Goal: Obtain resource: Download file/media

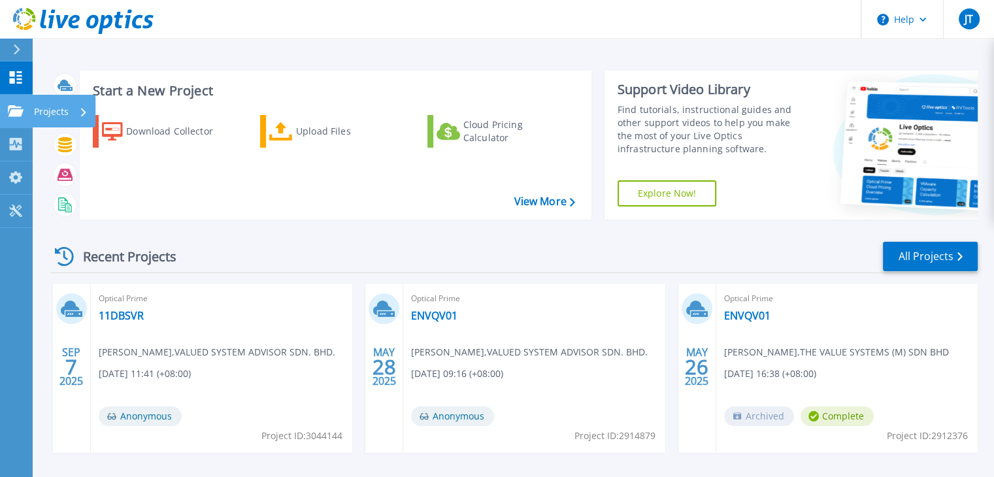
click at [21, 103] on link "Projects Projects" at bounding box center [16, 111] width 33 height 33
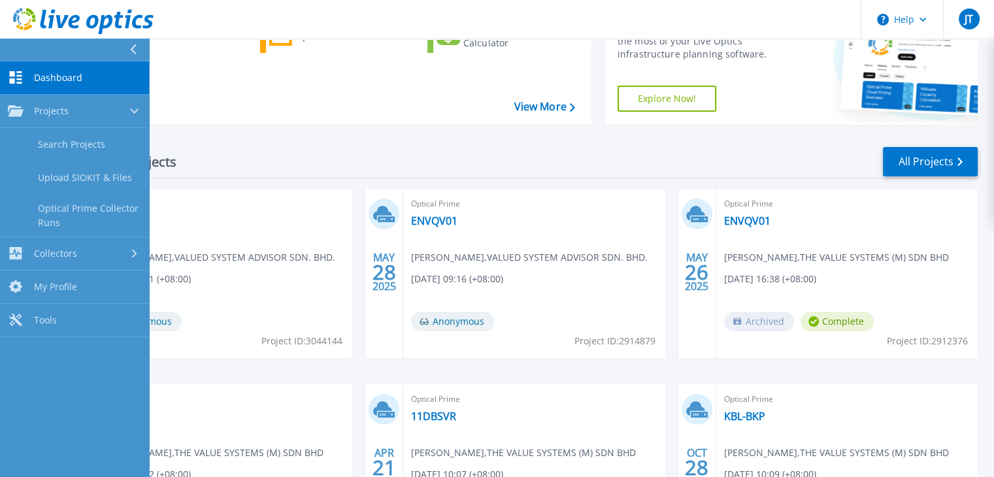
scroll to position [196, 0]
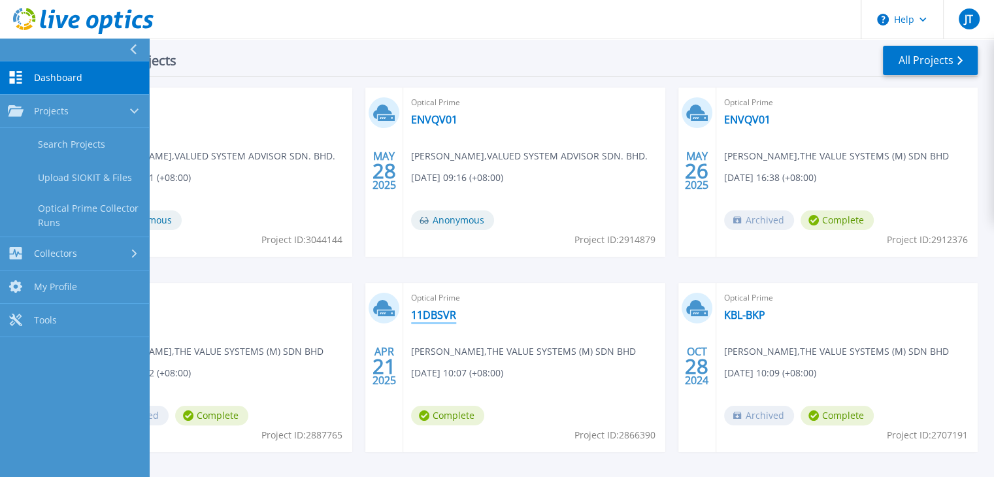
click at [427, 312] on link "11DBSVR" at bounding box center [433, 315] width 45 height 13
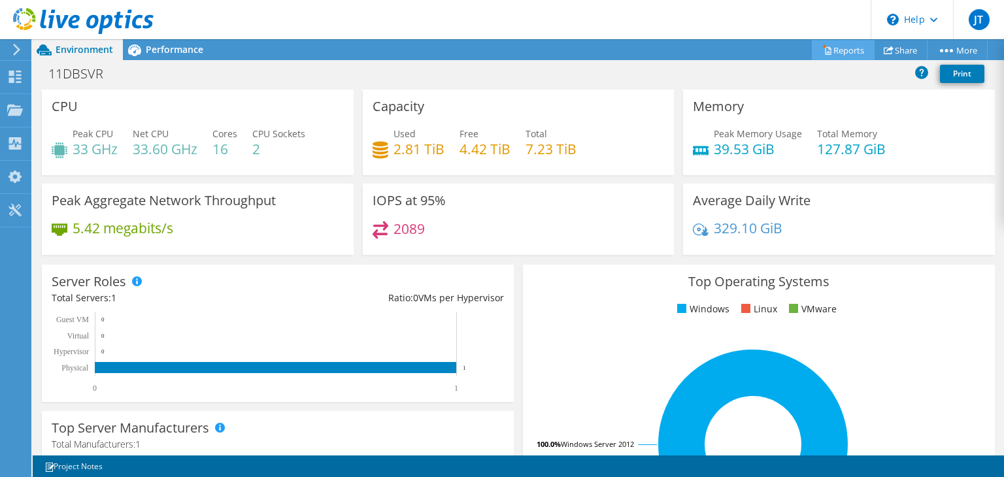
click at [839, 50] on link "Reports" at bounding box center [843, 50] width 63 height 20
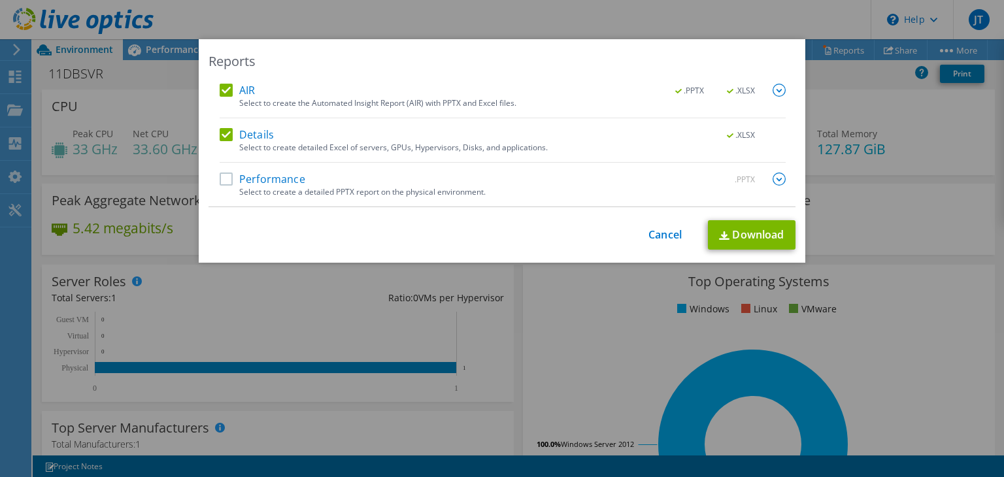
click at [223, 175] on label "Performance" at bounding box center [263, 179] width 86 height 13
click at [0, 0] on input "Performance" at bounding box center [0, 0] width 0 height 0
click at [654, 231] on link "Cancel" at bounding box center [664, 235] width 33 height 12
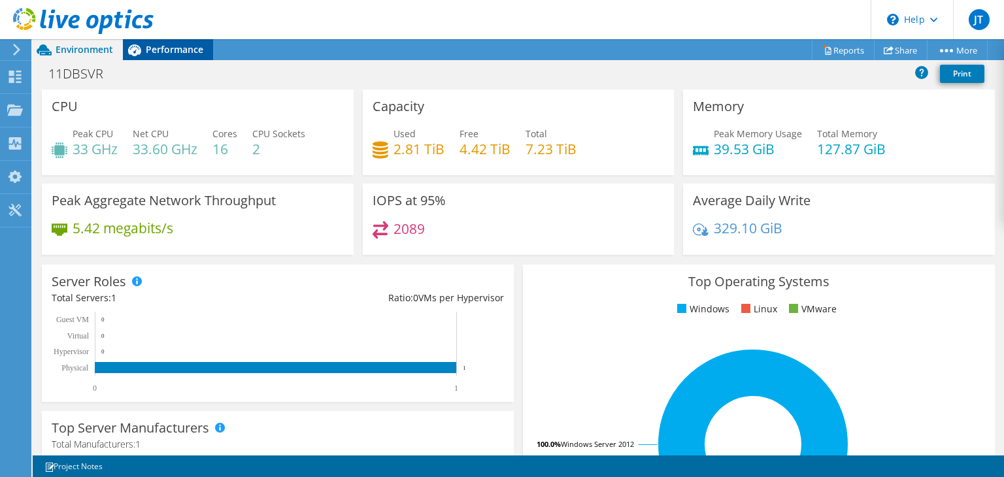
click at [180, 49] on span "Performance" at bounding box center [175, 49] width 58 height 12
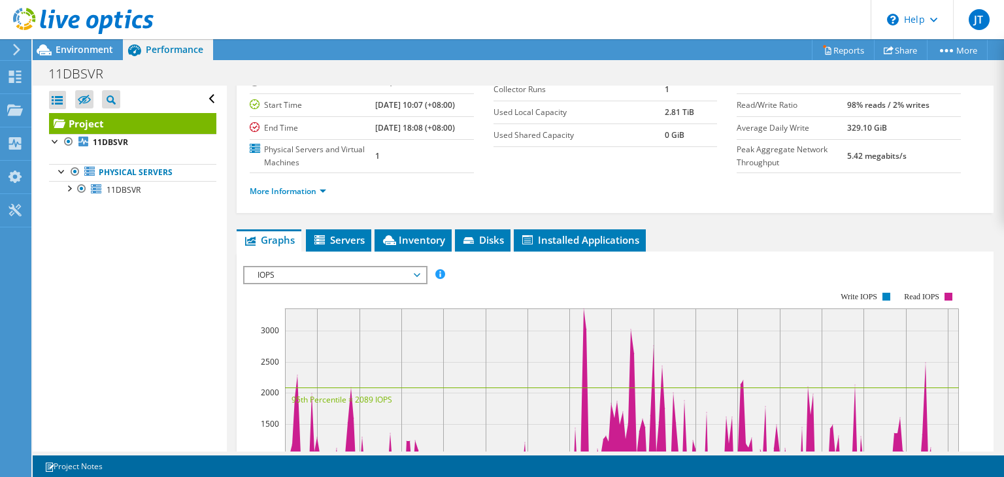
scroll to position [131, 0]
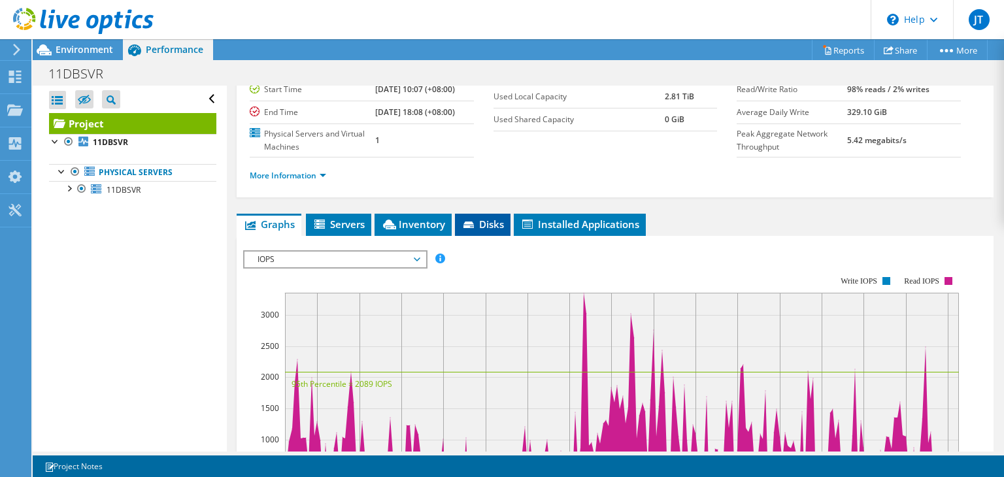
click at [486, 226] on span "Disks" at bounding box center [482, 224] width 42 height 13
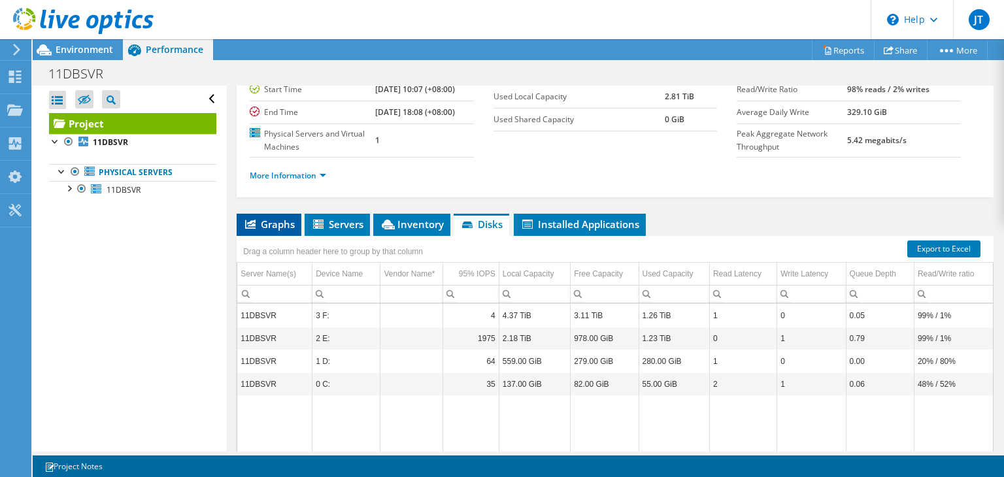
click at [267, 228] on span "Graphs" at bounding box center [269, 224] width 52 height 13
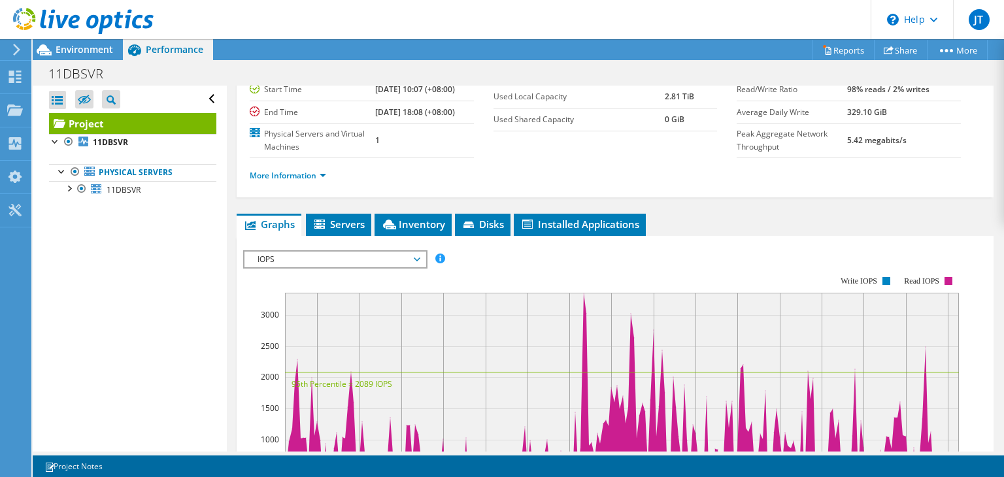
click at [369, 252] on span "IOPS" at bounding box center [335, 260] width 168 height 16
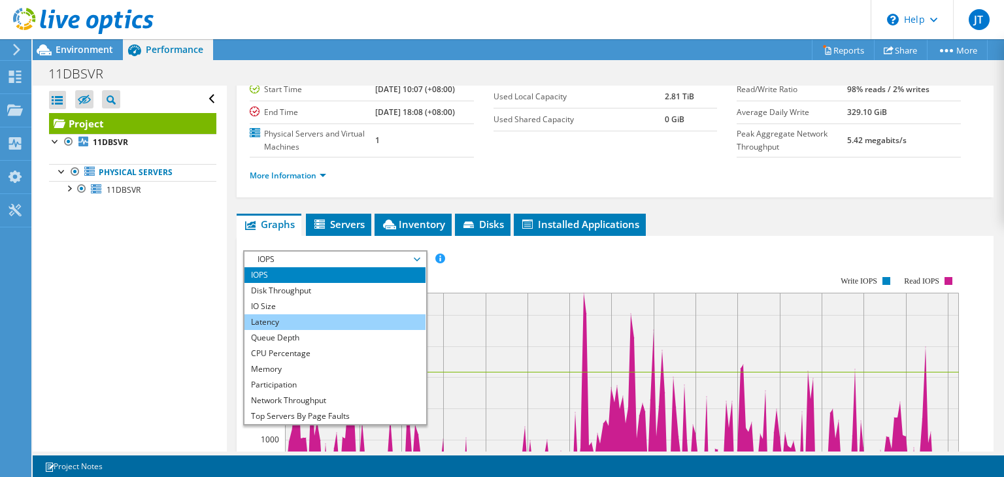
click at [282, 317] on li "Latency" at bounding box center [334, 322] width 181 height 16
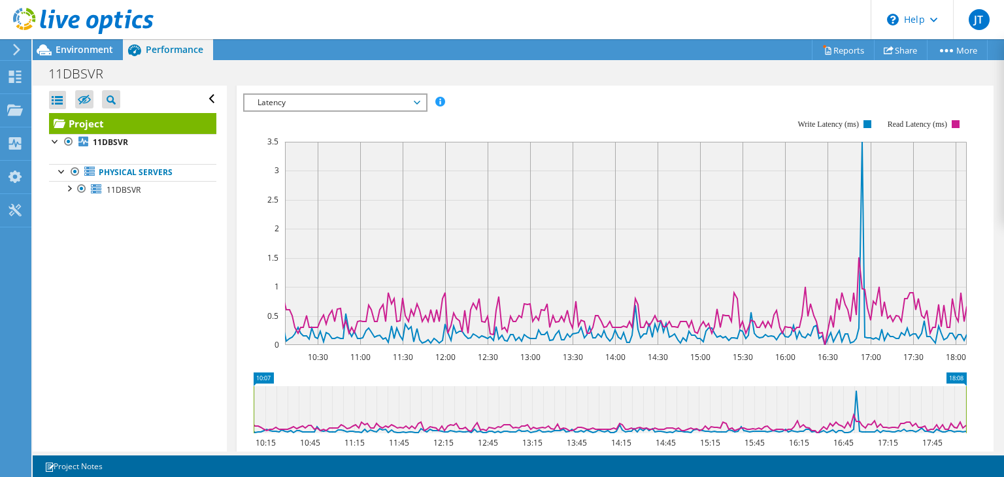
scroll to position [278, 0]
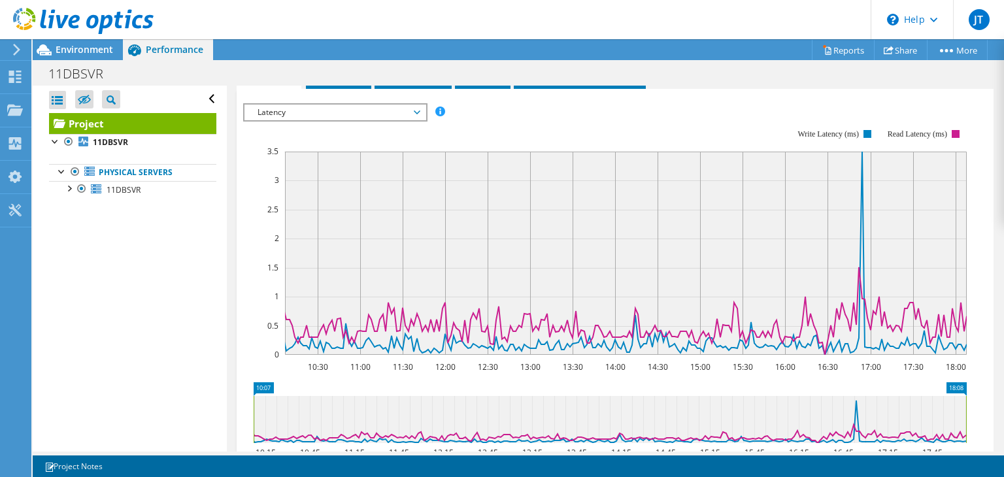
click at [416, 111] on span "Latency" at bounding box center [335, 113] width 168 height 16
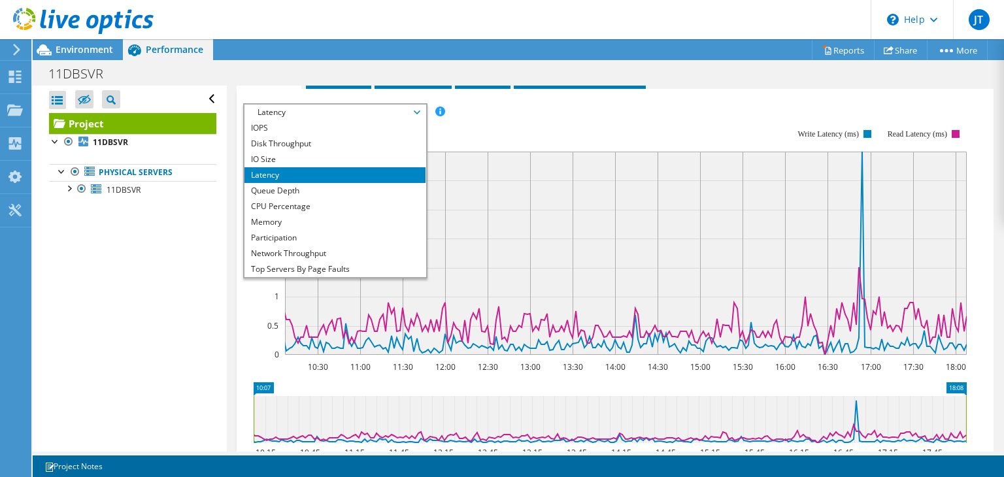
click at [452, 126] on rect at bounding box center [605, 241] width 724 height 261
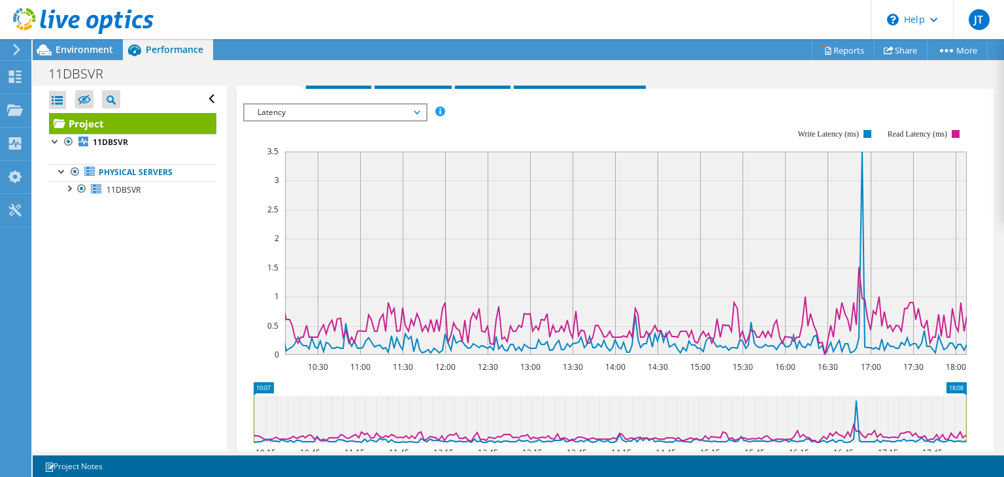
drag, startPoint x: 267, startPoint y: 150, endPoint x: 278, endPoint y: 150, distance: 11.1
click at [278, 150] on text "3.5" at bounding box center [272, 151] width 11 height 11
click at [418, 113] on span "Latency" at bounding box center [335, 113] width 168 height 16
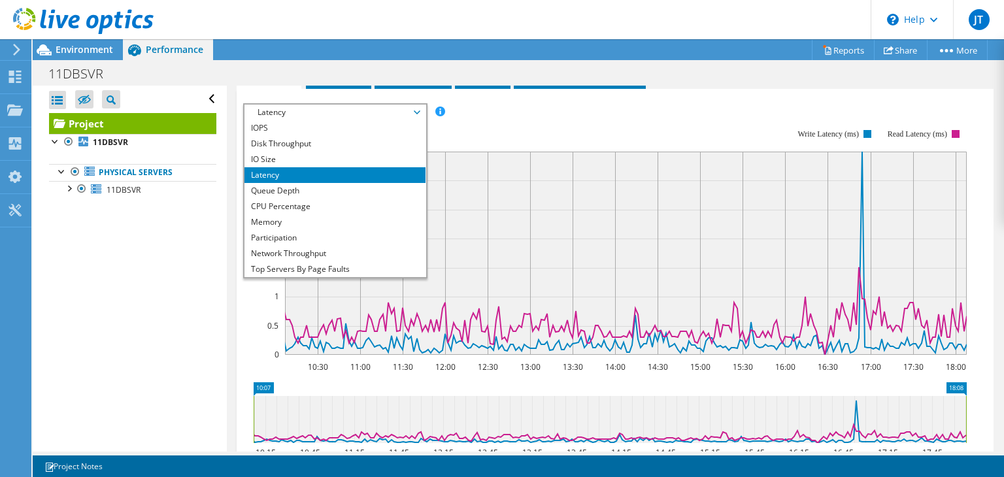
click at [545, 107] on div "IOPS Disk Throughput IO Size Latency Queue Depth CPU Percentage Memory Page Fau…" at bounding box center [615, 112] width 744 height 18
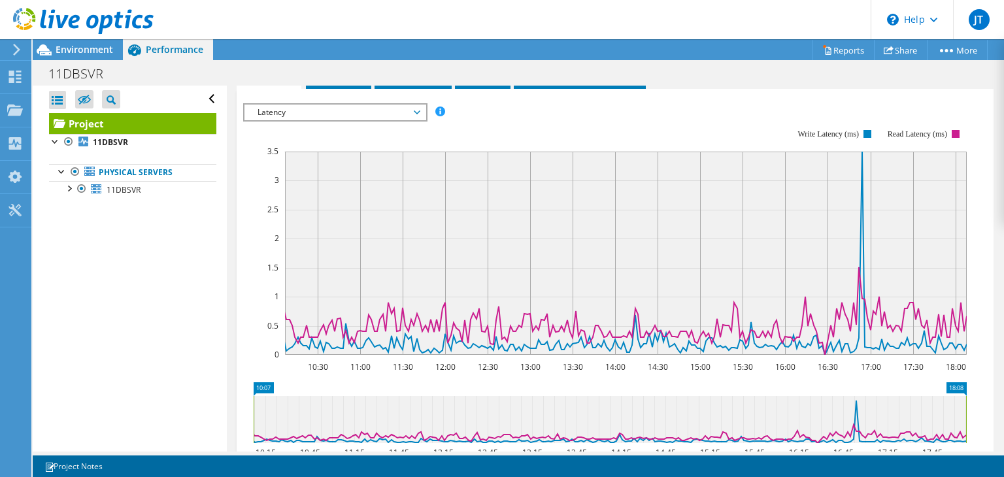
click at [417, 108] on span "Latency" at bounding box center [335, 113] width 168 height 16
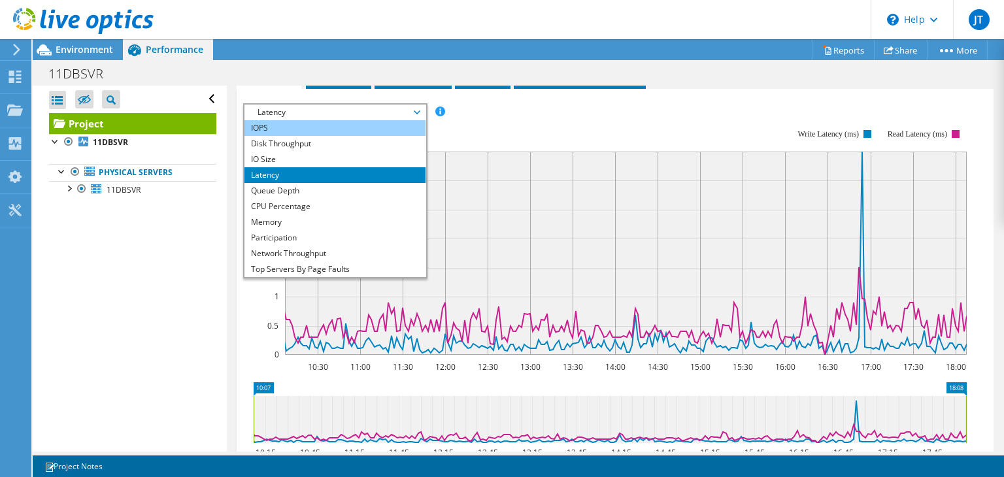
click at [292, 122] on li "IOPS" at bounding box center [334, 128] width 181 height 16
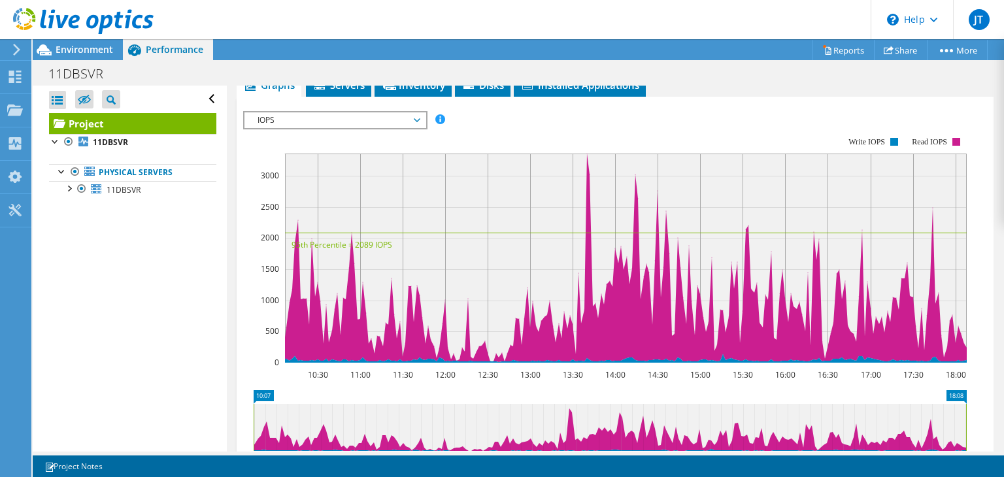
scroll to position [267, 0]
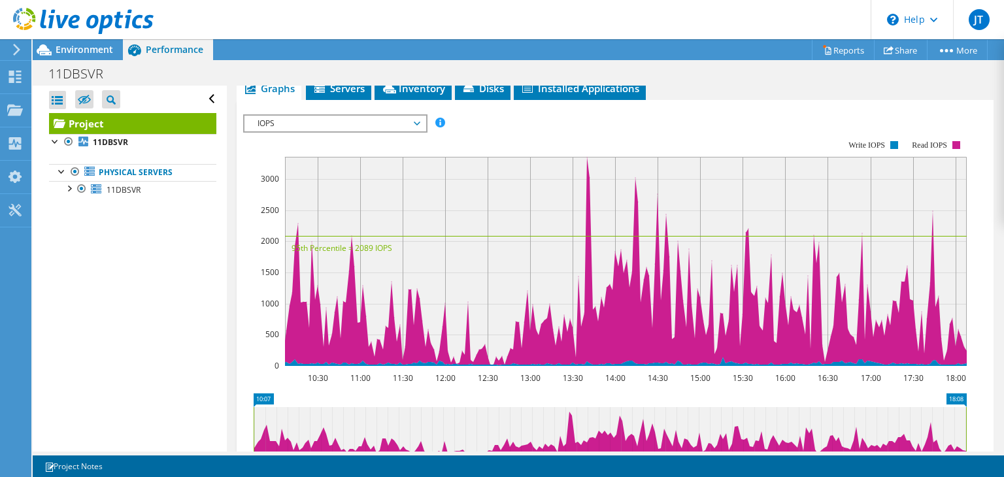
drag, startPoint x: 293, startPoint y: 246, endPoint x: 314, endPoint y: 246, distance: 20.9
click at [314, 246] on text "95th Percentile = 2089 IOPS" at bounding box center [342, 248] width 101 height 11
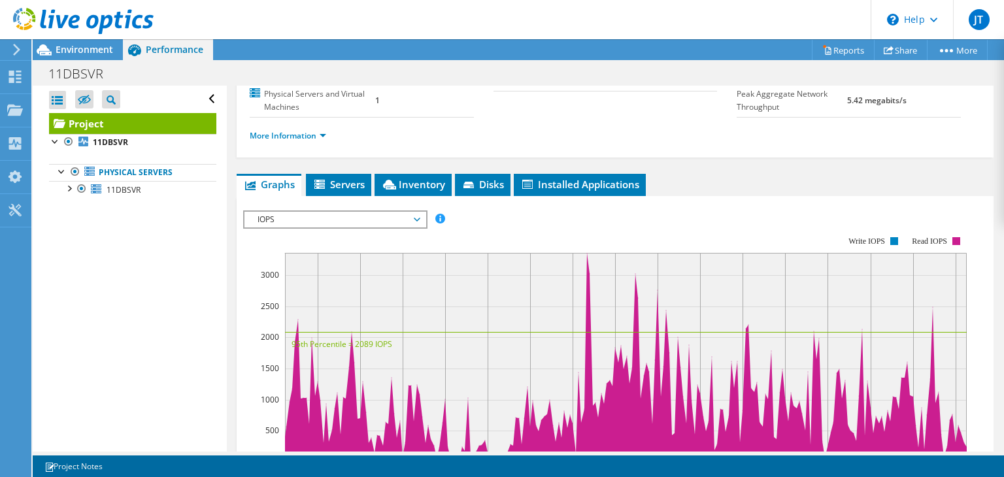
scroll to position [136, 0]
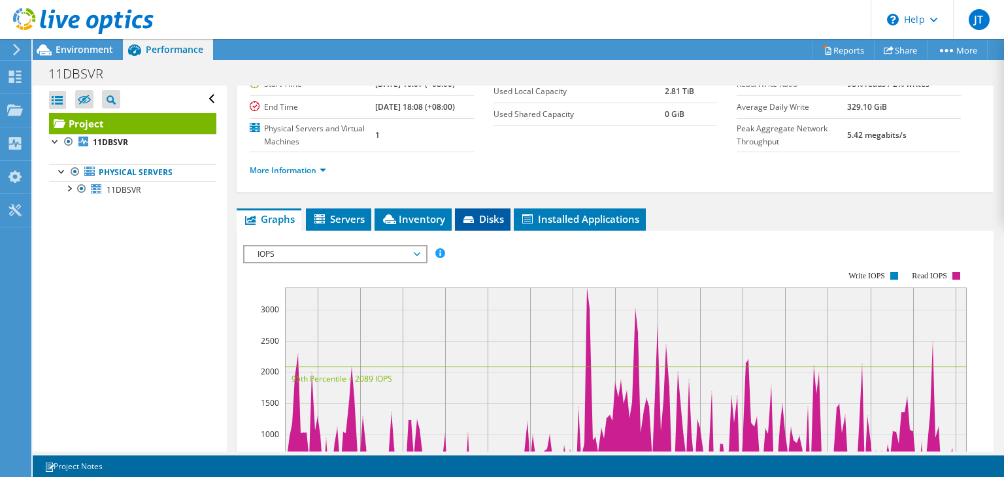
click at [494, 212] on span "Disks" at bounding box center [482, 218] width 42 height 13
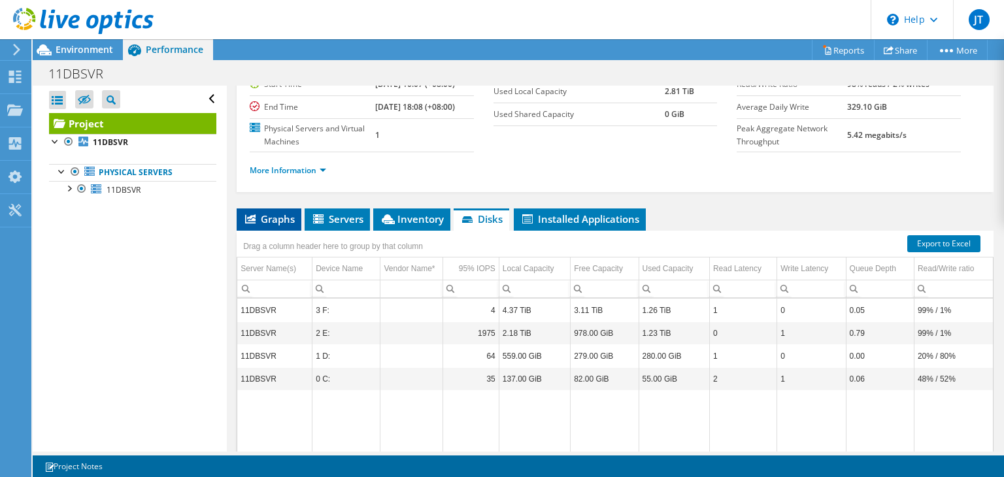
click at [265, 217] on span "Graphs" at bounding box center [269, 218] width 52 height 13
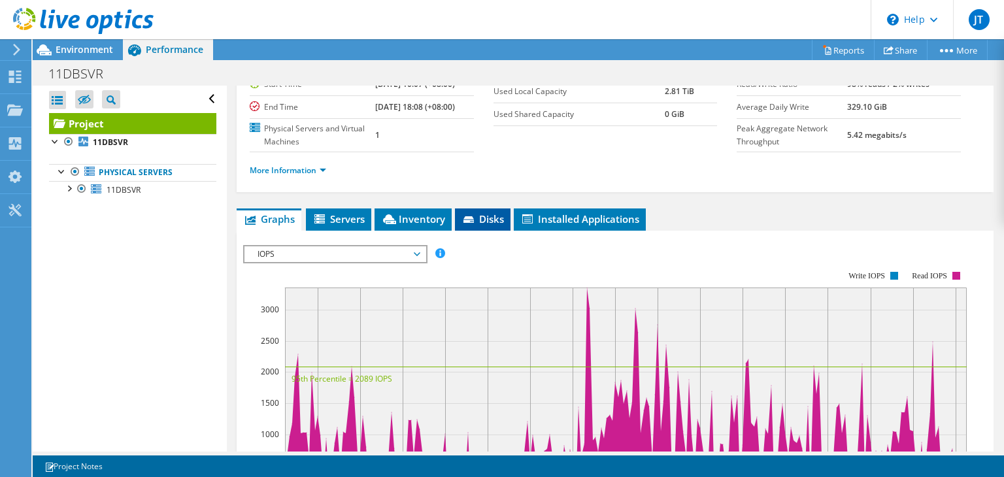
click at [489, 216] on span "Disks" at bounding box center [482, 218] width 42 height 13
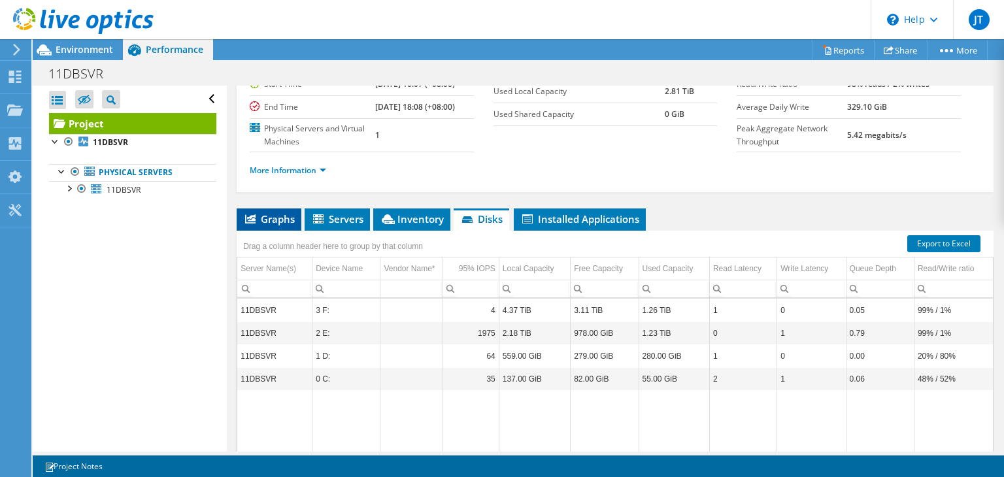
click at [267, 216] on span "Graphs" at bounding box center [269, 218] width 52 height 13
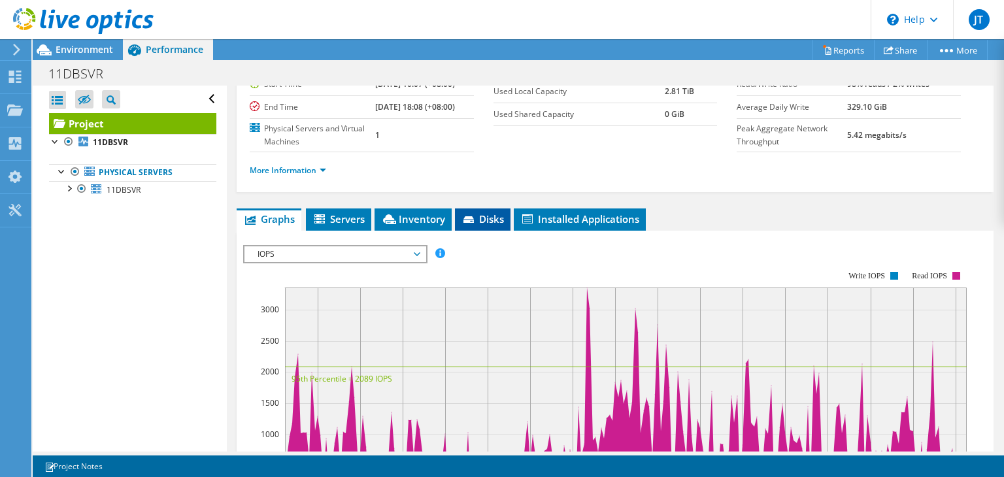
click at [488, 212] on span "Disks" at bounding box center [482, 218] width 42 height 13
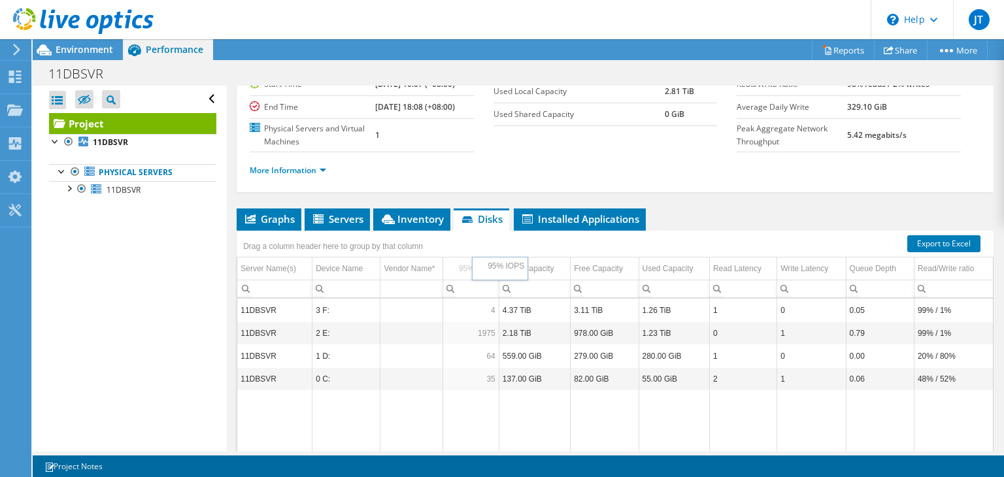
drag, startPoint x: 454, startPoint y: 265, endPoint x: 471, endPoint y: 265, distance: 17.0
click at [250, 212] on span "Graphs" at bounding box center [269, 218] width 52 height 13
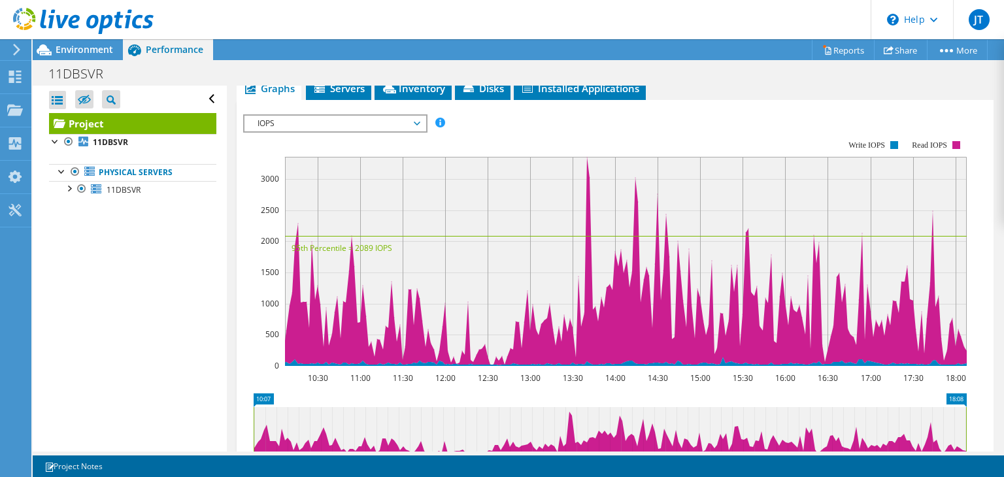
scroll to position [201, 0]
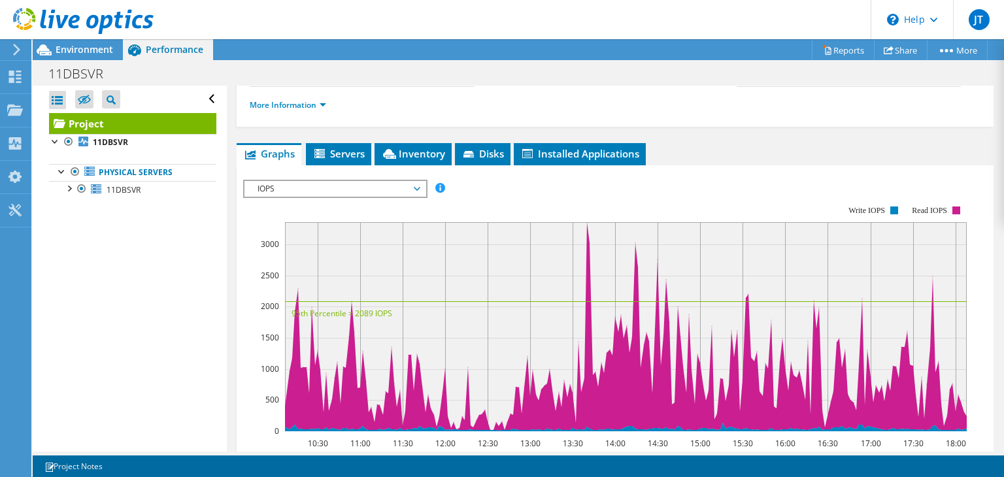
click at [414, 187] on span "IOPS" at bounding box center [335, 189] width 168 height 16
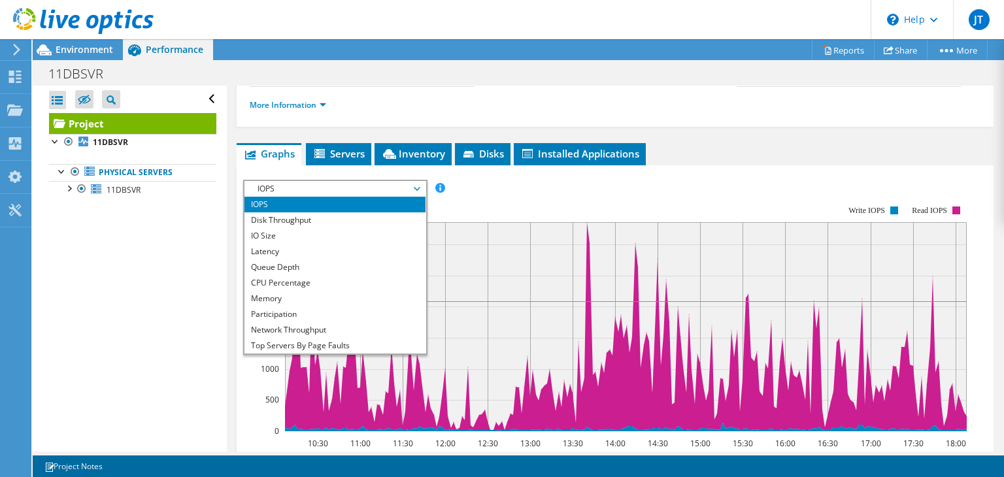
click at [267, 201] on li "IOPS" at bounding box center [334, 205] width 181 height 16
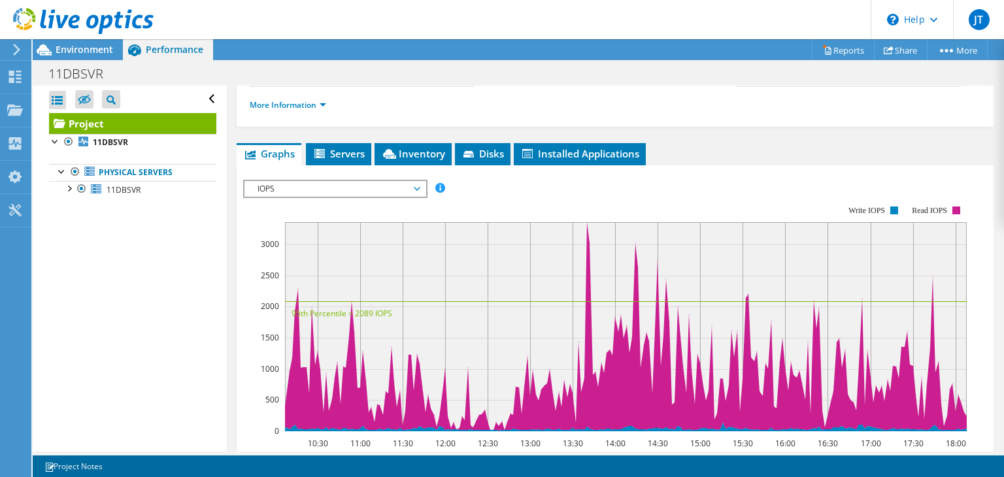
scroll to position [267, 0]
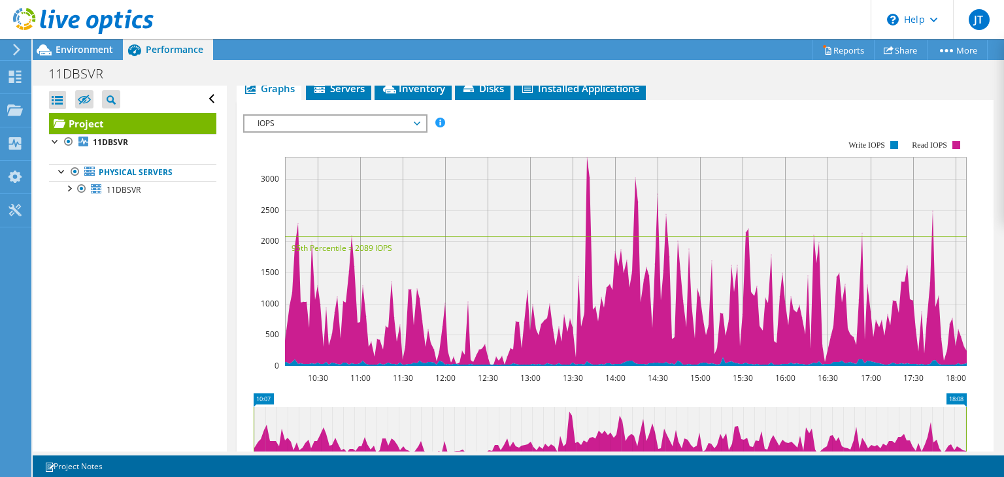
drag, startPoint x: 394, startPoint y: 247, endPoint x: 316, endPoint y: 244, distance: 77.2
click at [316, 244] on icon "10:30 11:00 11:30 12:00 12:30 13:00 13:30 14:00 14:30 15:00 15:30 16:00 16:30 1…" at bounding box center [609, 252] width 733 height 261
click at [480, 123] on rect at bounding box center [605, 252] width 724 height 261
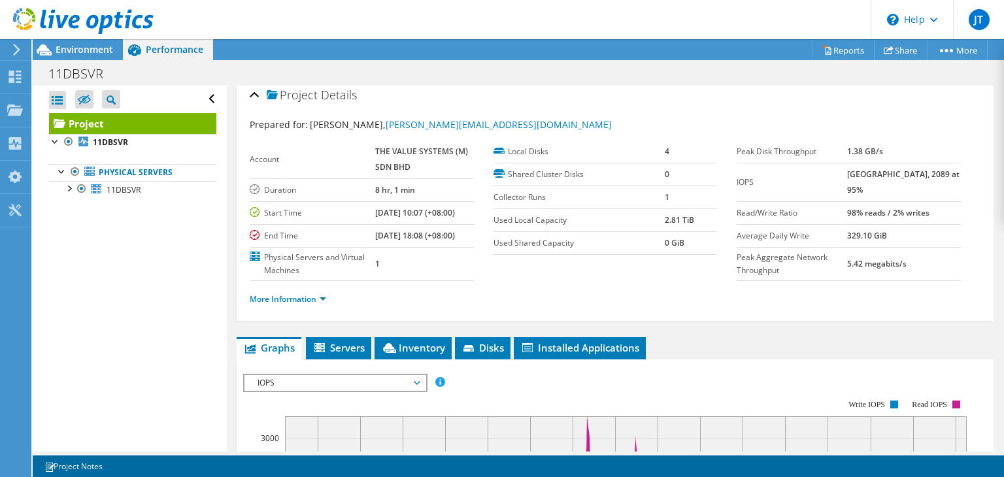
scroll to position [5, 0]
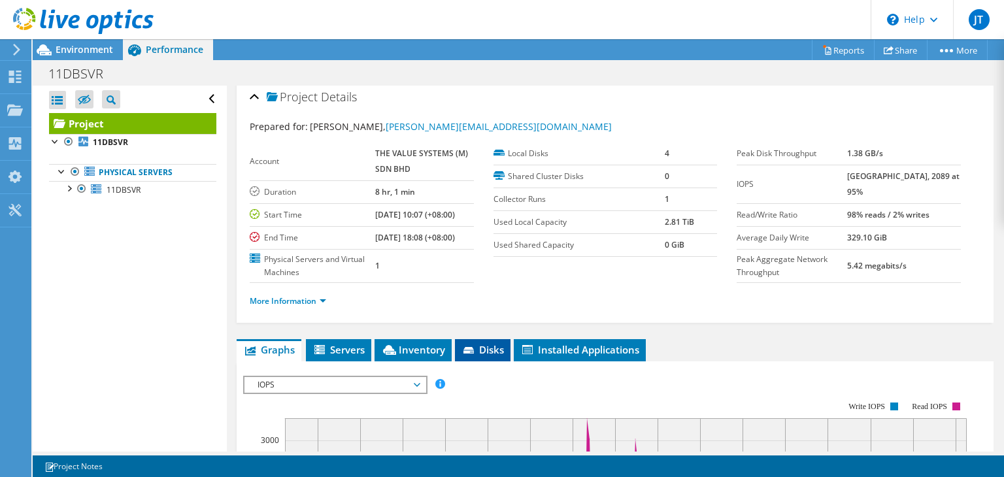
click at [489, 346] on span "Disks" at bounding box center [482, 349] width 42 height 13
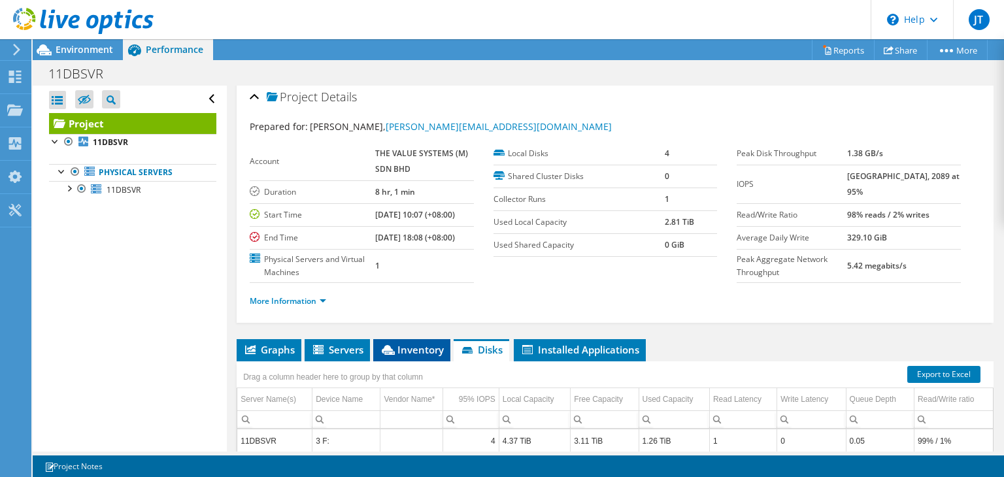
click at [431, 343] on span "Inventory" at bounding box center [412, 349] width 64 height 13
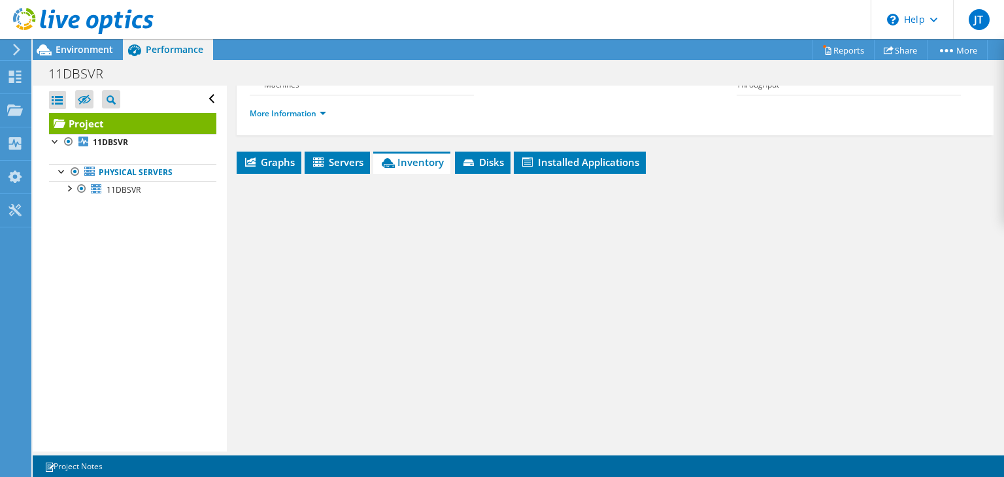
scroll to position [201, 0]
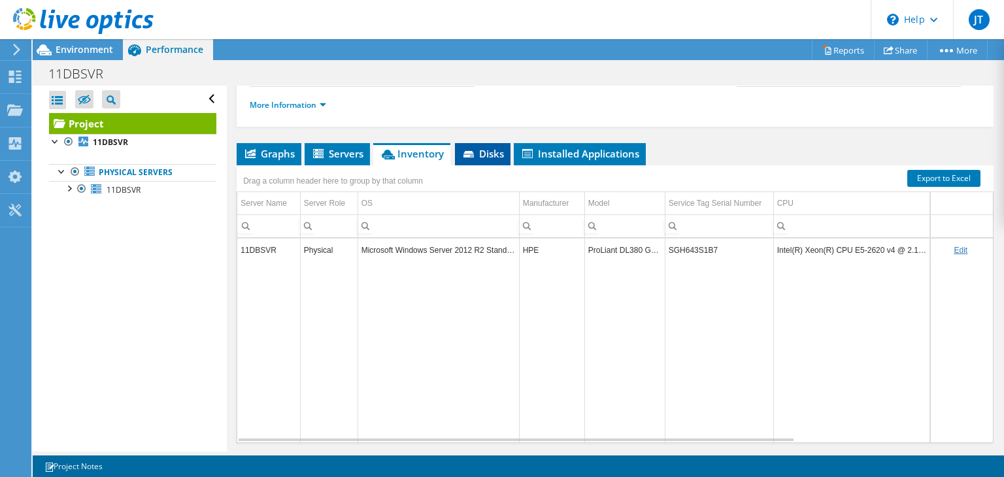
click at [487, 149] on span "Disks" at bounding box center [482, 153] width 42 height 13
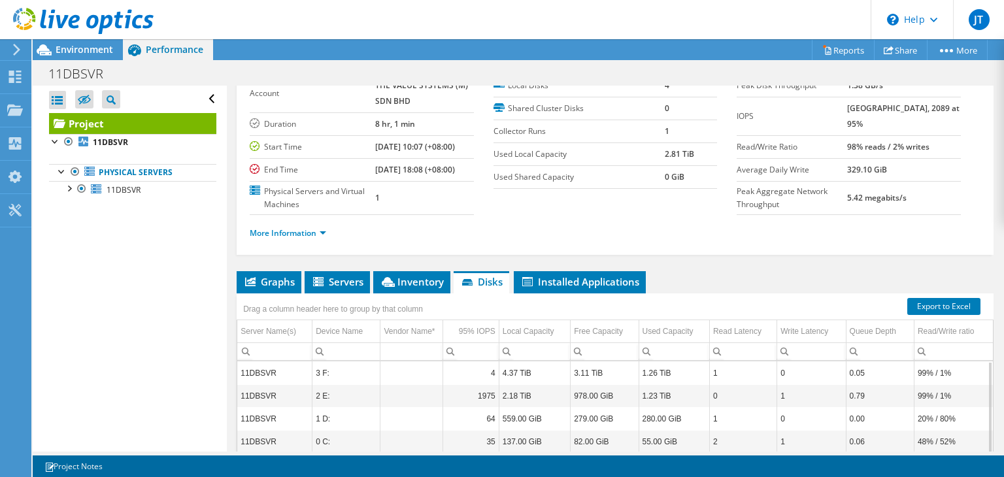
scroll to position [131, 0]
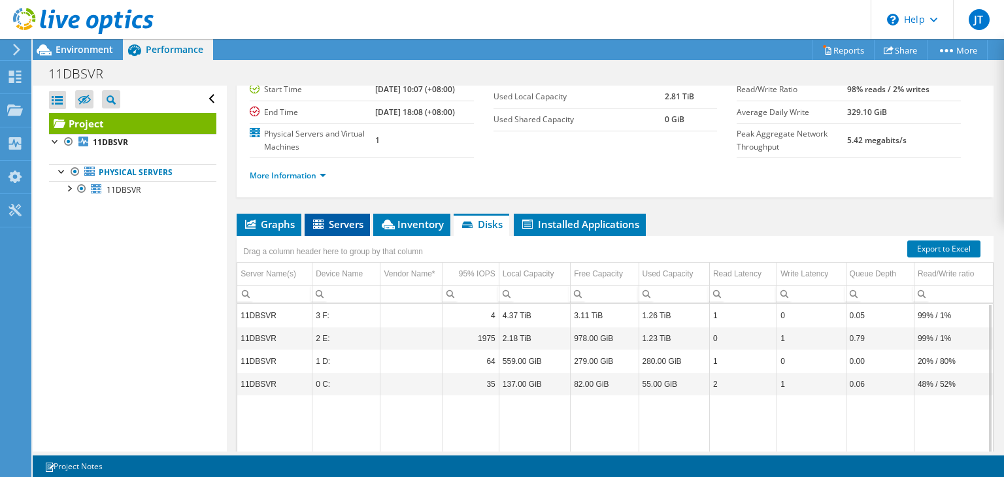
click at [348, 227] on span "Servers" at bounding box center [337, 224] width 52 height 13
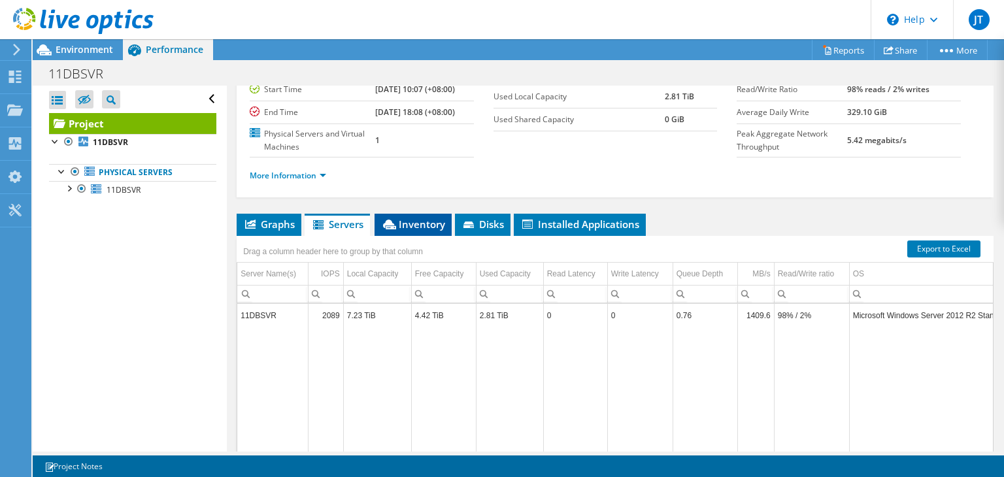
click at [408, 222] on span "Inventory" at bounding box center [413, 224] width 64 height 13
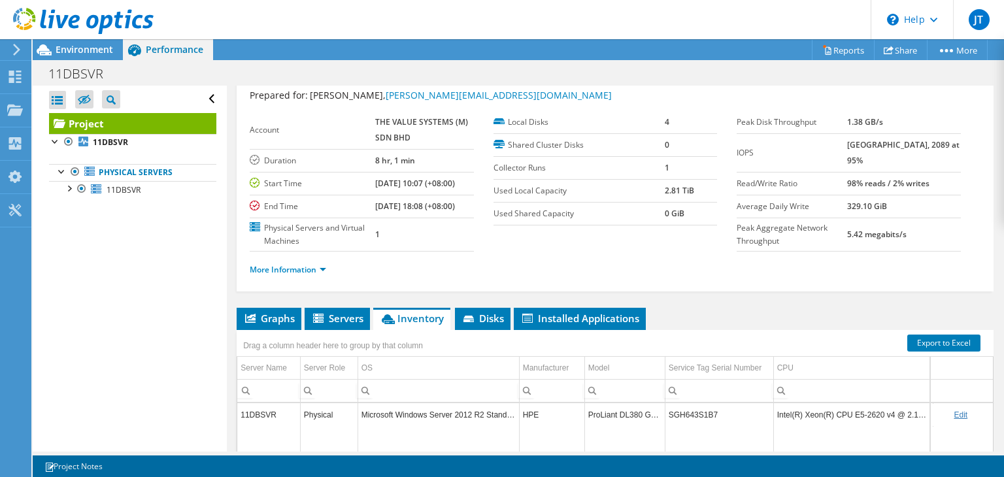
scroll to position [0, 0]
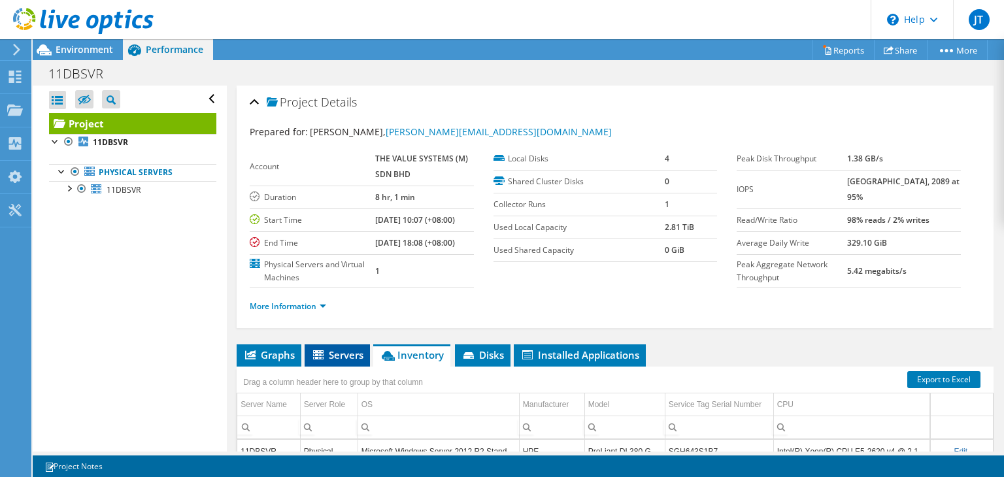
click at [327, 353] on span "Servers" at bounding box center [337, 354] width 52 height 13
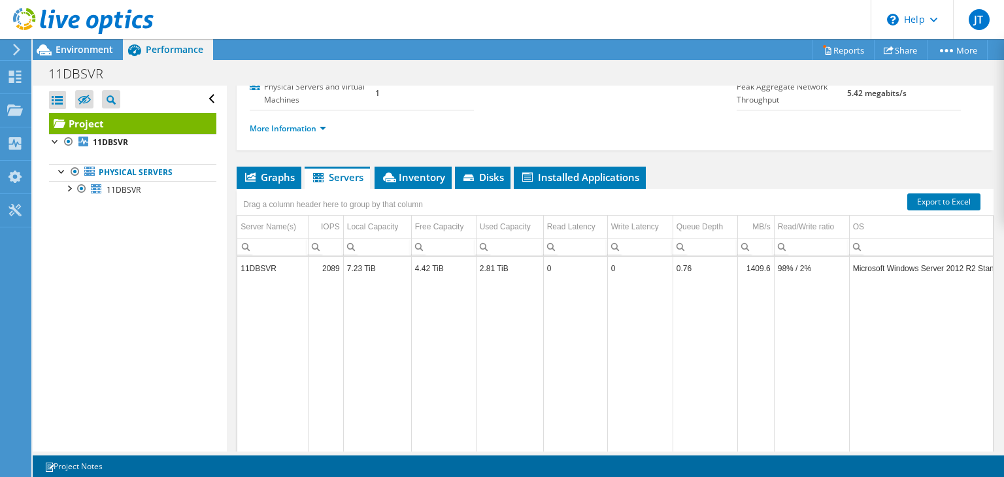
scroll to position [196, 0]
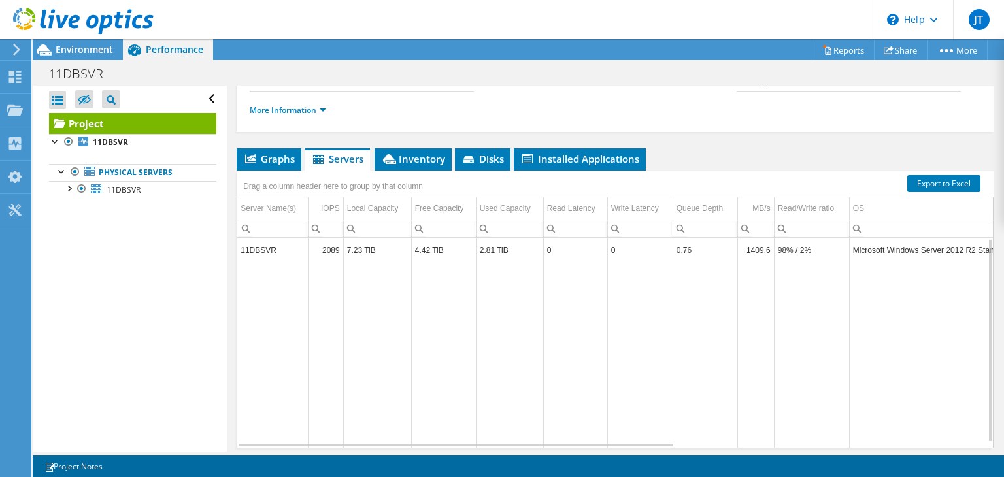
click at [271, 246] on td "11DBSVR" at bounding box center [272, 250] width 71 height 23
click at [495, 245] on td "2.81 TiB" at bounding box center [509, 250] width 67 height 23
click at [498, 159] on span "Disks" at bounding box center [482, 158] width 42 height 13
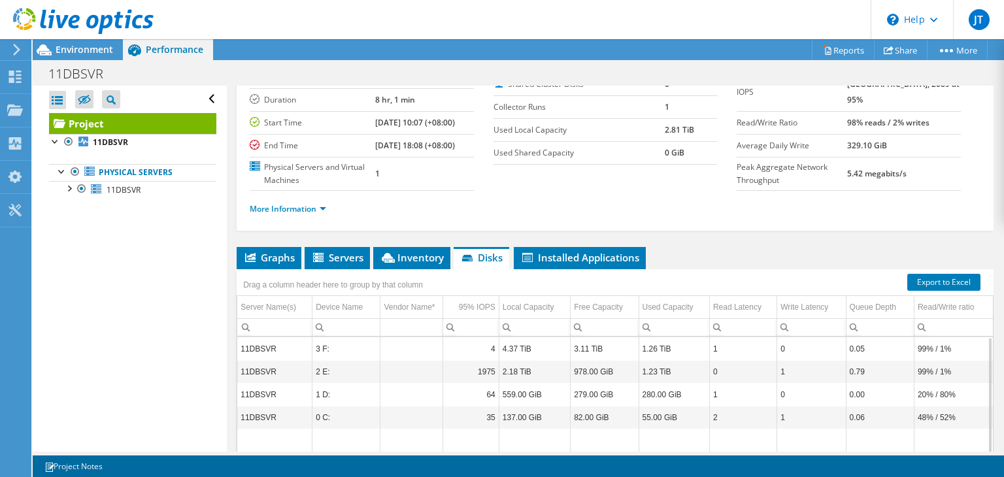
scroll to position [0, 0]
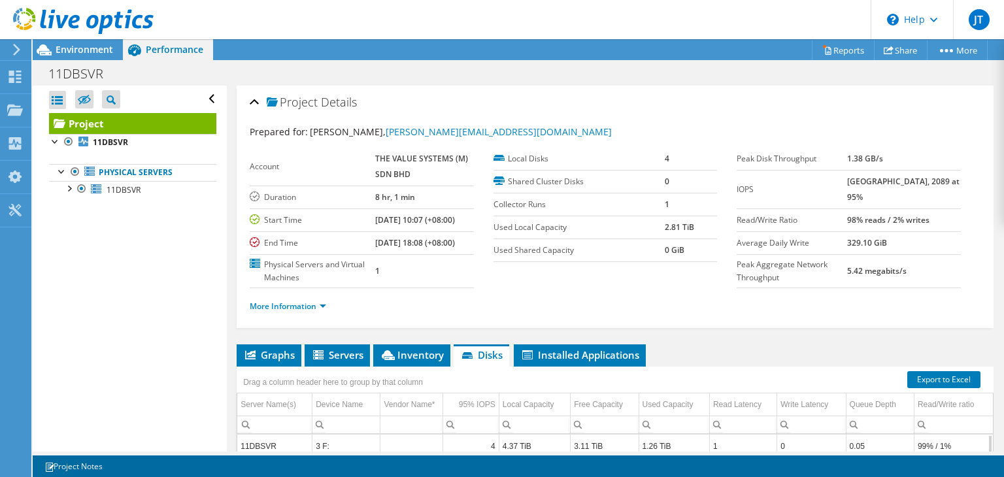
click at [202, 95] on div "Open All Close All Hide Excluded Nodes Project Tree Filter" at bounding box center [132, 99] width 167 height 27
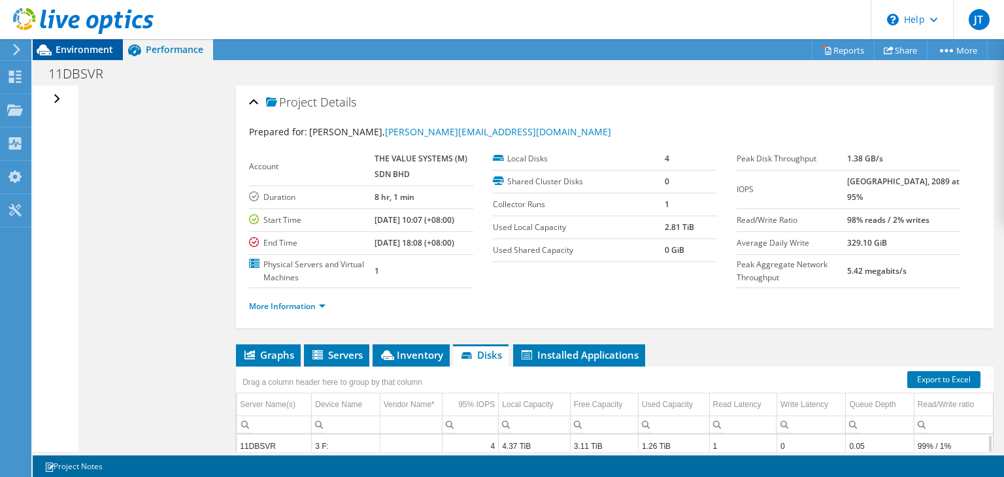
click at [91, 48] on span "Environment" at bounding box center [85, 49] width 58 height 12
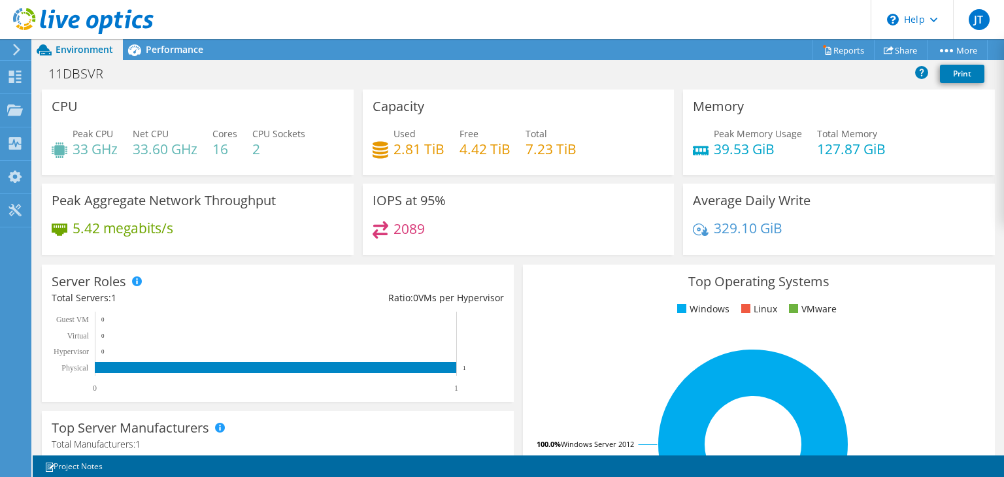
scroll to position [44, 0]
drag, startPoint x: 371, startPoint y: 199, endPoint x: 442, endPoint y: 233, distance: 78.7
click at [442, 233] on div "IOPS at 95% 2089" at bounding box center [519, 219] width 312 height 71
click at [418, 232] on h4 "2089" at bounding box center [409, 229] width 31 height 14
drag, startPoint x: 420, startPoint y: 232, endPoint x: 365, endPoint y: 202, distance: 62.0
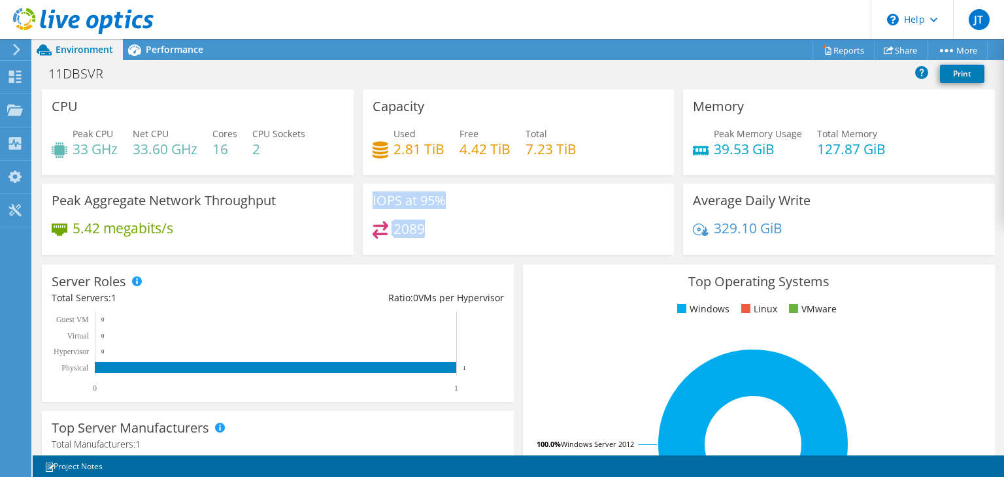
click at [365, 202] on div "IOPS at 95% 2089" at bounding box center [519, 219] width 312 height 71
click at [374, 205] on h3 "IOPS at 95%" at bounding box center [409, 200] width 73 height 14
click at [162, 41] on div "Performance" at bounding box center [168, 49] width 90 height 21
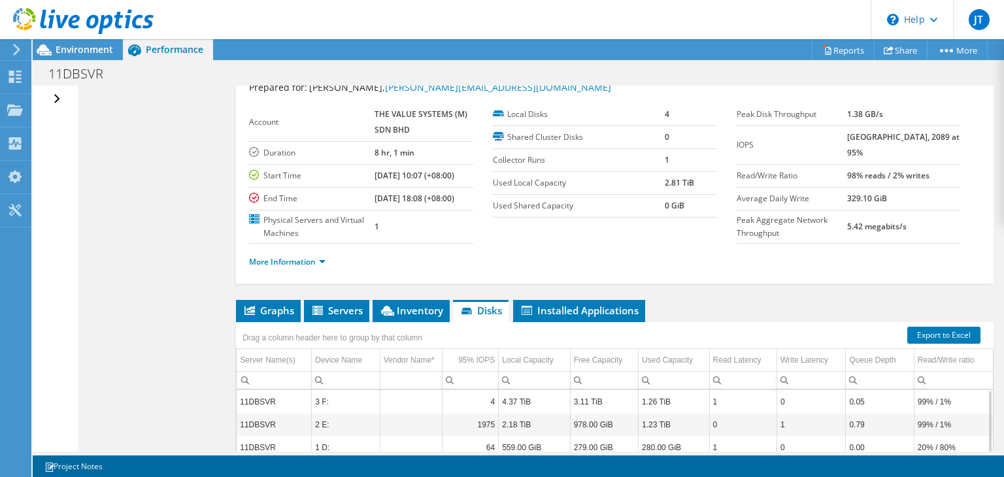
scroll to position [175, 0]
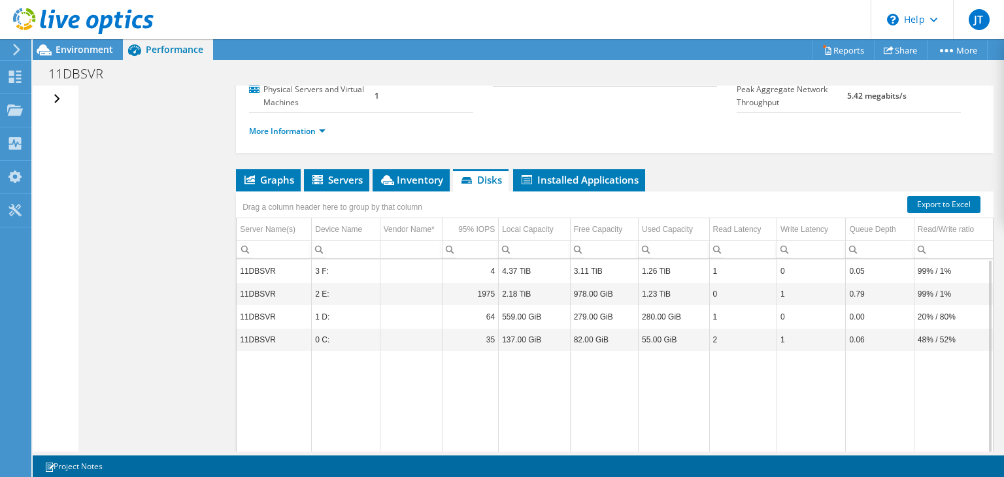
click at [458, 292] on td "1975" at bounding box center [470, 293] width 56 height 23
drag, startPoint x: 473, startPoint y: 291, endPoint x: 529, endPoint y: 290, distance: 55.6
click at [529, 290] on tr "11DBSVR 2 E: 1975 2.18 TiB 978.00 GiB 1.23 TiB 0 1 0.79 99% / 1%" at bounding box center [615, 293] width 756 height 23
click at [529, 290] on td "2.18 TiB" at bounding box center [534, 293] width 71 height 23
drag, startPoint x: 943, startPoint y: 291, endPoint x: 239, endPoint y: 291, distance: 704.6
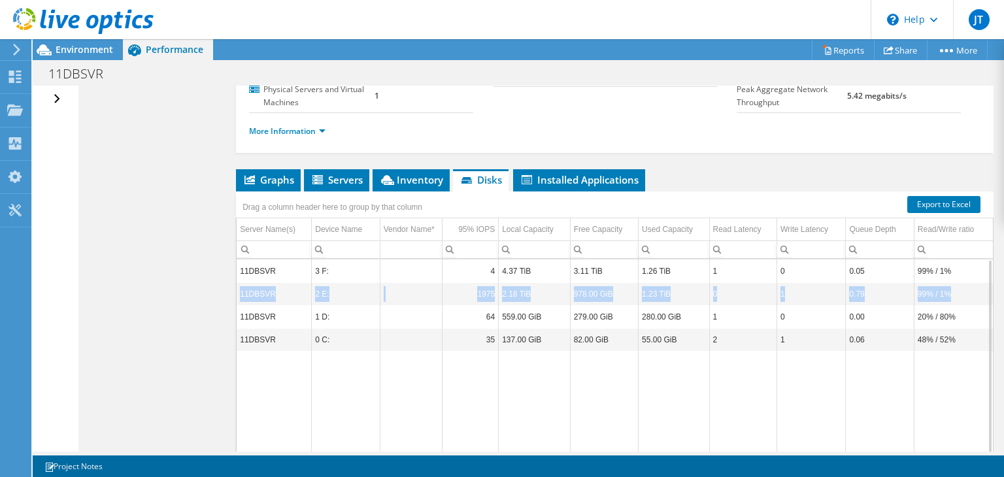
click at [239, 291] on tr "11DBSVR 2 E: 1975 2.18 TiB 978.00 GiB 1.23 TiB 0 1 0.79 99% / 1%" at bounding box center [615, 293] width 756 height 23
click at [713, 169] on ul "Graphs Servers Inventory Hypervisor Disks Cluster Disks Installed Applications" at bounding box center [615, 180] width 758 height 22
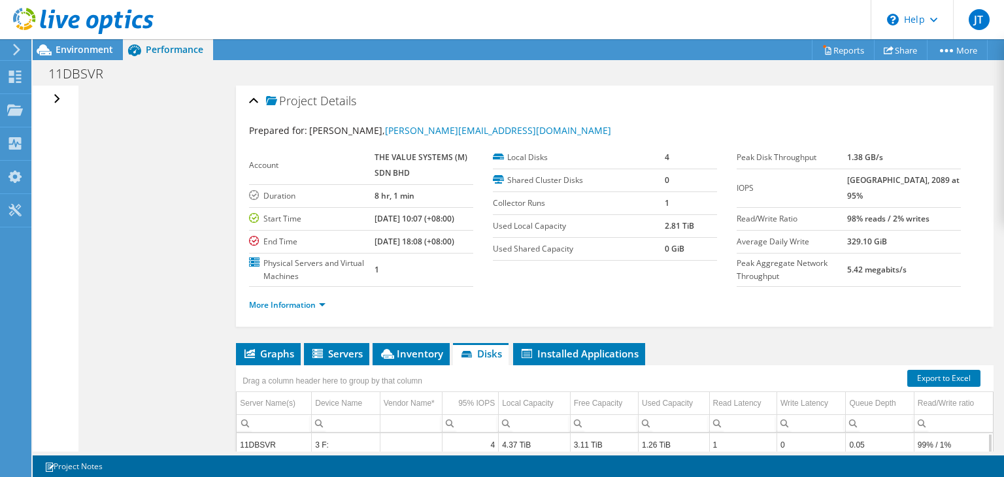
scroll to position [0, 0]
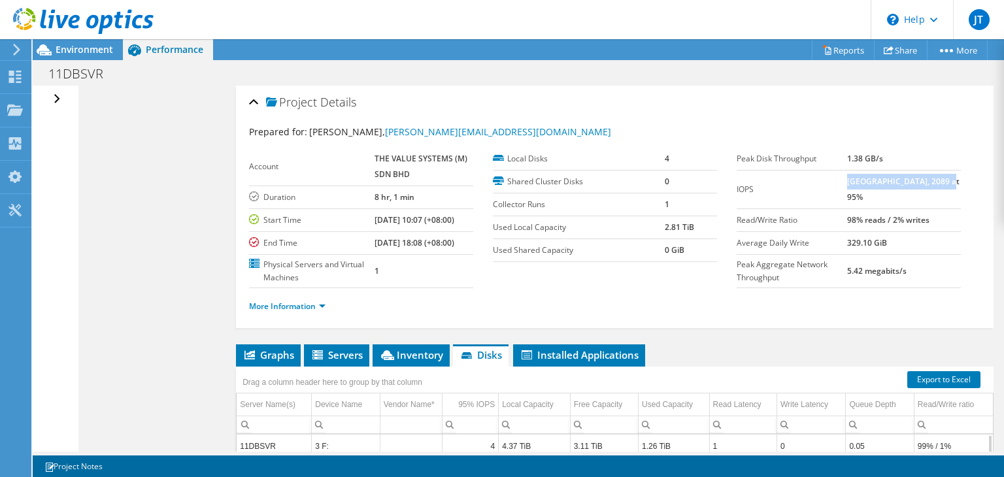
drag, startPoint x: 879, startPoint y: 197, endPoint x: 860, endPoint y: 183, distance: 23.3
click at [860, 183] on td "[GEOGRAPHIC_DATA], 2089 at 95%" at bounding box center [904, 189] width 114 height 39
click at [860, 182] on b "[GEOGRAPHIC_DATA], 2089 at 95%" at bounding box center [903, 189] width 112 height 27
drag, startPoint x: 860, startPoint y: 181, endPoint x: 879, endPoint y: 204, distance: 29.7
click at [879, 204] on tr "IOPS 3357 at [GEOGRAPHIC_DATA], 2089 at 95%" at bounding box center [849, 189] width 224 height 39
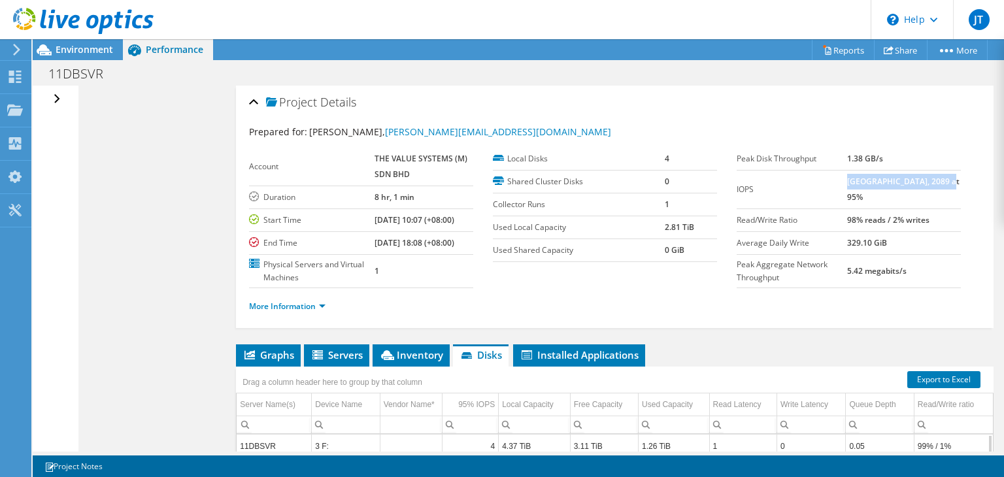
click at [879, 201] on td "[GEOGRAPHIC_DATA], 2089 at 95%" at bounding box center [904, 189] width 114 height 39
drag, startPoint x: 879, startPoint y: 201, endPoint x: 858, endPoint y: 182, distance: 27.7
click at [858, 182] on tr "IOPS 3357 at [GEOGRAPHIC_DATA], 2089 at 95%" at bounding box center [849, 189] width 224 height 39
click at [847, 183] on label "IOPS" at bounding box center [792, 189] width 110 height 13
drag, startPoint x: 858, startPoint y: 182, endPoint x: 878, endPoint y: 202, distance: 28.2
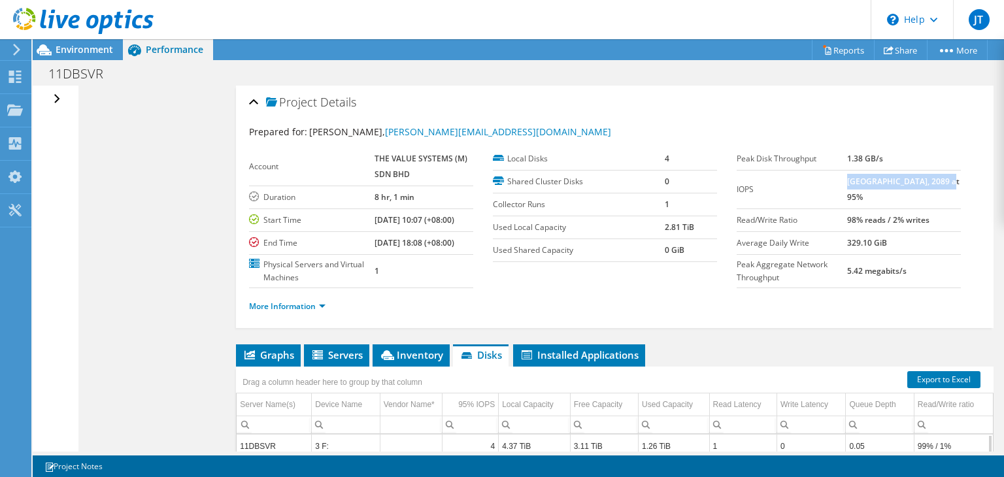
click at [878, 202] on tr "IOPS 3357 at [GEOGRAPHIC_DATA], 2089 at 95%" at bounding box center [849, 189] width 224 height 39
click at [878, 202] on td "[GEOGRAPHIC_DATA], 2089 at 95%" at bounding box center [904, 189] width 114 height 39
drag, startPoint x: 878, startPoint y: 202, endPoint x: 860, endPoint y: 182, distance: 26.9
click at [860, 182] on td "[GEOGRAPHIC_DATA], 2089 at 95%" at bounding box center [904, 189] width 114 height 39
click at [860, 181] on b "[GEOGRAPHIC_DATA], 2089 at 95%" at bounding box center [903, 189] width 112 height 27
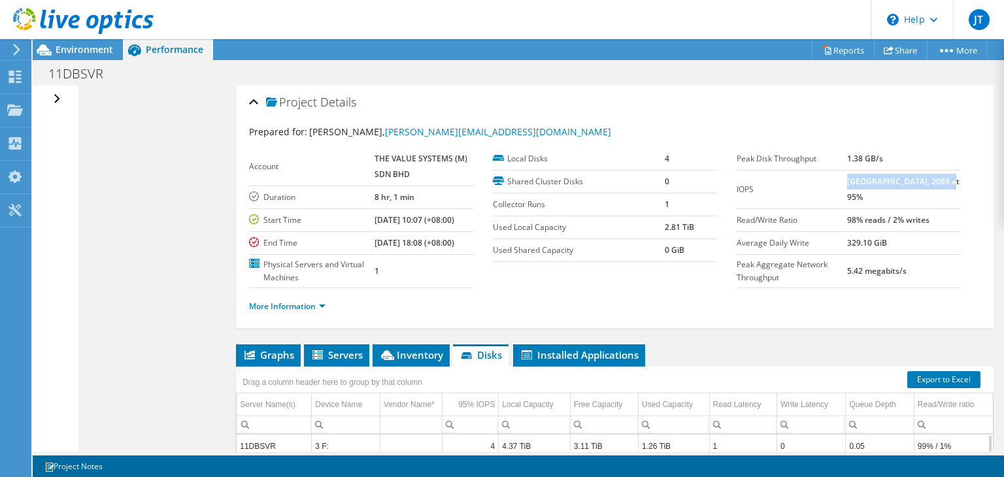
drag, startPoint x: 860, startPoint y: 181, endPoint x: 875, endPoint y: 194, distance: 19.9
click at [875, 194] on b "[GEOGRAPHIC_DATA], 2089 at 95%" at bounding box center [903, 189] width 112 height 27
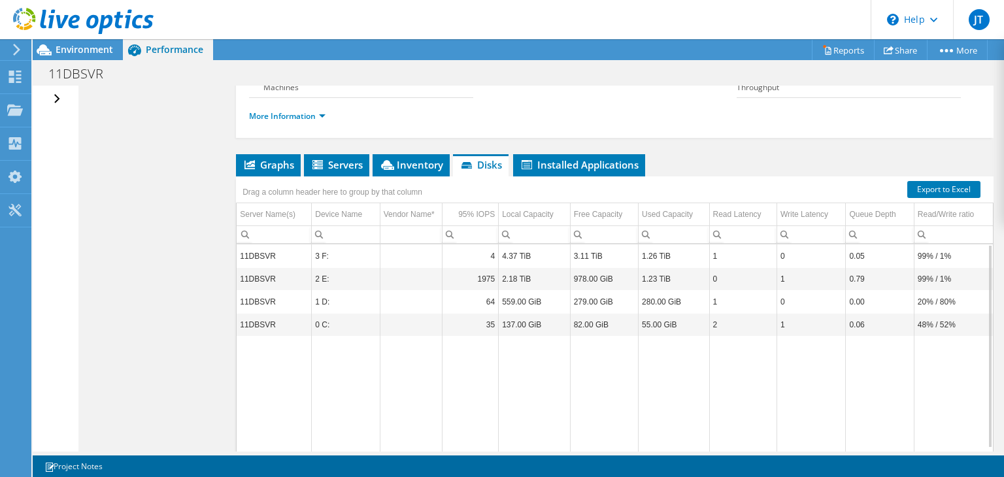
scroll to position [196, 0]
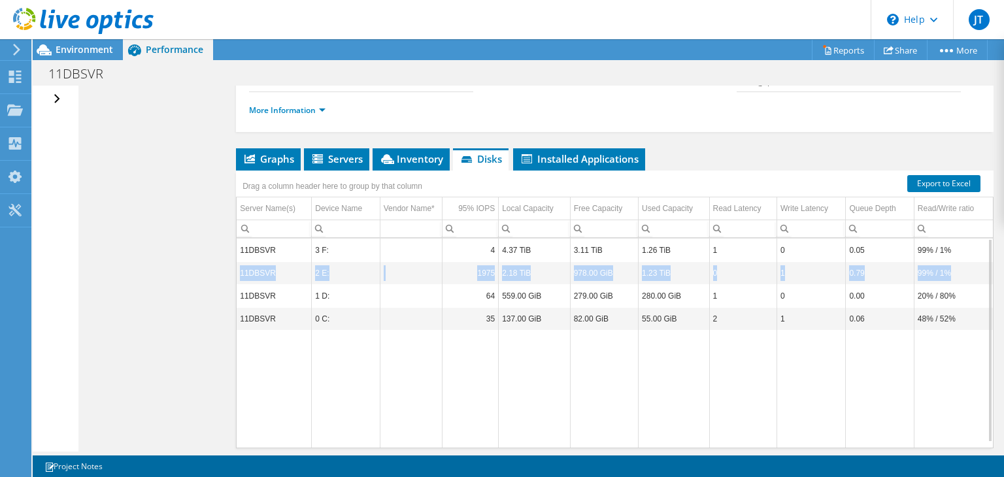
drag, startPoint x: 943, startPoint y: 270, endPoint x: 238, endPoint y: 263, distance: 704.7
click at [238, 263] on tr "11DBSVR 2 E: 1975 2.18 TiB 978.00 GiB 1.23 TiB 0 1 0.79 99% / 1%" at bounding box center [615, 272] width 756 height 23
drag, startPoint x: 307, startPoint y: 250, endPoint x: 962, endPoint y: 268, distance: 654.6
click at [962, 268] on tbody "11DBSVR 3 F: 4 4.37 TiB 3.11 TiB 1.26 TiB 1 0 0.05 99% / 1% 11DBSVR 2 E: 1975 2…" at bounding box center [615, 343] width 756 height 209
click at [954, 271] on td "99% / 1%" at bounding box center [953, 272] width 79 height 23
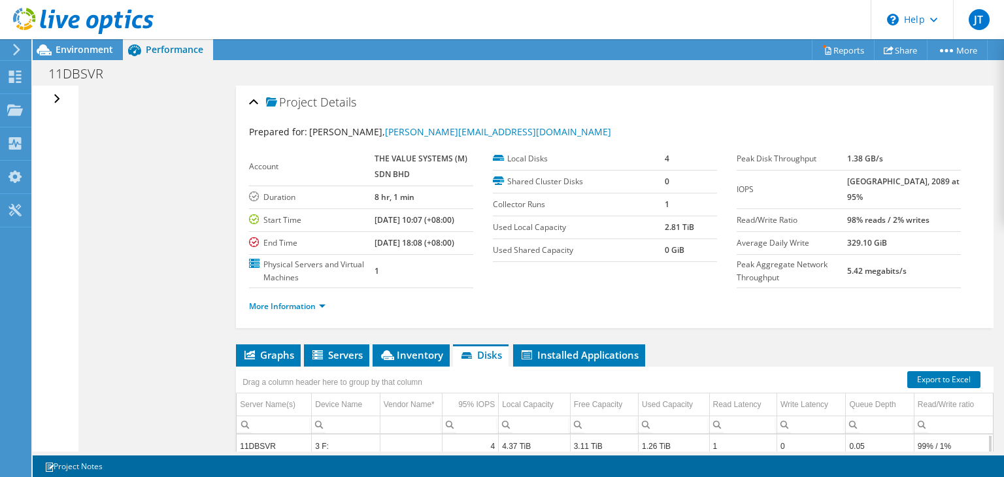
scroll to position [0, 0]
drag, startPoint x: 879, startPoint y: 199, endPoint x: 862, endPoint y: 184, distance: 22.7
click at [862, 184] on td "[GEOGRAPHIC_DATA], 2089 at 95%" at bounding box center [904, 189] width 114 height 39
click at [861, 180] on b "[GEOGRAPHIC_DATA], 2089 at 95%" at bounding box center [903, 189] width 112 height 27
drag, startPoint x: 861, startPoint y: 179, endPoint x: 893, endPoint y: 188, distance: 33.3
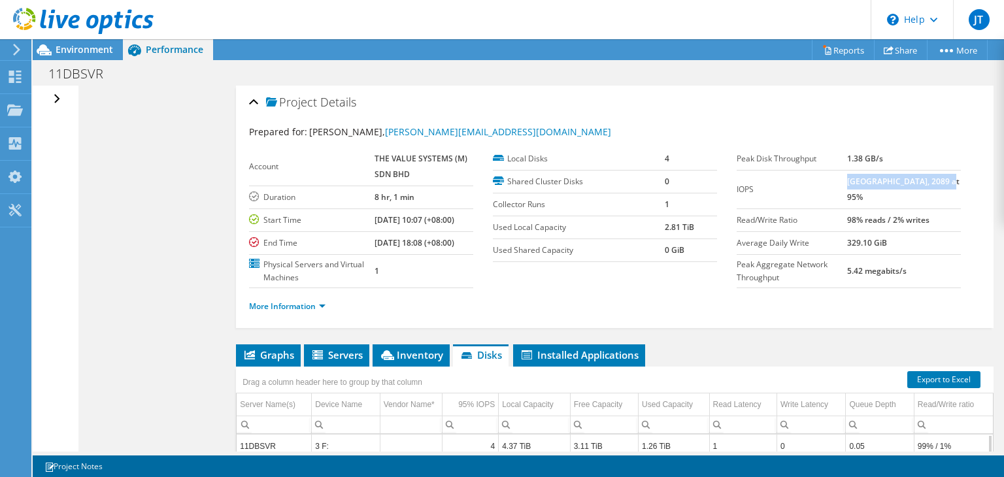
click at [893, 188] on td "[GEOGRAPHIC_DATA], 2089 at 95%" at bounding box center [904, 189] width 114 height 39
click at [875, 201] on b "[GEOGRAPHIC_DATA], 2089 at 95%" at bounding box center [903, 189] width 112 height 27
drag, startPoint x: 875, startPoint y: 198, endPoint x: 861, endPoint y: 182, distance: 21.3
click at [861, 182] on b "[GEOGRAPHIC_DATA], 2089 at 95%" at bounding box center [903, 189] width 112 height 27
click at [272, 354] on span "Graphs" at bounding box center [269, 354] width 52 height 13
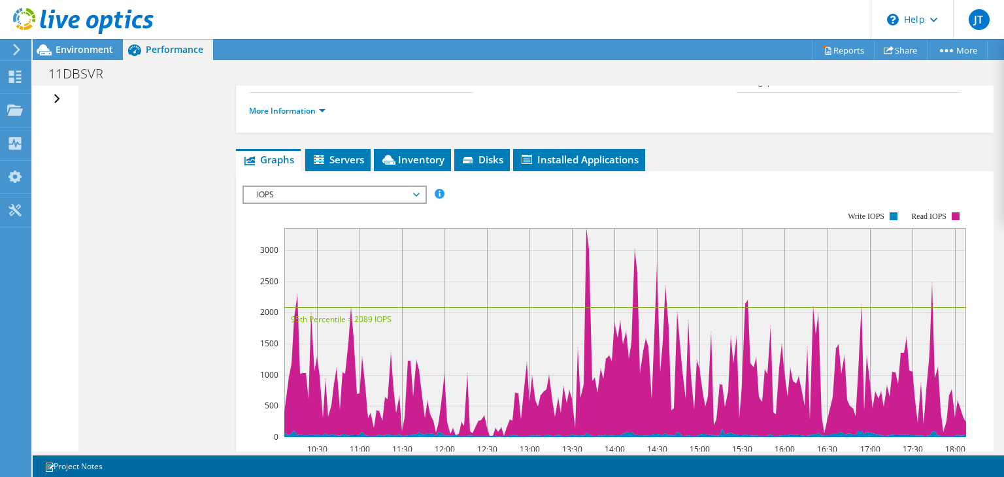
scroll to position [196, 0]
click at [420, 188] on span "IOPS" at bounding box center [334, 194] width 181 height 16
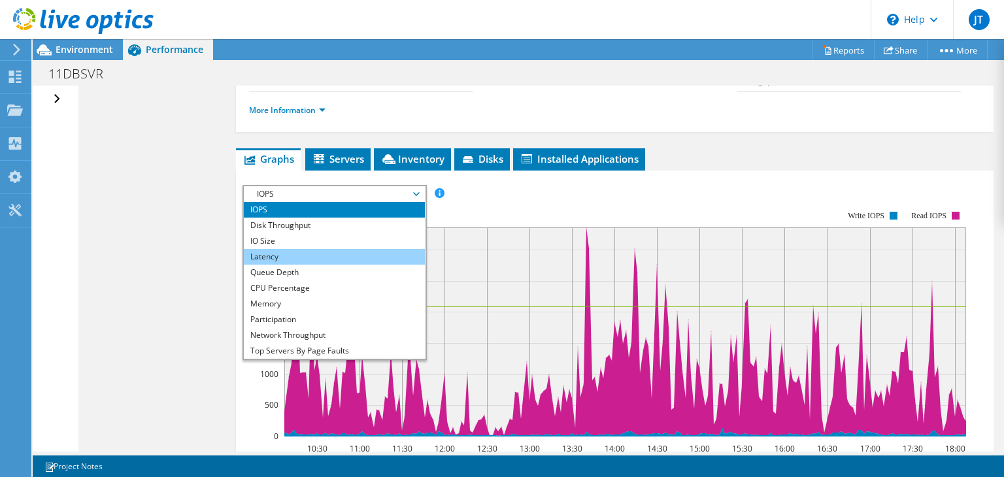
click at [279, 250] on li "Latency" at bounding box center [334, 257] width 181 height 16
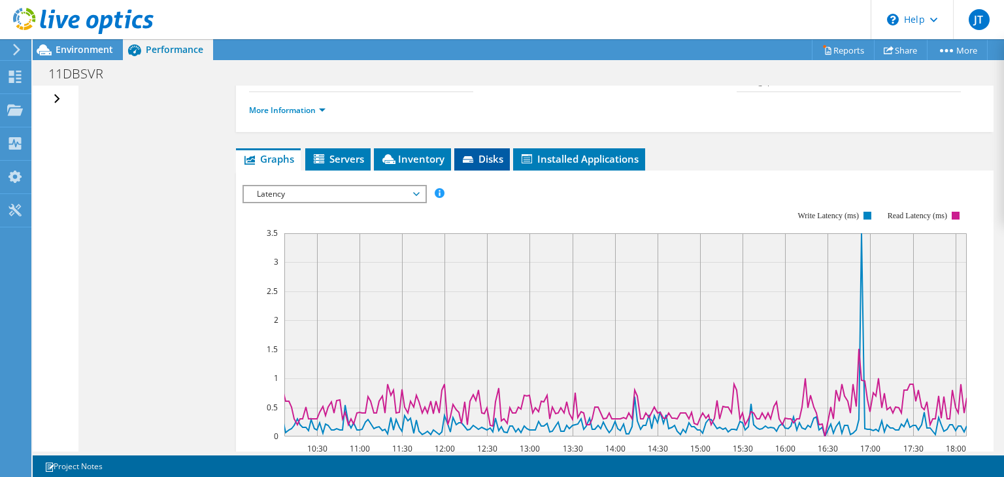
click at [488, 163] on li "Disks" at bounding box center [482, 159] width 56 height 22
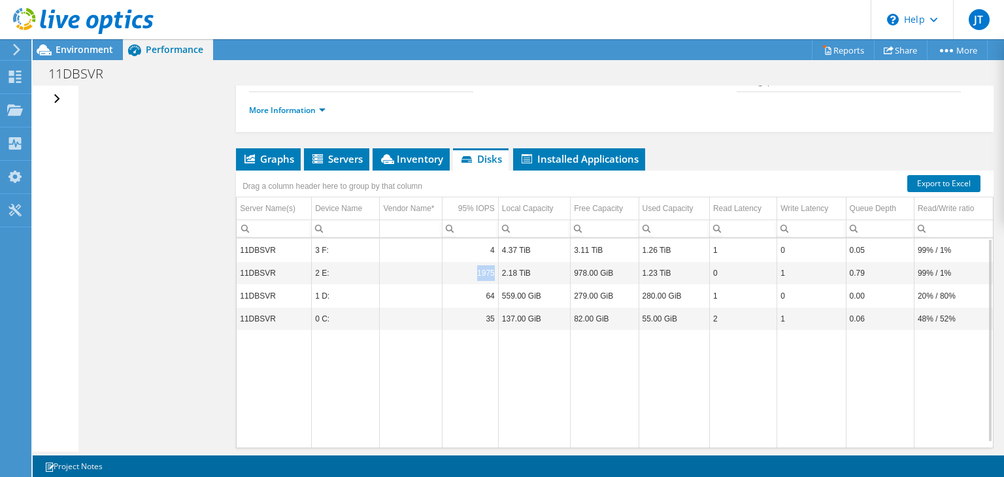
drag, startPoint x: 472, startPoint y: 270, endPoint x: 490, endPoint y: 269, distance: 18.3
click at [490, 269] on td "1975" at bounding box center [470, 272] width 56 height 23
drag, startPoint x: 474, startPoint y: 270, endPoint x: 492, endPoint y: 270, distance: 18.3
click at [492, 270] on td "1975" at bounding box center [470, 272] width 56 height 23
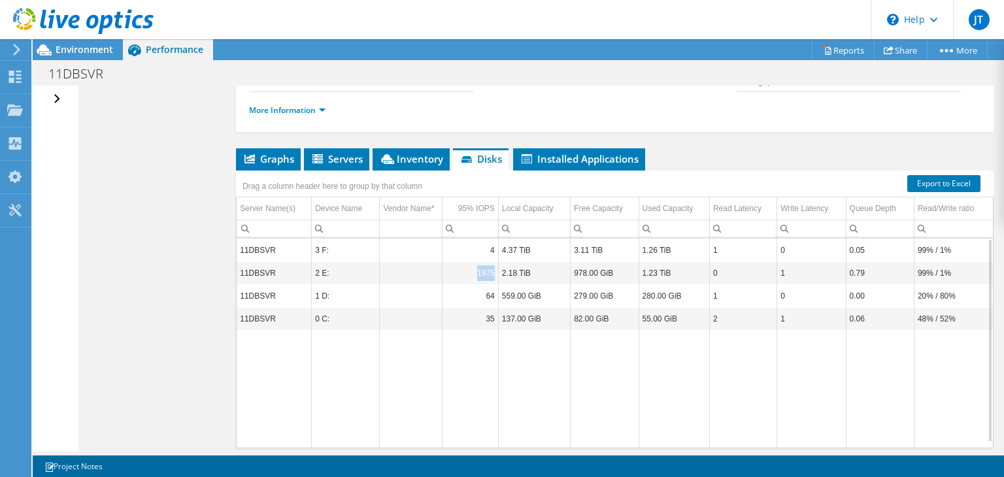
click at [476, 271] on td "1975" at bounding box center [470, 272] width 56 height 23
drag, startPoint x: 471, startPoint y: 269, endPoint x: 492, endPoint y: 270, distance: 20.9
click at [492, 270] on td "1975" at bounding box center [470, 272] width 56 height 23
drag, startPoint x: 473, startPoint y: 270, endPoint x: 494, endPoint y: 271, distance: 20.3
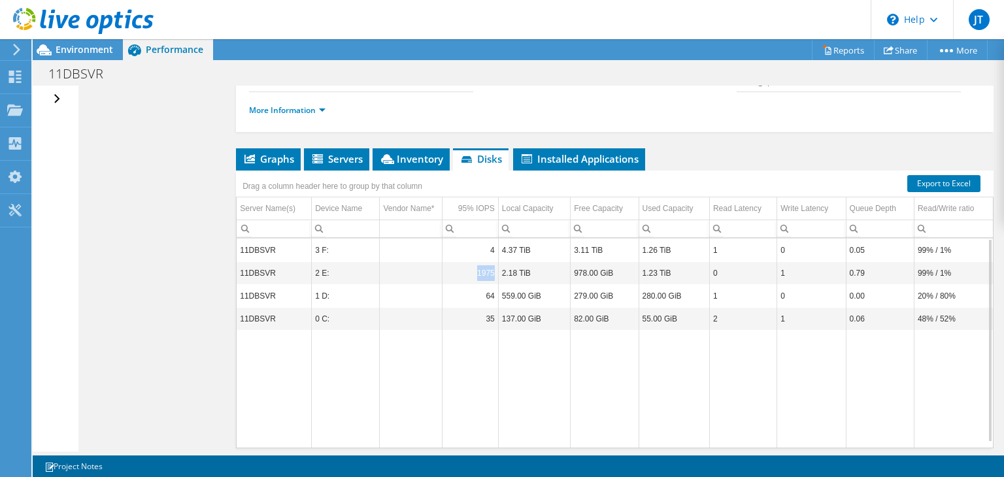
click at [494, 271] on td "1975" at bounding box center [470, 272] width 56 height 23
drag, startPoint x: 476, startPoint y: 272, endPoint x: 493, endPoint y: 272, distance: 17.0
click at [493, 272] on td "1975" at bounding box center [470, 272] width 56 height 23
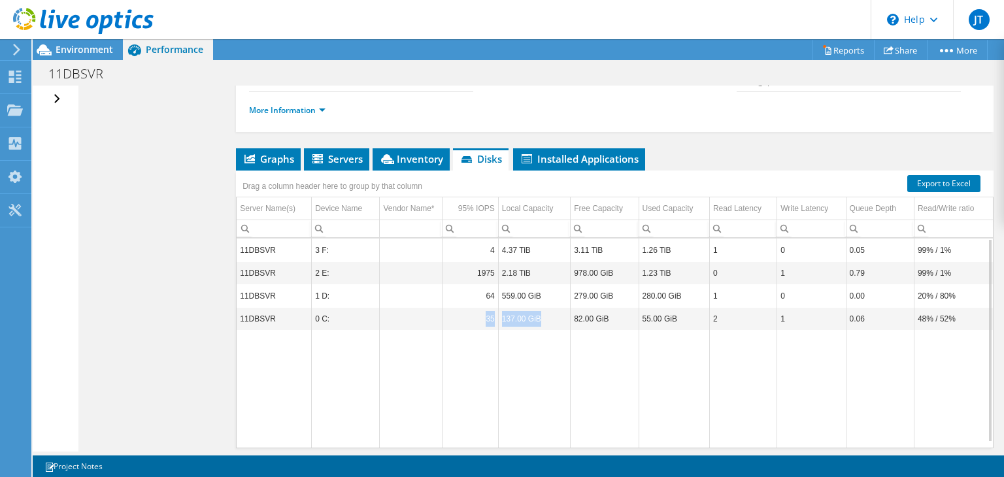
drag, startPoint x: 480, startPoint y: 316, endPoint x: 560, endPoint y: 318, distance: 79.1
click at [560, 318] on tr "11DBSVR 0 C: 35 137.00 GiB 82.00 GiB 55.00 GiB 2 1 0.06 48% / 52%" at bounding box center [615, 318] width 756 height 23
drag, startPoint x: 543, startPoint y: 296, endPoint x: 456, endPoint y: 292, distance: 87.1
click at [454, 292] on tr "11DBSVR 1 D: 64 559.00 GiB 279.00 GiB 280.00 GiB 1 0 0.00 20% / 80%" at bounding box center [615, 295] width 756 height 23
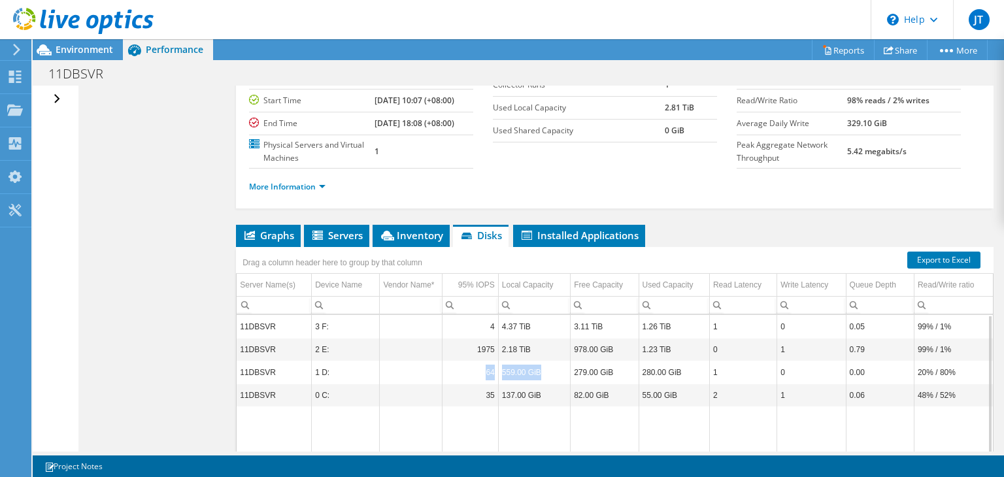
scroll to position [131, 0]
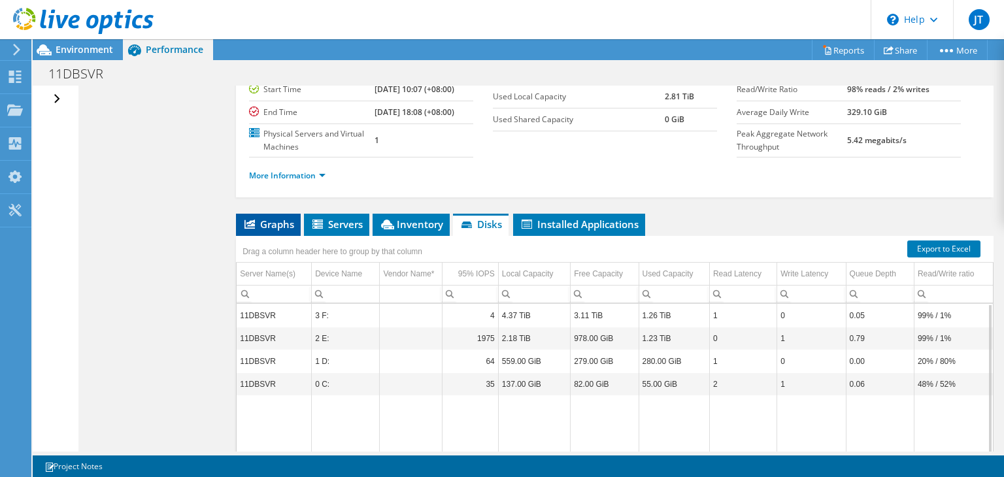
click at [266, 226] on span "Graphs" at bounding box center [269, 224] width 52 height 13
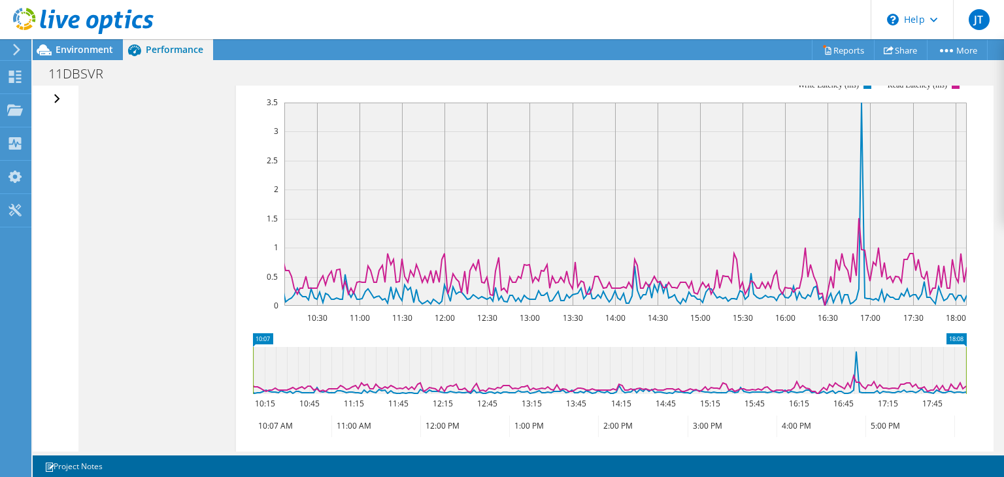
scroll to position [196, 0]
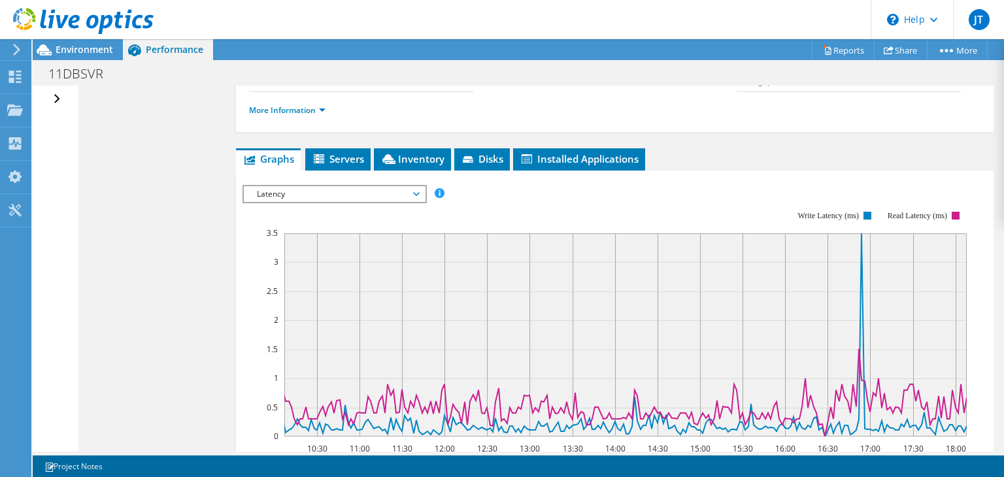
click at [417, 194] on span "Latency" at bounding box center [334, 194] width 168 height 16
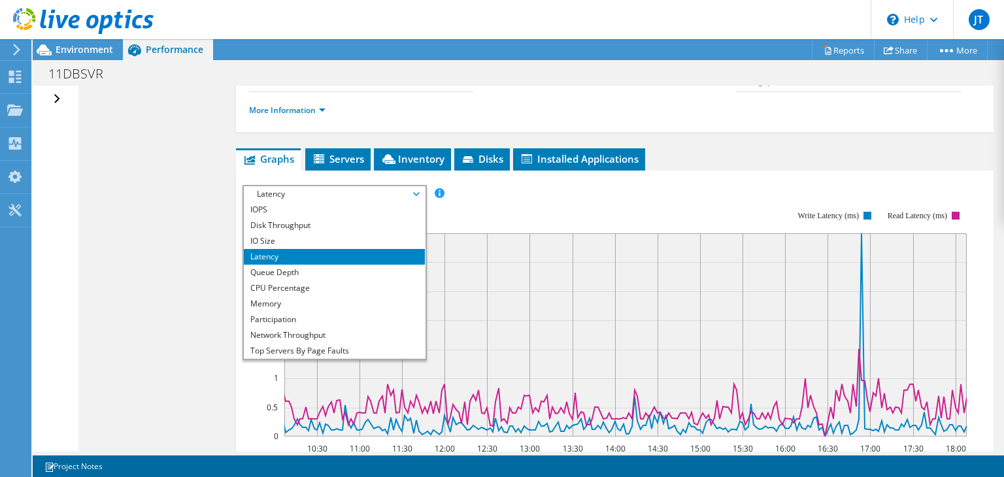
click at [495, 215] on rect at bounding box center [605, 323] width 724 height 261
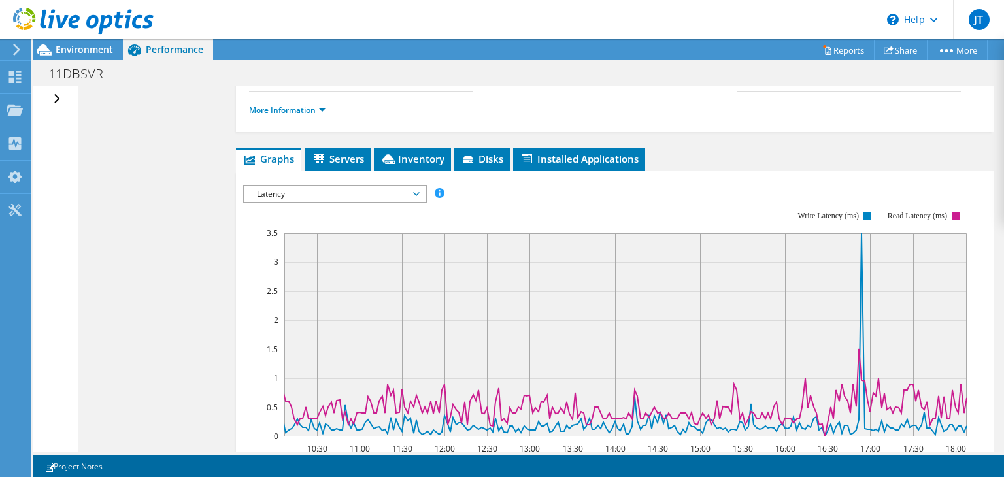
click at [401, 199] on div "Latency IOPS Disk Throughput IO Size Latency Queue Depth CPU Percentage Memory …" at bounding box center [335, 194] width 184 height 18
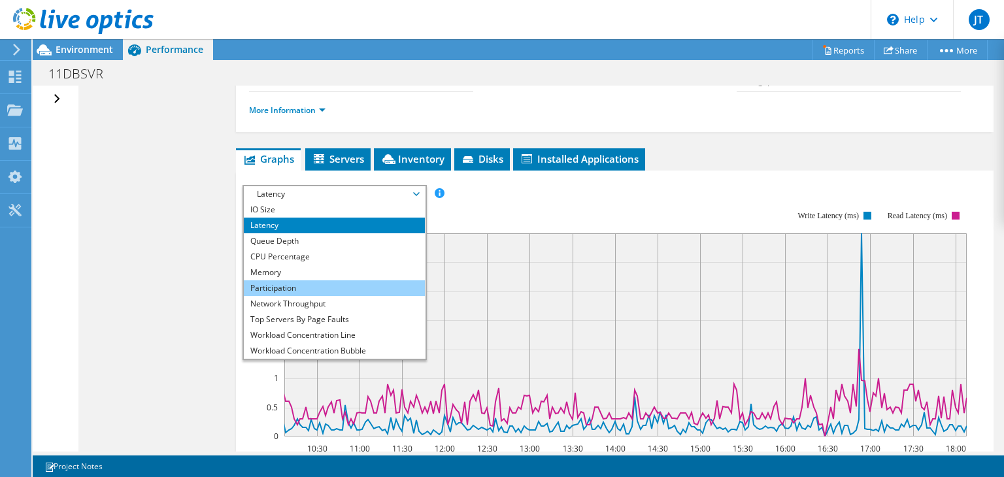
scroll to position [47, 0]
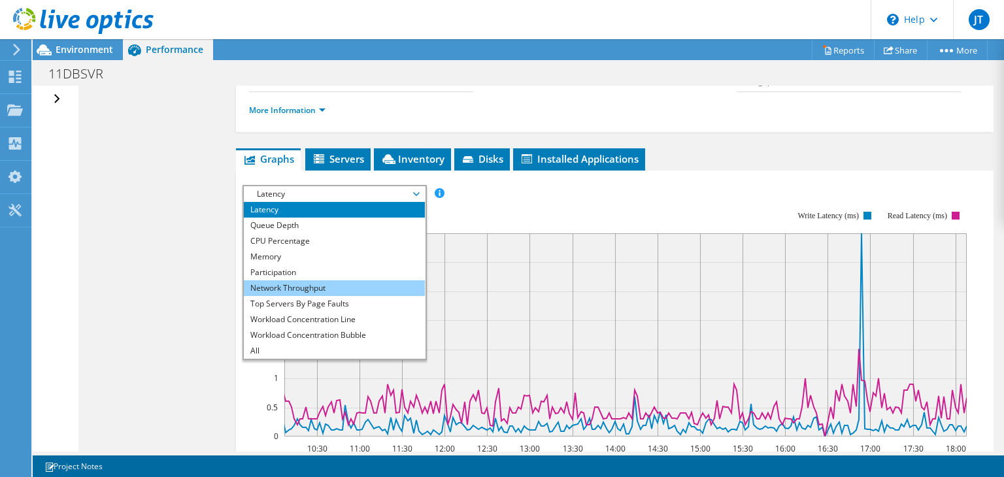
click at [309, 288] on li "Network Throughput" at bounding box center [334, 288] width 181 height 16
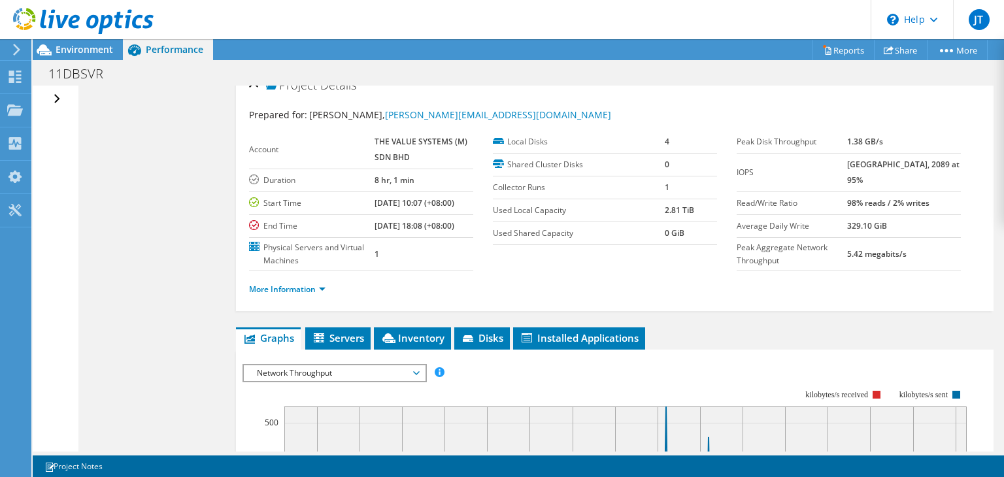
scroll to position [0, 0]
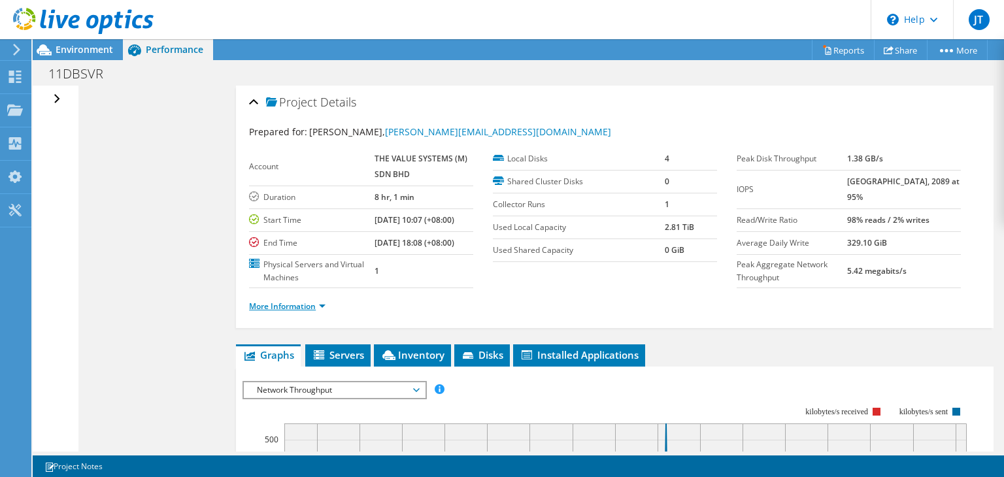
click at [322, 303] on link "More Information" at bounding box center [287, 306] width 76 height 11
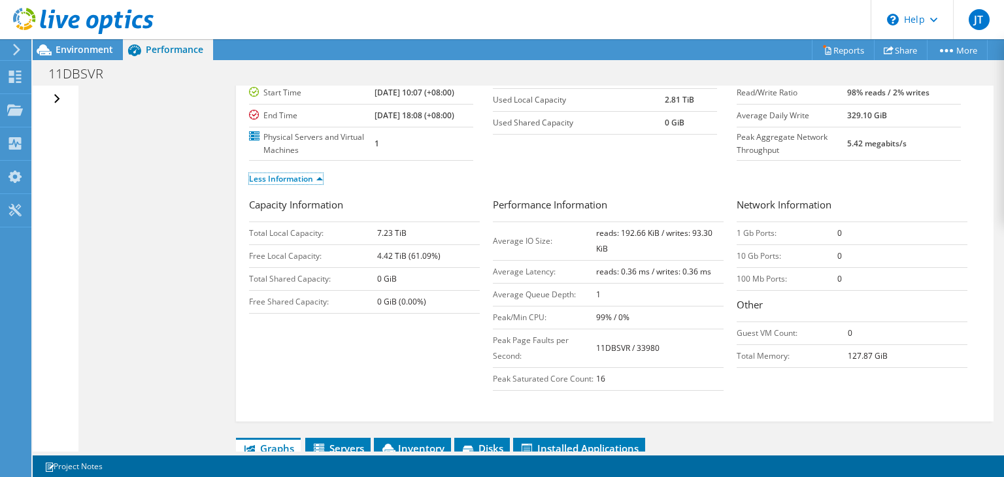
scroll to position [131, 0]
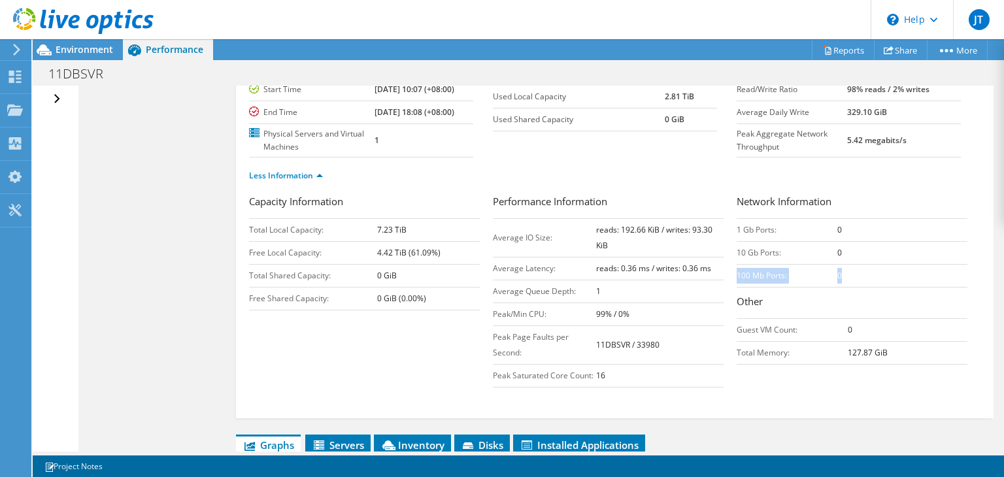
drag, startPoint x: 792, startPoint y: 273, endPoint x: 731, endPoint y: 278, distance: 60.4
click at [737, 278] on tr "100 Mb Ports: 0" at bounding box center [852, 275] width 231 height 23
click at [737, 278] on td "100 Mb Ports:" at bounding box center [787, 275] width 101 height 23
drag, startPoint x: 735, startPoint y: 275, endPoint x: 839, endPoint y: 273, distance: 104.6
click at [839, 273] on tr "100 Mb Ports: 0" at bounding box center [852, 275] width 231 height 23
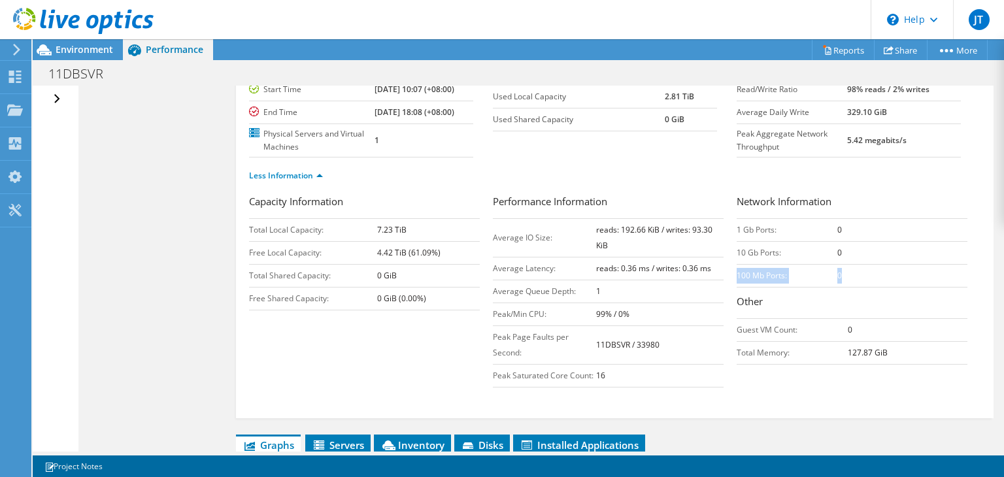
click at [839, 273] on td "0" at bounding box center [902, 275] width 130 height 23
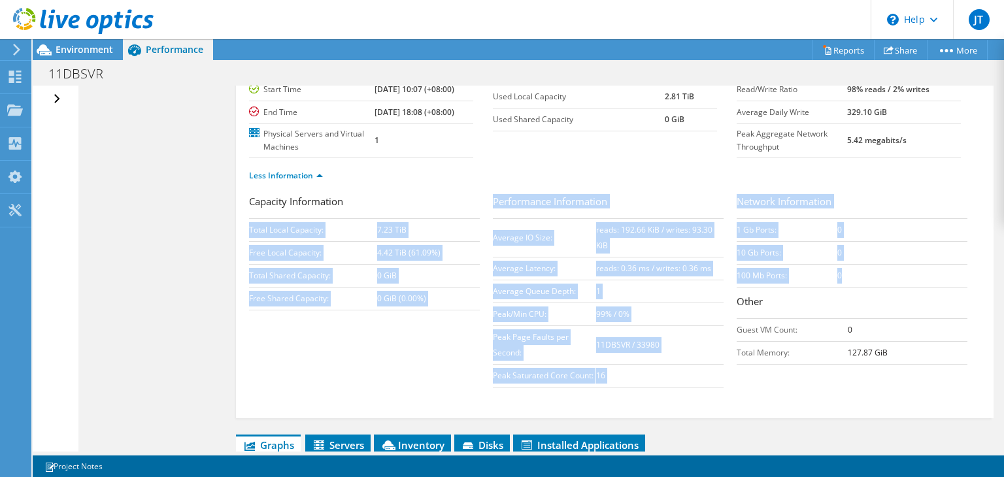
drag, startPoint x: 811, startPoint y: 275, endPoint x: 485, endPoint y: 233, distance: 328.8
click at [485, 233] on div "Capacity Information Total Local Capacity: 7.23 TiB Free Local Capacity: 4.42 T…" at bounding box center [614, 294] width 731 height 200
click at [493, 205] on h3 "Performance Information" at bounding box center [608, 203] width 231 height 18
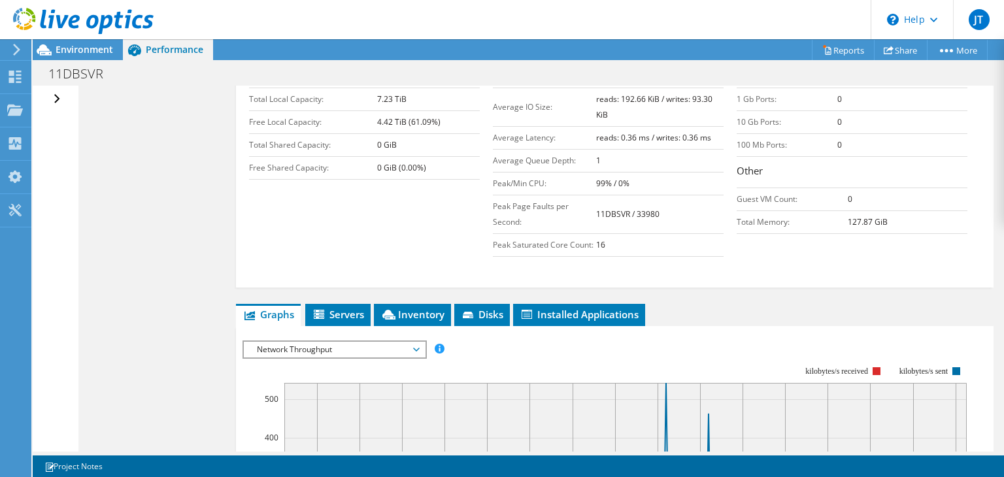
scroll to position [458, 0]
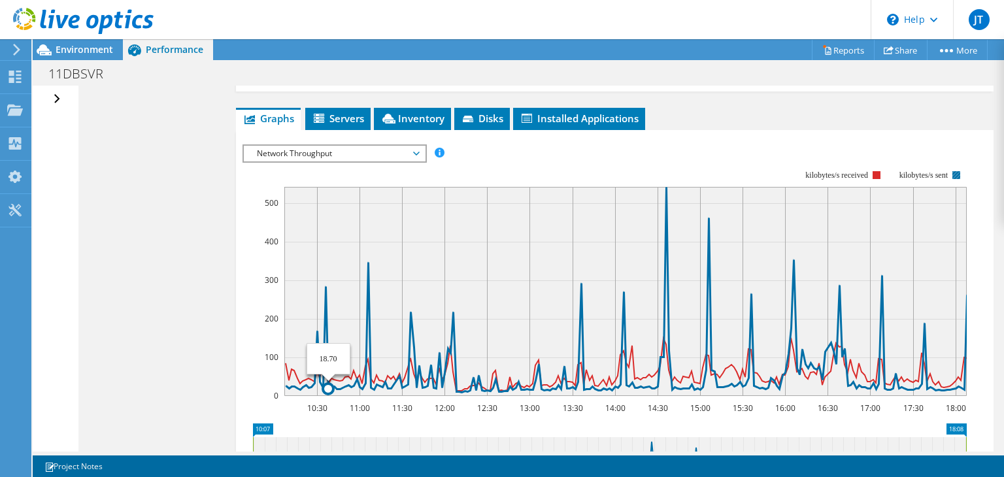
click at [327, 346] on icon at bounding box center [626, 289] width 681 height 205
click at [368, 262] on icon at bounding box center [626, 289] width 681 height 205
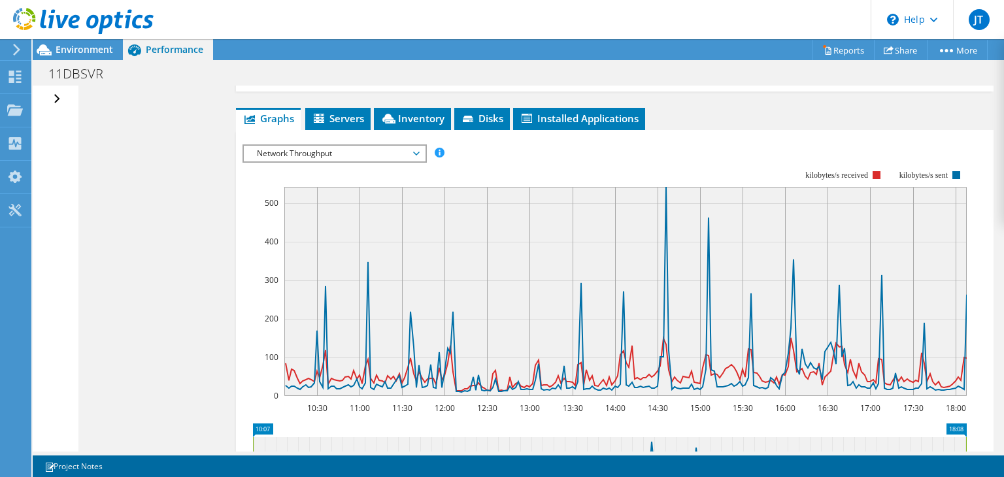
click at [418, 152] on span "Network Throughput" at bounding box center [334, 154] width 181 height 16
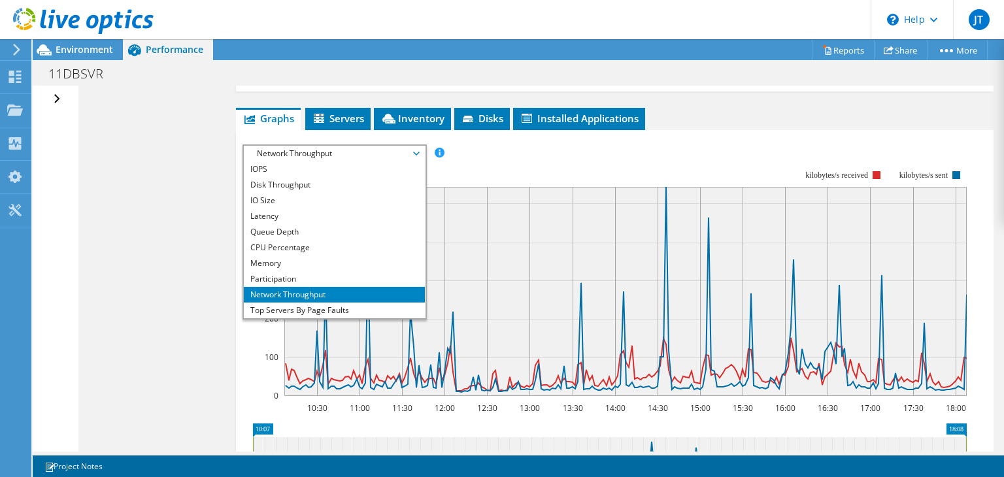
scroll to position [47, 0]
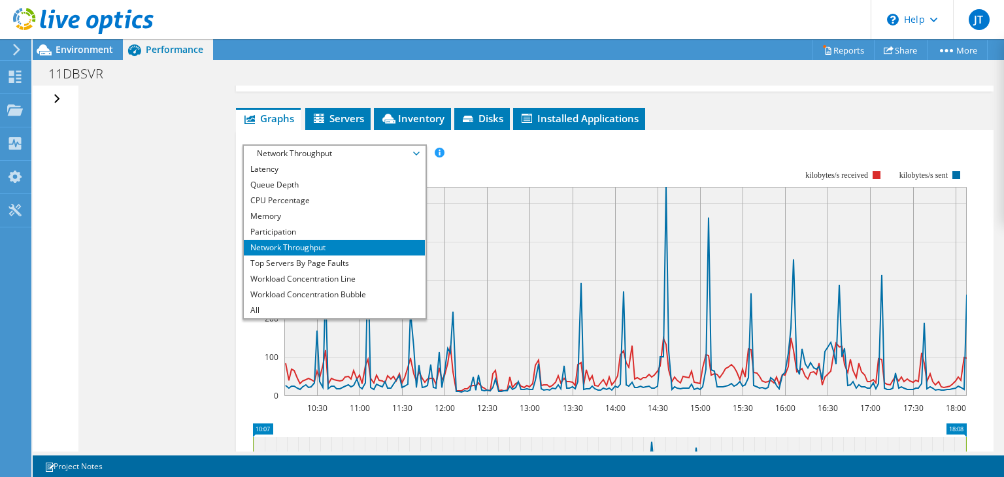
click at [337, 241] on li "Network Throughput" at bounding box center [334, 248] width 181 height 16
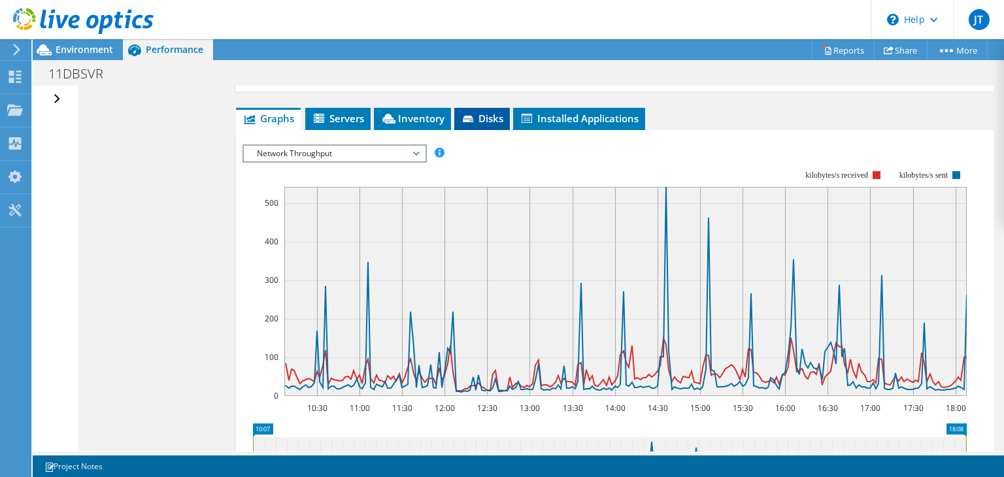
click at [492, 115] on span "Disks" at bounding box center [482, 118] width 42 height 13
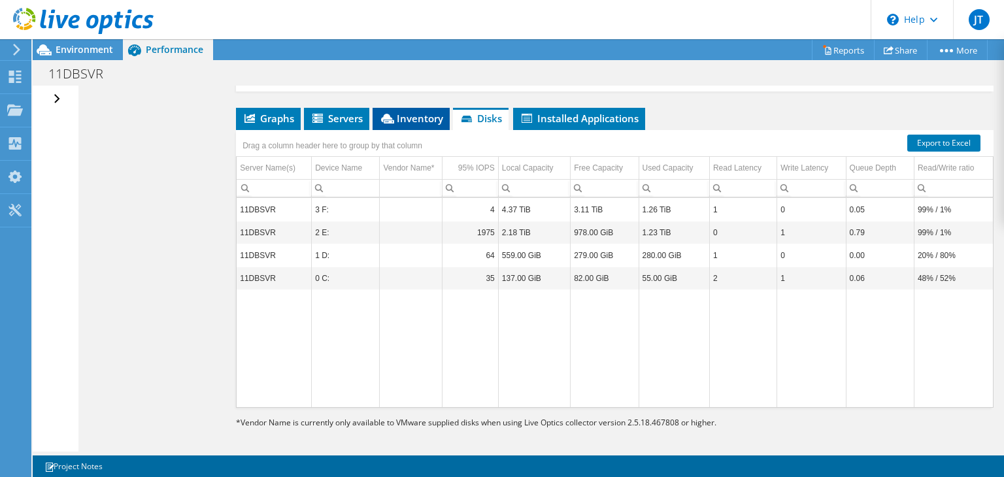
click at [410, 121] on li "Inventory" at bounding box center [411, 119] width 77 height 22
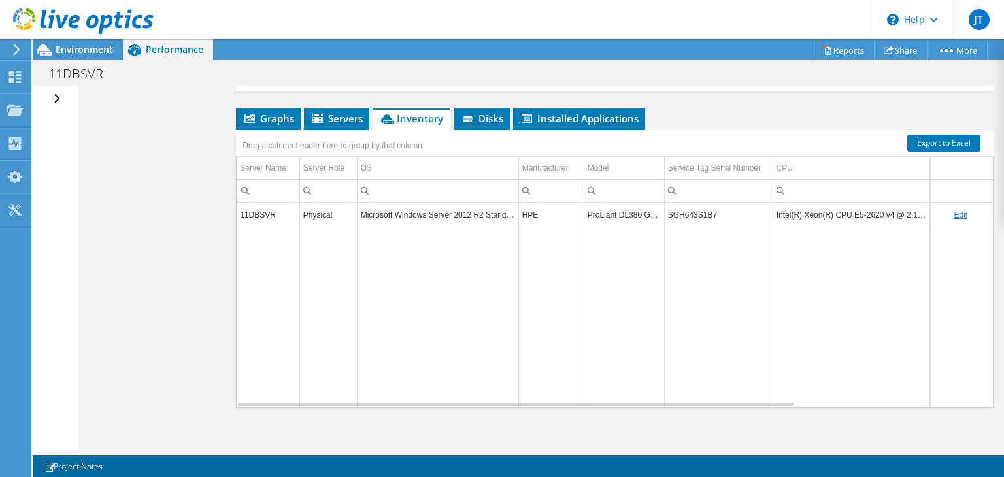
click at [465, 214] on td "Microsoft Windows Server 2012 R2 Standard" at bounding box center [437, 214] width 161 height 23
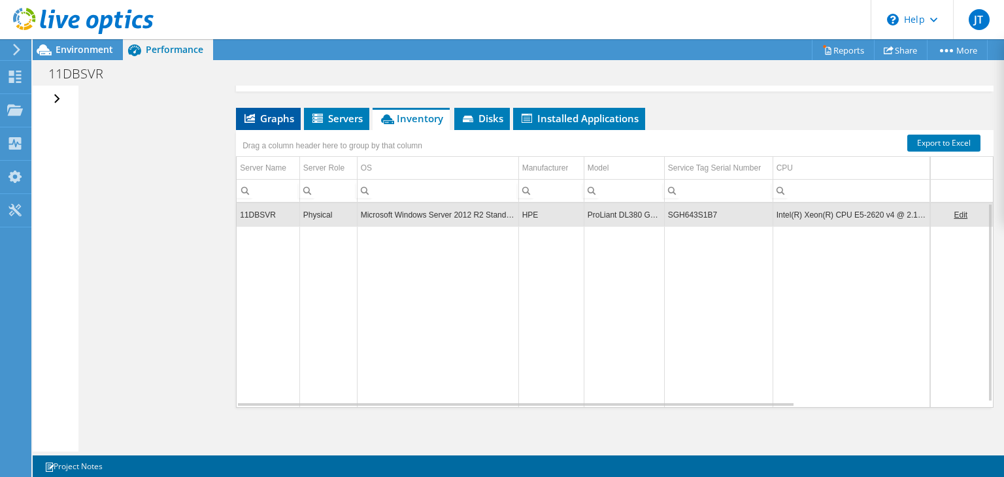
click at [281, 113] on span "Graphs" at bounding box center [269, 118] width 52 height 13
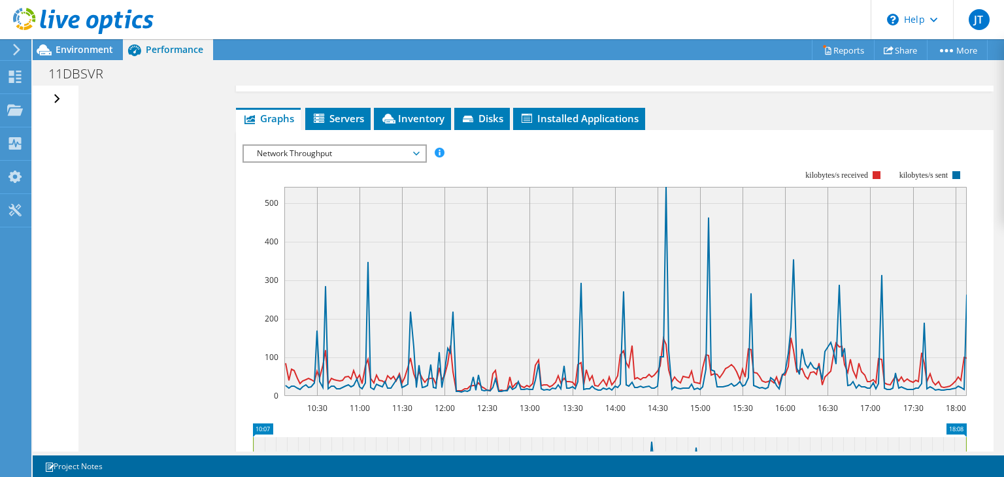
click at [413, 151] on span "Network Throughput" at bounding box center [334, 154] width 168 height 16
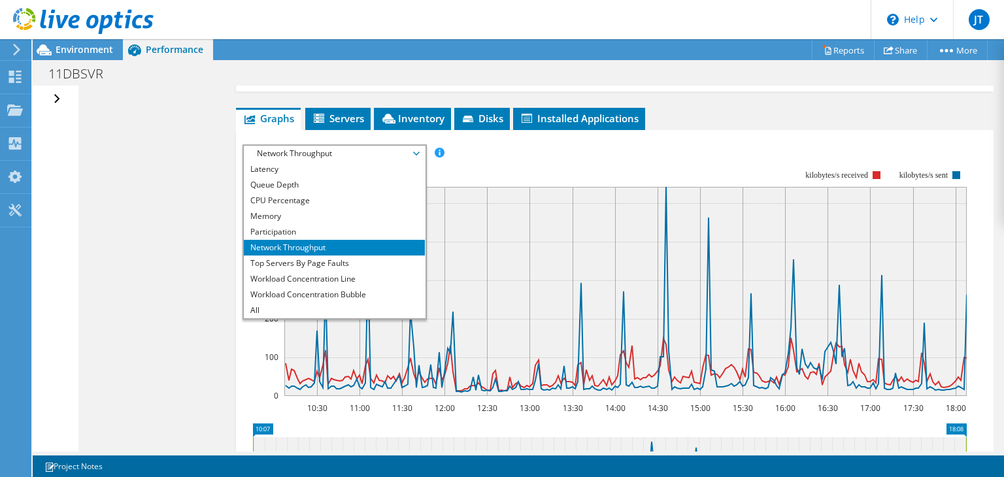
click at [328, 241] on li "Network Throughput" at bounding box center [334, 248] width 181 height 16
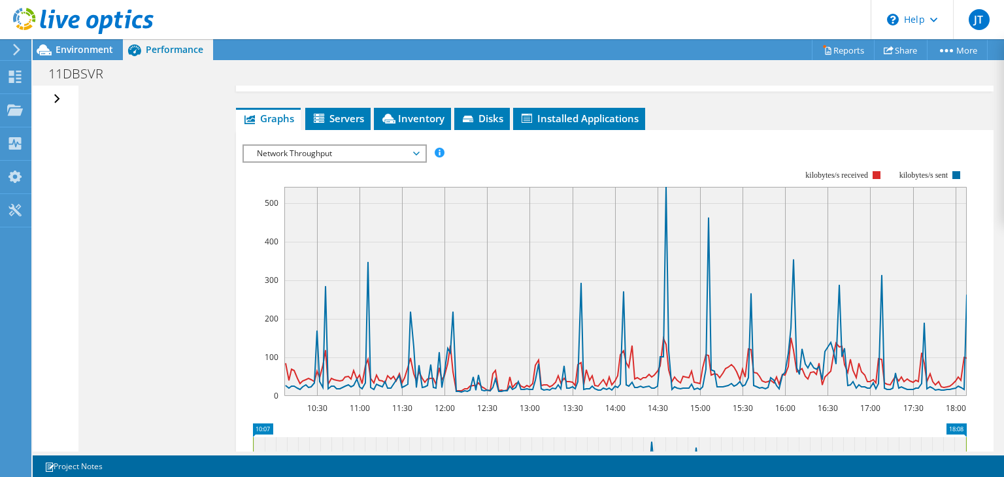
click at [414, 150] on span "Network Throughput" at bounding box center [334, 154] width 168 height 16
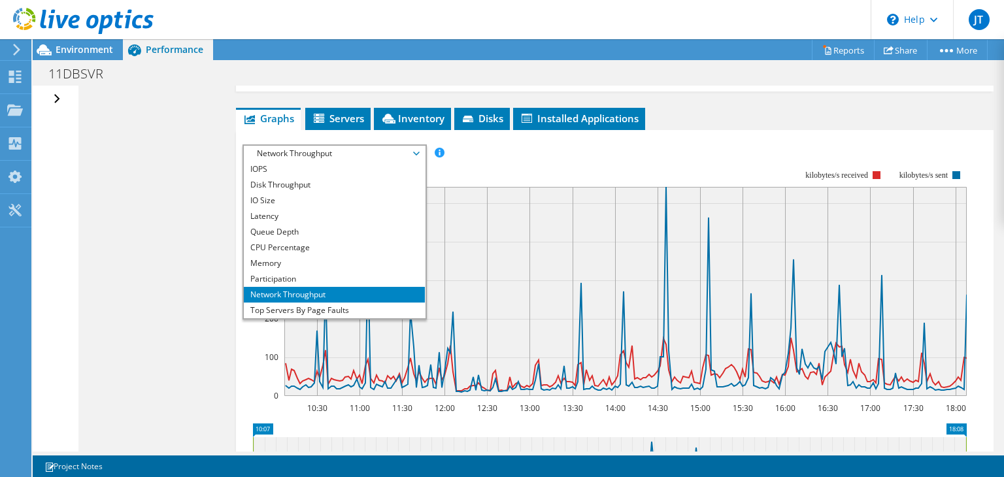
scroll to position [0, 0]
click at [335, 164] on li "IOPS" at bounding box center [334, 169] width 181 height 16
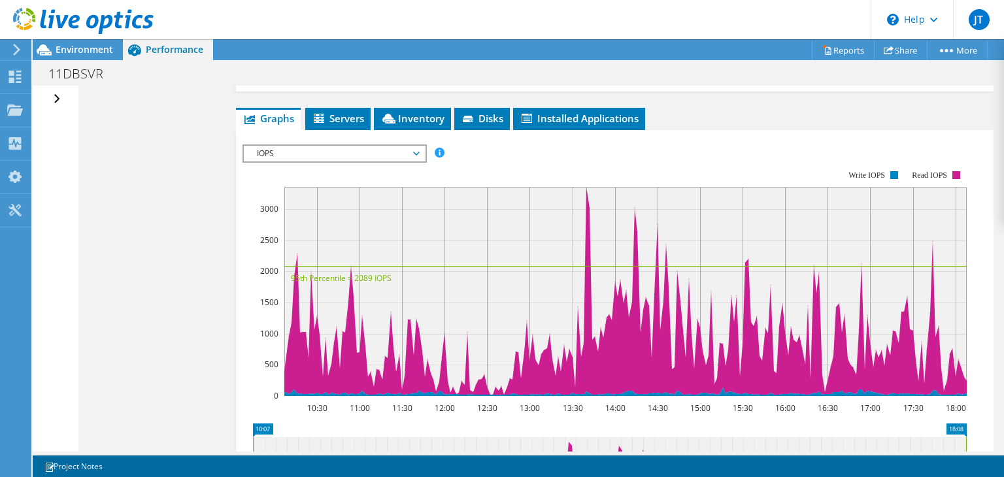
click at [418, 152] on span "IOPS" at bounding box center [334, 154] width 181 height 16
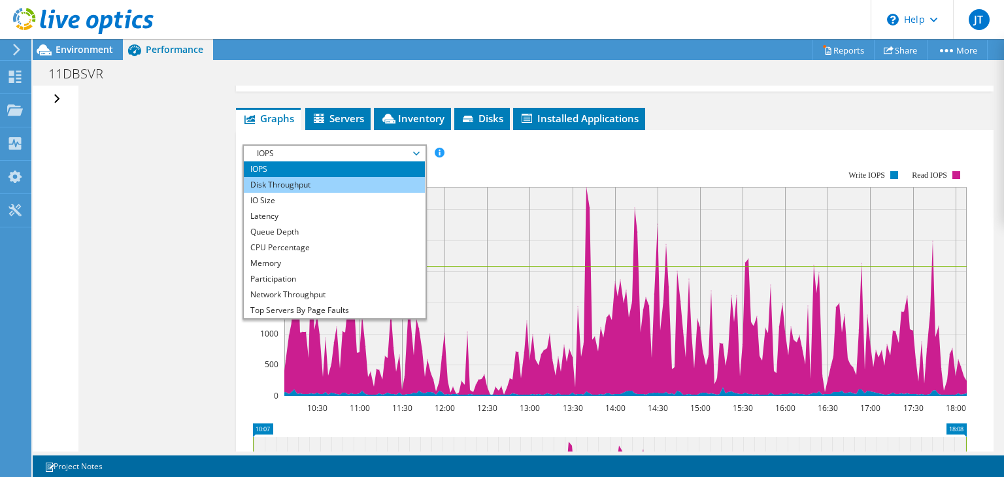
click at [302, 178] on li "Disk Throughput" at bounding box center [334, 185] width 181 height 16
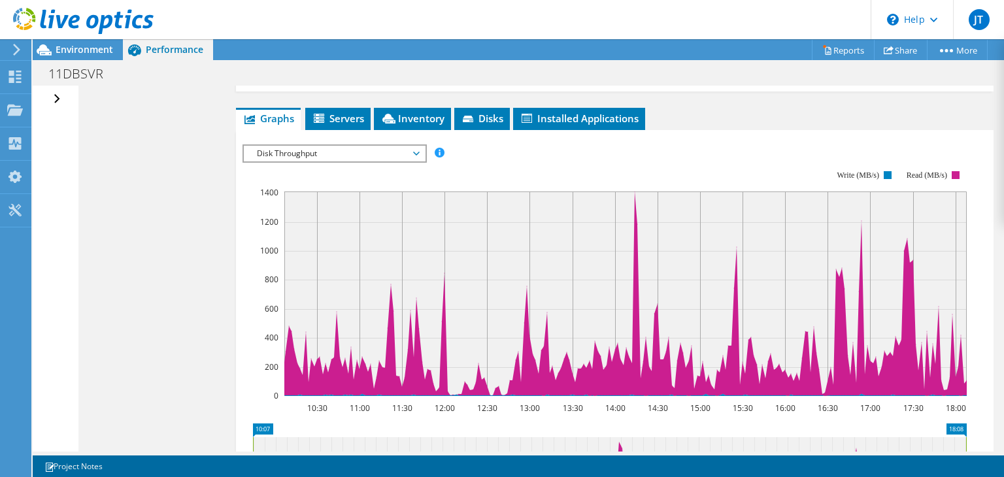
click at [418, 152] on icon at bounding box center [416, 154] width 7 height 4
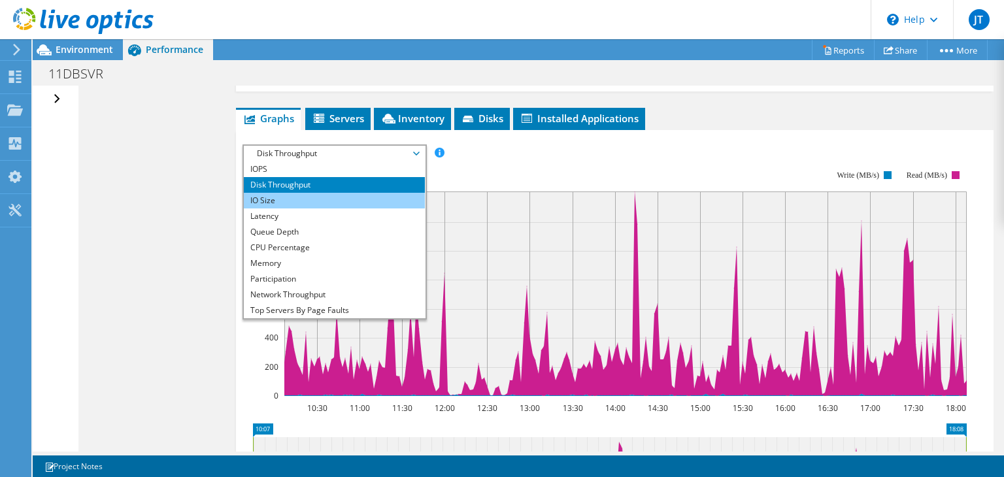
click at [317, 202] on li "IO Size" at bounding box center [334, 201] width 181 height 16
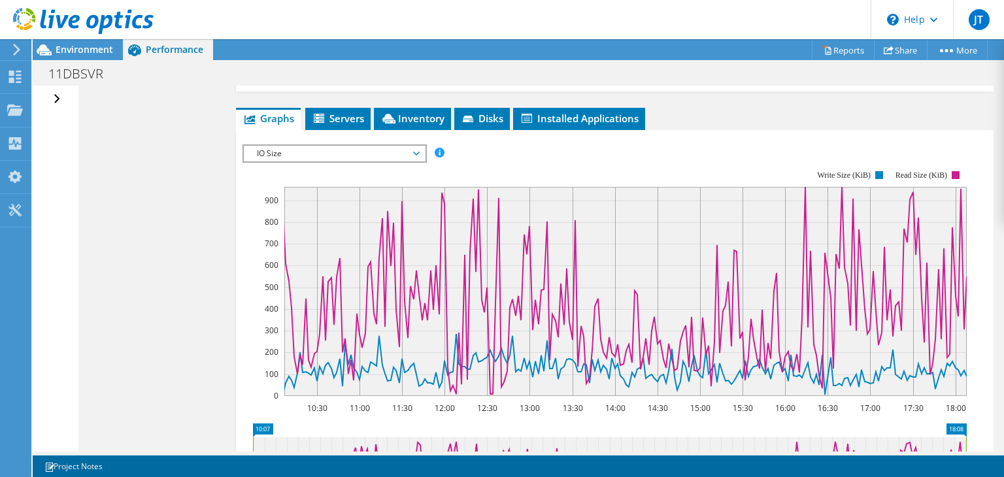
click at [416, 147] on span "IO Size" at bounding box center [334, 154] width 168 height 16
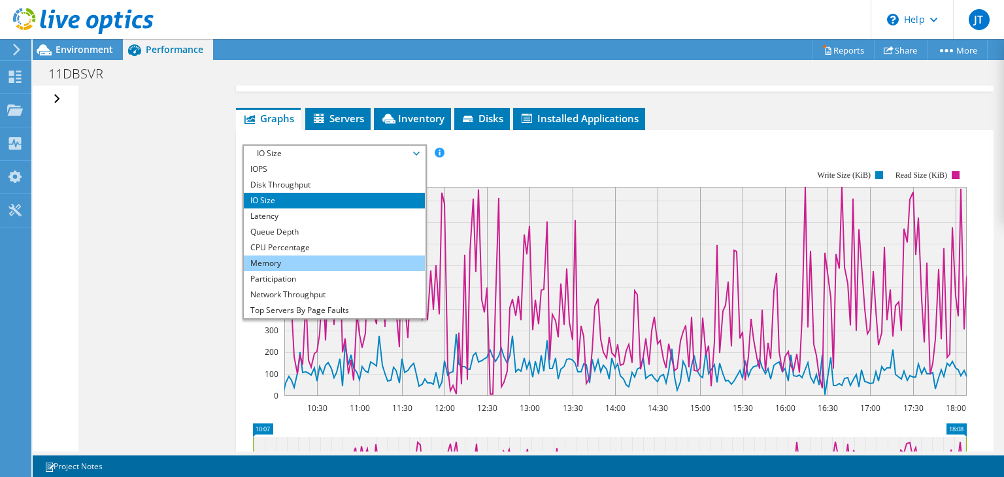
scroll to position [47, 0]
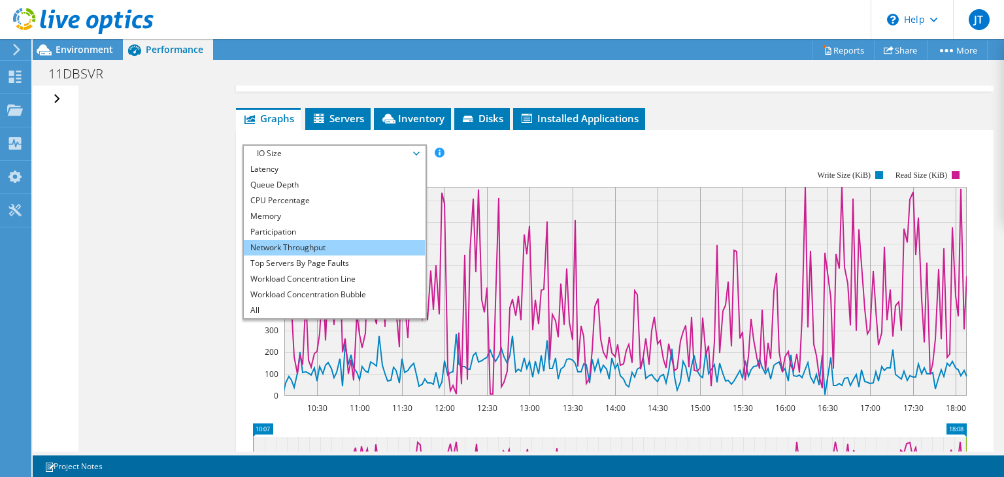
click at [319, 248] on li "Network Throughput" at bounding box center [334, 248] width 181 height 16
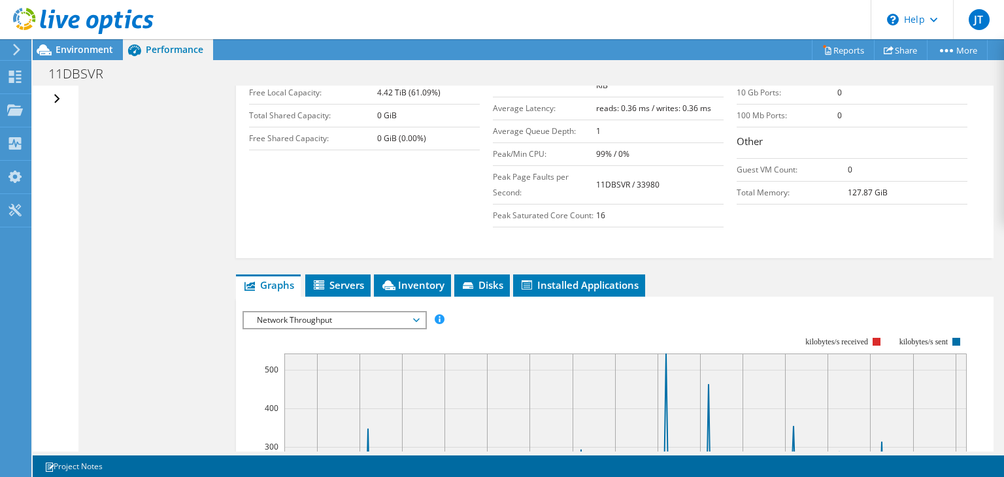
scroll to position [226, 0]
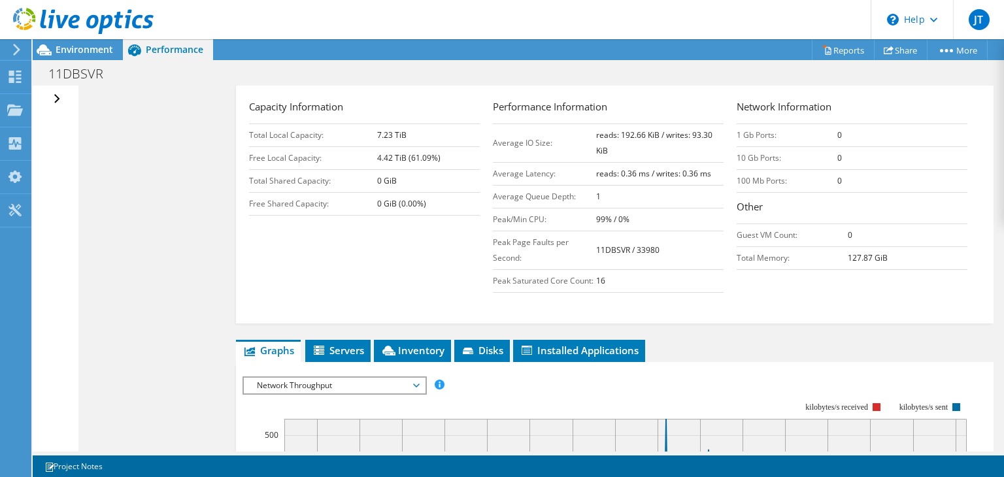
drag, startPoint x: 836, startPoint y: 136, endPoint x: 822, endPoint y: 137, distance: 13.8
click at [822, 137] on tr "1 Gb Ports: 0" at bounding box center [852, 135] width 231 height 23
drag, startPoint x: 731, startPoint y: 134, endPoint x: 842, endPoint y: 133, distance: 110.5
click at [842, 133] on tr "1 Gb Ports: 0" at bounding box center [852, 135] width 231 height 23
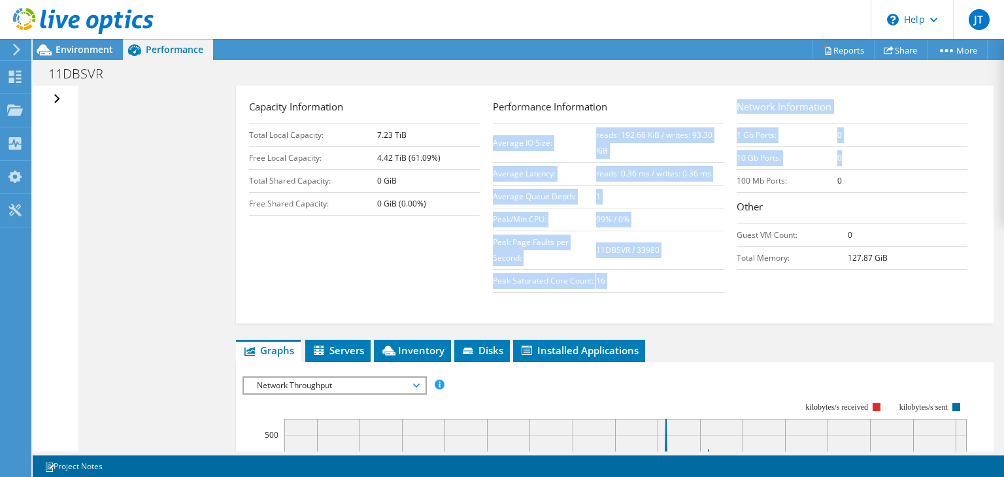
drag, startPoint x: 838, startPoint y: 156, endPoint x: 724, endPoint y: 140, distance: 114.9
click at [724, 140] on div "Capacity Information Total Local Capacity: 7.23 TiB Free Local Capacity: 4.42 T…" at bounding box center [614, 199] width 731 height 200
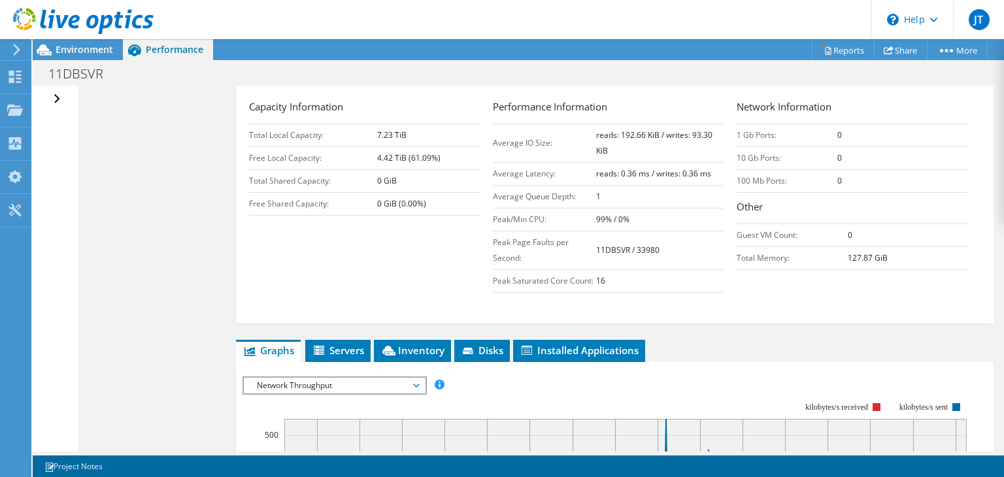
click at [724, 140] on div "Performance Information Average IO Size: reads: 192.66 KiB / writes: 93.30 KiB …" at bounding box center [615, 195] width 244 height 193
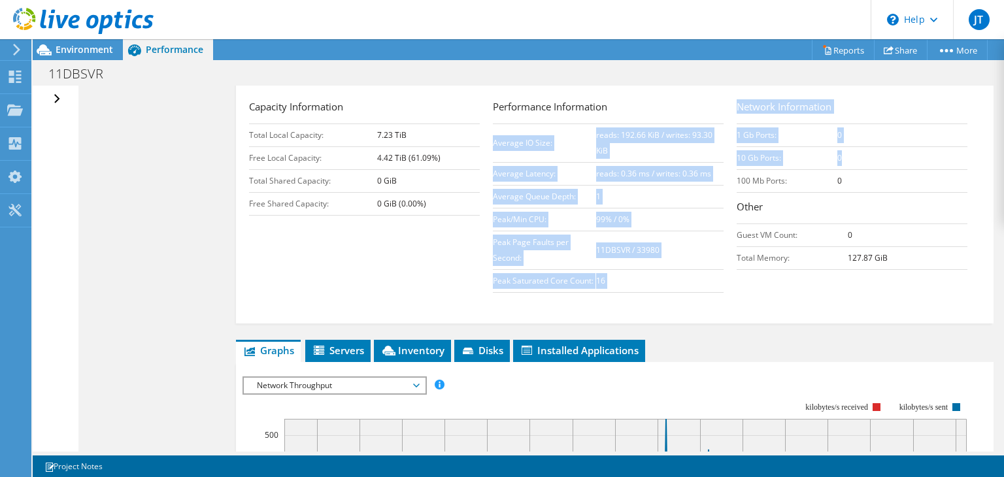
drag, startPoint x: 729, startPoint y: 131, endPoint x: 838, endPoint y: 156, distance: 111.3
click at [838, 156] on div "Capacity Information Total Local Capacity: 7.23 TiB Free Local Capacity: 4.42 T…" at bounding box center [614, 199] width 731 height 200
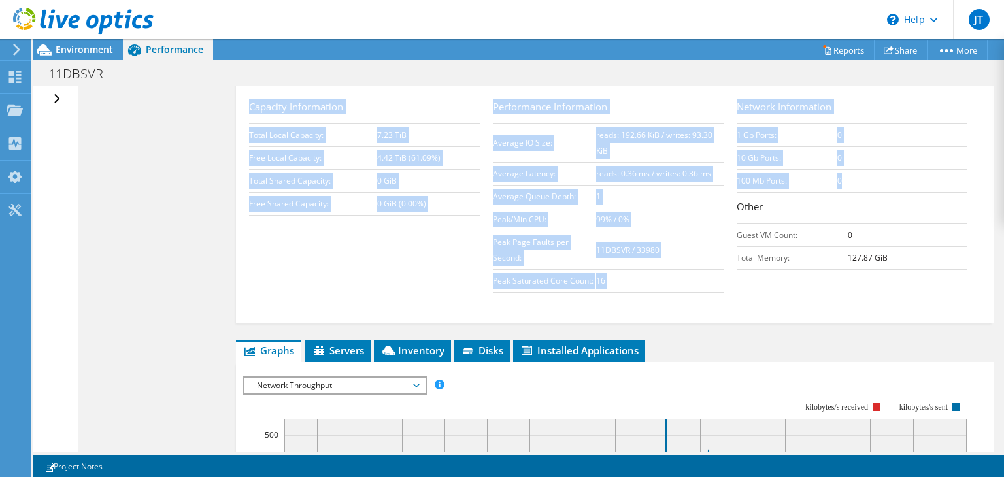
drag, startPoint x: 846, startPoint y: 183, endPoint x: 242, endPoint y: 105, distance: 609.6
click at [242, 105] on div "Project Details Prepared for: [PERSON_NAME], [PERSON_NAME][EMAIL_ADDRESS][DOMAI…" at bounding box center [615, 91] width 758 height 463
click at [255, 106] on h3 "Capacity Information" at bounding box center [364, 108] width 231 height 18
drag, startPoint x: 248, startPoint y: 104, endPoint x: 897, endPoint y: 267, distance: 669.2
click at [897, 267] on div "Project Details Prepared for: [PERSON_NAME], [PERSON_NAME][EMAIL_ADDRESS][DOMAI…" at bounding box center [615, 91] width 758 height 463
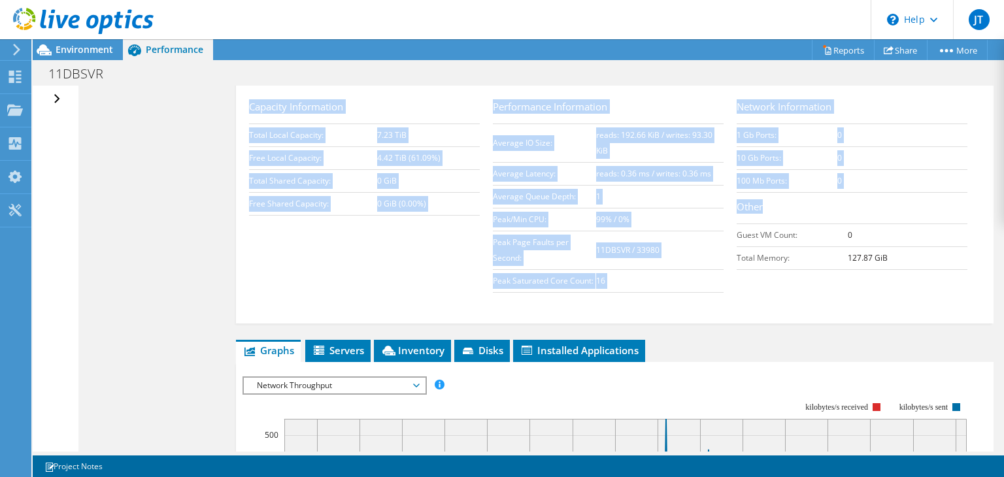
click at [894, 260] on td "127.87 GiB" at bounding box center [908, 257] width 120 height 23
drag, startPoint x: 881, startPoint y: 258, endPoint x: 239, endPoint y: 99, distance: 662.0
click at [239, 99] on div "Project Details Prepared for: [PERSON_NAME], [PERSON_NAME][EMAIL_ADDRESS][DOMAI…" at bounding box center [615, 91] width 758 height 463
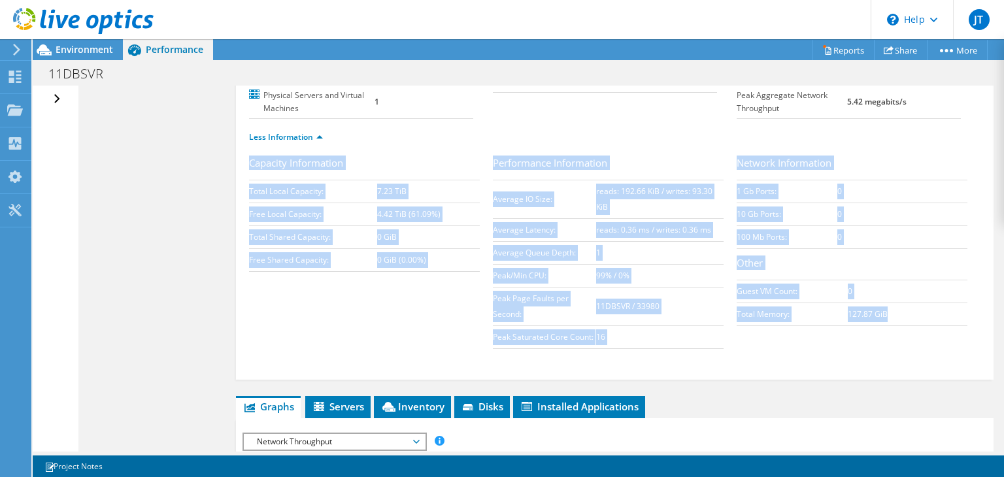
scroll to position [0, 0]
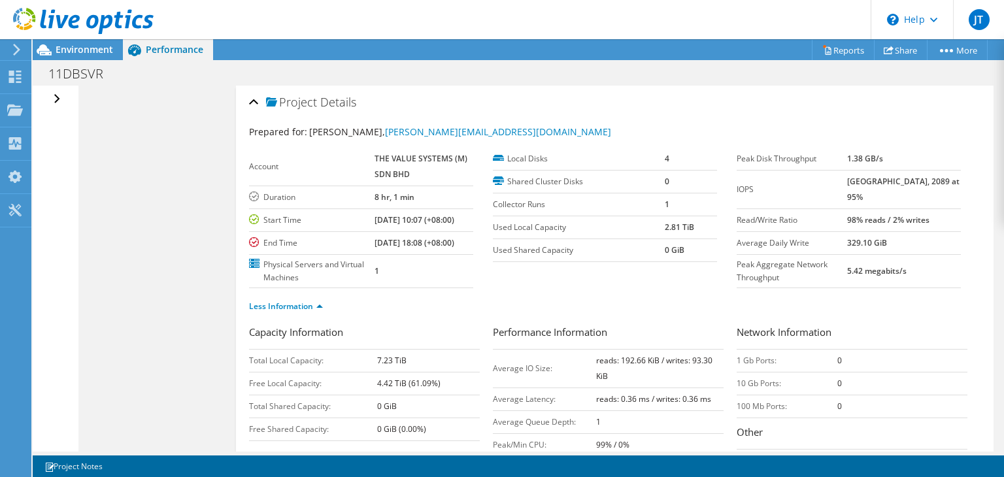
click at [579, 281] on section "Account THE VALUE SYSTEMS (M) SDN BHD Duration 8 hr, 1 min Start Time [DATE] 10…" at bounding box center [493, 218] width 488 height 141
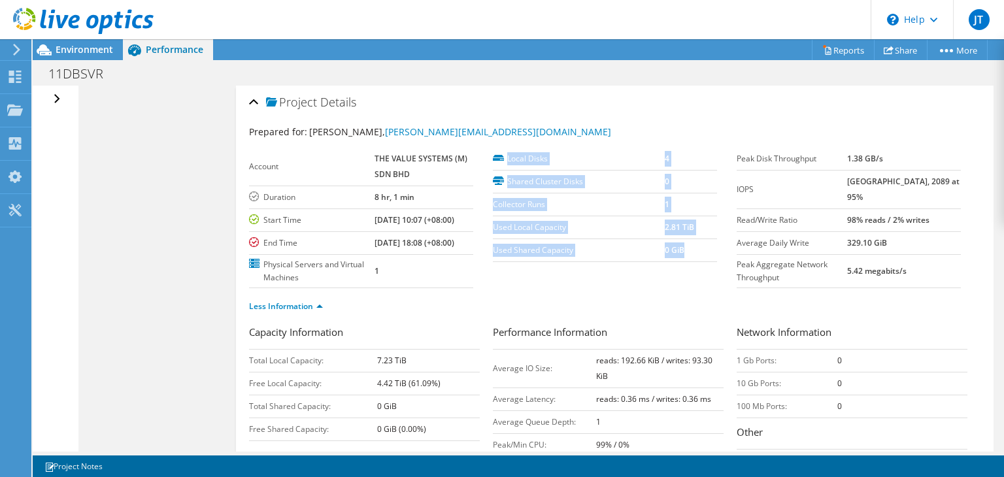
drag, startPoint x: 505, startPoint y: 158, endPoint x: 695, endPoint y: 254, distance: 213.1
click at [695, 254] on tbody "Local Disks 4 Shared Cluster Disks 0 Collector Runs 1 Used Local Capacity 2.81 …" at bounding box center [605, 205] width 224 height 114
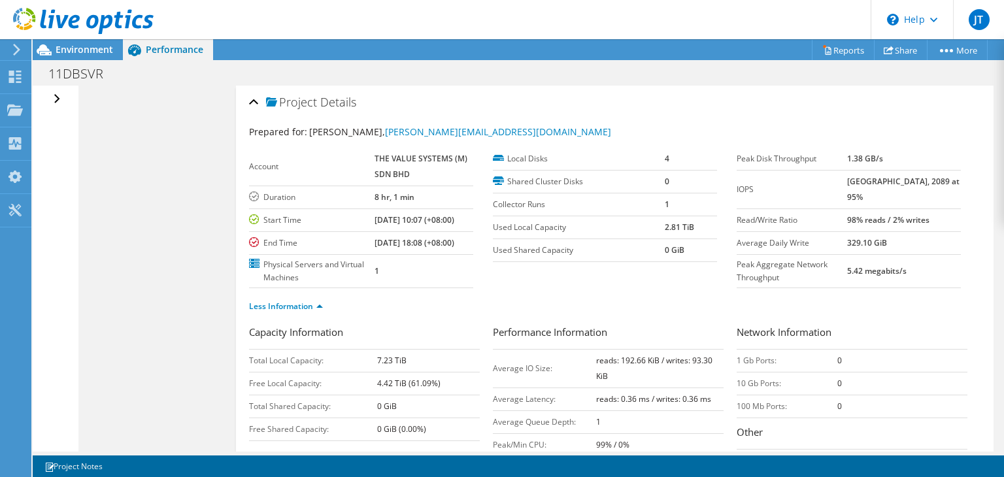
click at [662, 280] on section "Account THE VALUE SYSTEMS (M) SDN BHD Duration 8 hr, 1 min Start Time [DATE] 10…" at bounding box center [493, 218] width 488 height 141
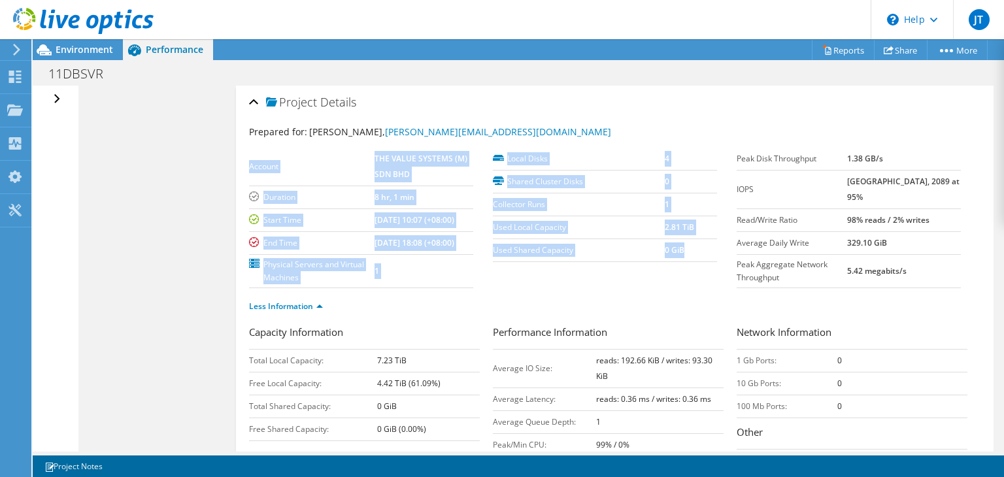
drag, startPoint x: 690, startPoint y: 254, endPoint x: 476, endPoint y: 157, distance: 234.9
click at [476, 157] on section "Account THE VALUE SYSTEMS (M) SDN BHD Duration 8 hr, 1 min Start Time [DATE] 10…" at bounding box center [493, 218] width 488 height 141
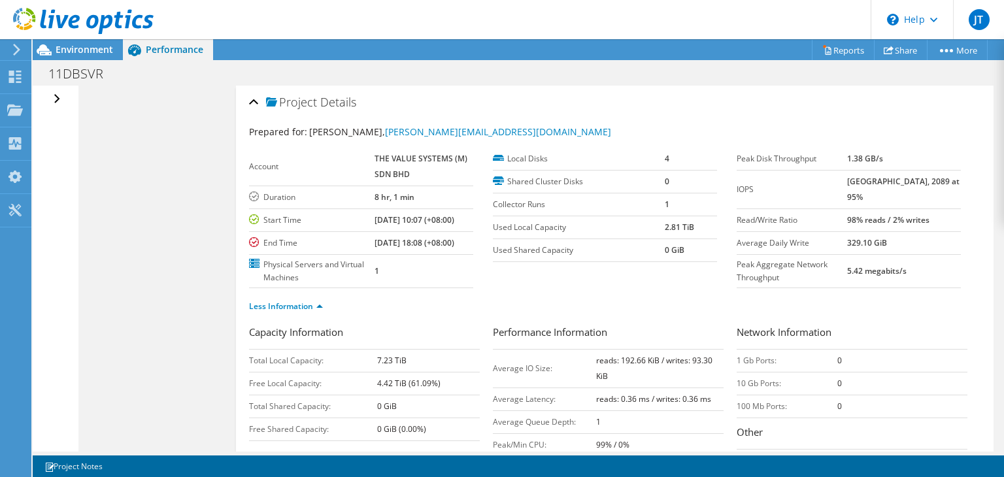
click at [483, 134] on div "Prepared for: [PERSON_NAME], [PERSON_NAME][EMAIL_ADDRESS][DOMAIN_NAME]" at bounding box center [614, 132] width 731 height 15
drag, startPoint x: 484, startPoint y: 152, endPoint x: 691, endPoint y: 260, distance: 233.0
click at [691, 260] on section "Account THE VALUE SYSTEMS (M) SDN BHD Duration 8 hr, 1 min Start Time [DATE] 10…" at bounding box center [493, 218] width 488 height 141
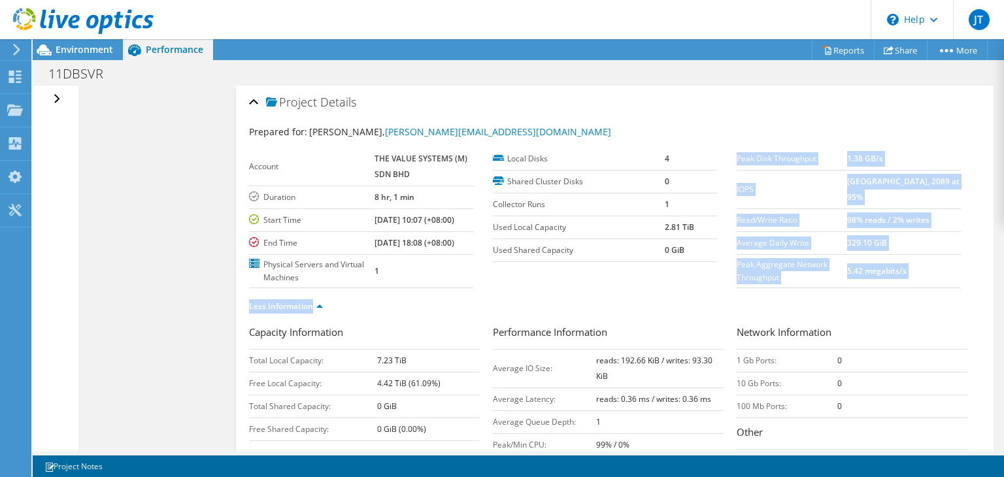
drag, startPoint x: 682, startPoint y: 249, endPoint x: 496, endPoint y: 142, distance: 214.9
click at [496, 142] on section "Prepared for: [PERSON_NAME], [PERSON_NAME][EMAIL_ADDRESS][DOMAIN_NAME] Account …" at bounding box center [614, 225] width 731 height 200
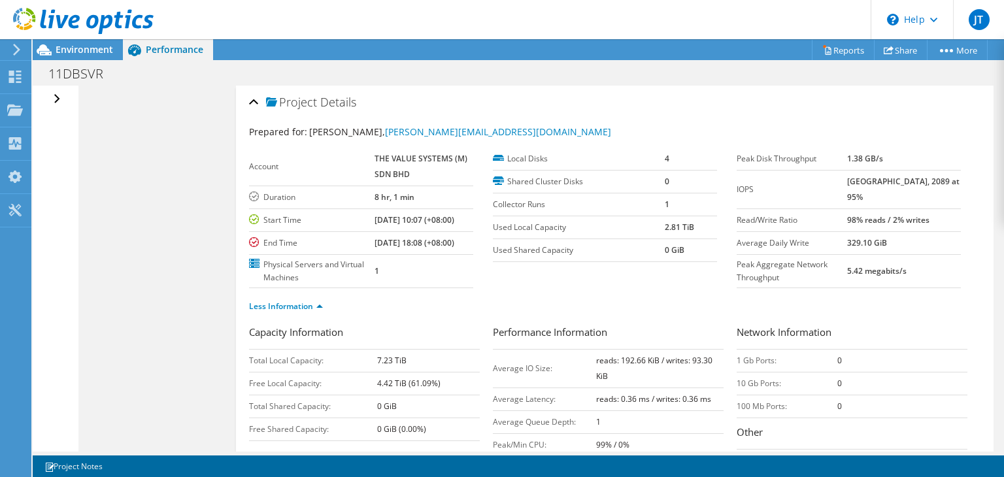
click at [484, 118] on div "Prepared for: [PERSON_NAME], [PERSON_NAME][EMAIL_ADDRESS][DOMAIN_NAME] Account …" at bounding box center [614, 331] width 731 height 429
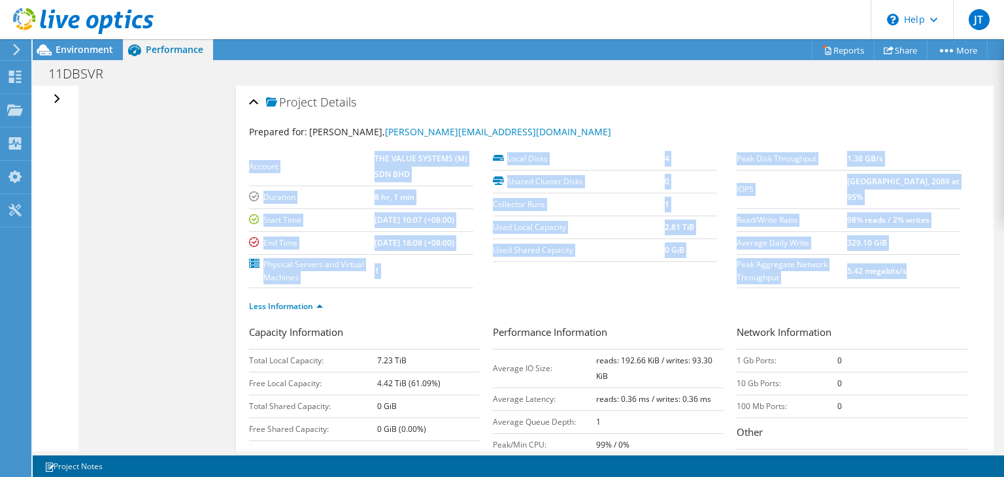
drag, startPoint x: 488, startPoint y: 150, endPoint x: 937, endPoint y: 278, distance: 466.4
click at [937, 278] on section "Prepared for: [PERSON_NAME], [PERSON_NAME][EMAIL_ADDRESS][DOMAIN_NAME] Account …" at bounding box center [614, 225] width 731 height 200
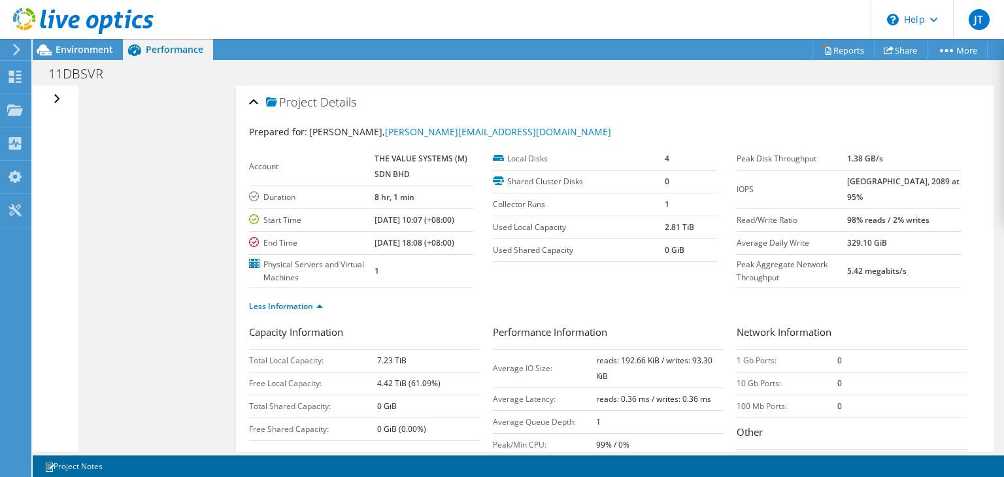
click at [937, 291] on div "Less Information" at bounding box center [614, 306] width 731 height 37
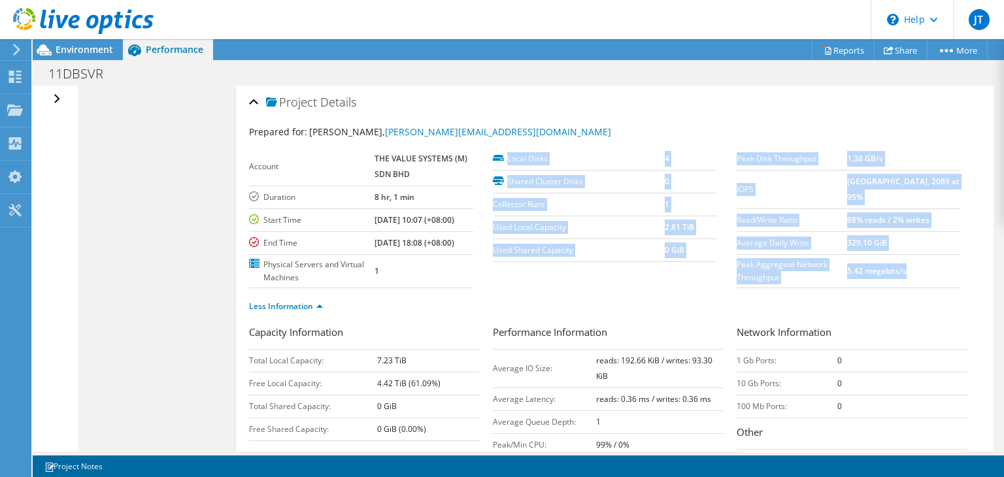
drag, startPoint x: 926, startPoint y: 273, endPoint x: 720, endPoint y: 170, distance: 230.1
click at [720, 170] on section "Prepared for: [PERSON_NAME], [PERSON_NAME][EMAIL_ADDRESS][DOMAIN_NAME] Account …" at bounding box center [614, 225] width 731 height 200
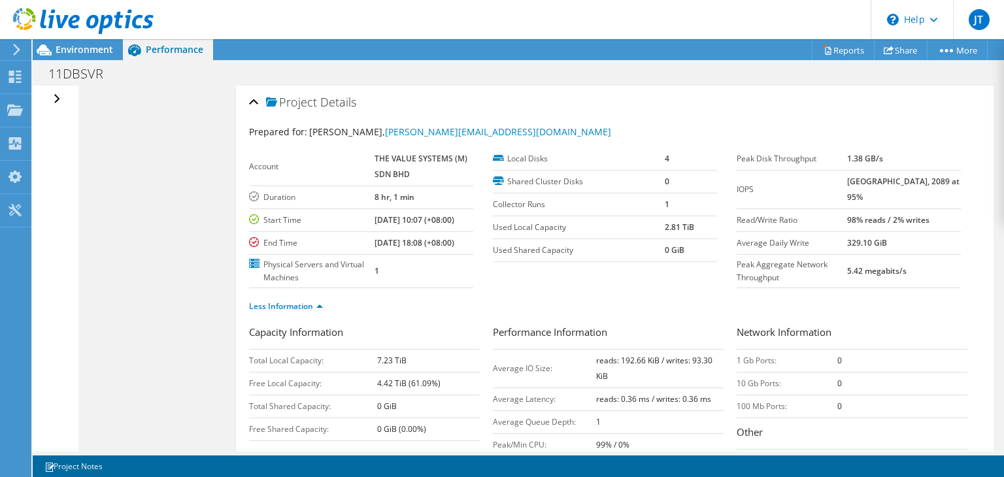
click at [720, 155] on div "Local Disks 4 Shared Cluster Disks 0 Collector Runs 1 Used Local Capacity 2.81 …" at bounding box center [615, 205] width 244 height 114
drag, startPoint x: 782, startPoint y: 278, endPoint x: 731, endPoint y: 267, distance: 52.0
click at [737, 267] on label "Peak Aggregate Network Throughput" at bounding box center [792, 271] width 110 height 26
drag, startPoint x: 911, startPoint y: 273, endPoint x: 834, endPoint y: 273, distance: 77.1
click at [834, 273] on tr "Peak Aggregate Network Throughput 5.42 megabits/s" at bounding box center [849, 270] width 224 height 33
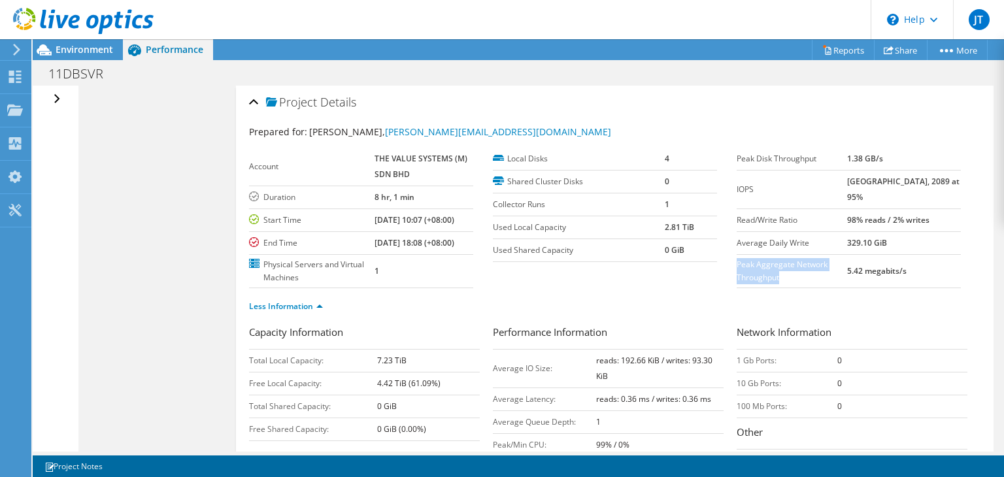
copy tr "5.42 megabits/s"
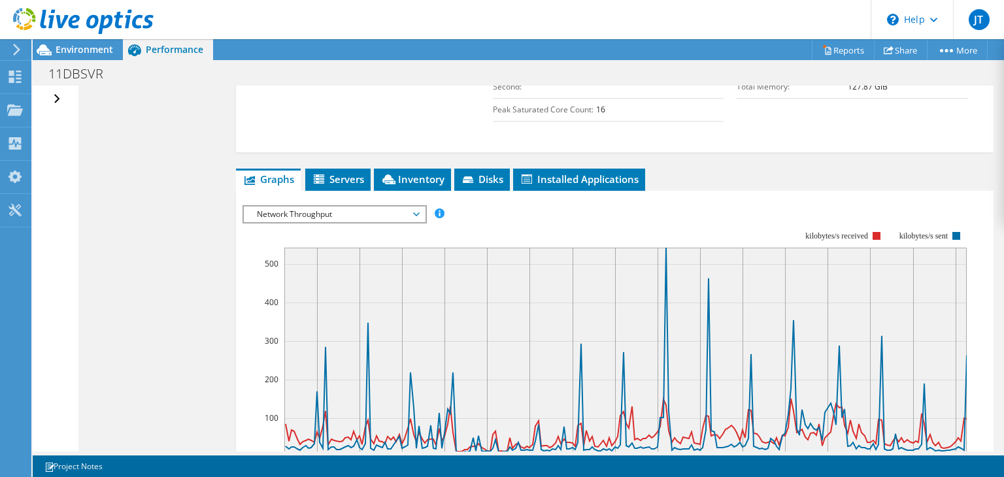
scroll to position [392, 0]
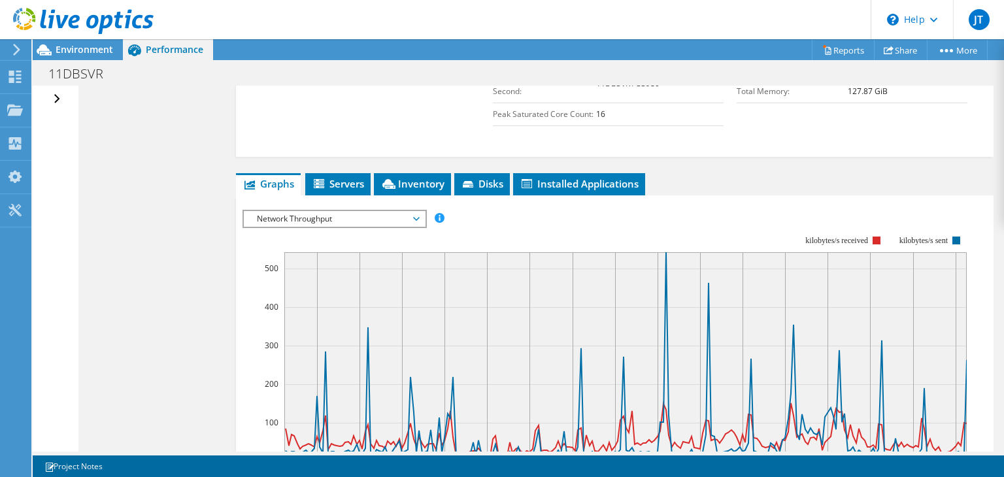
click at [413, 214] on span "Network Throughput" at bounding box center [334, 219] width 168 height 16
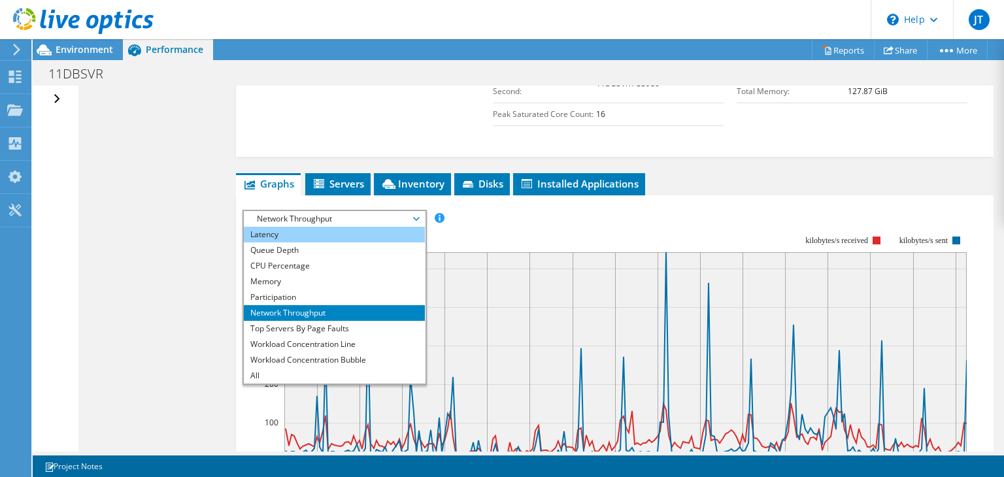
click at [269, 233] on li "Latency" at bounding box center [334, 235] width 181 height 16
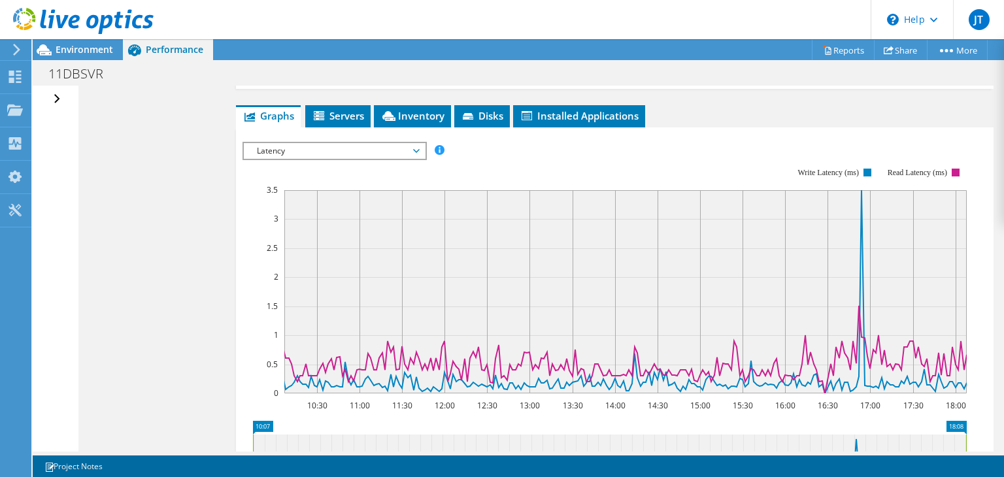
scroll to position [458, 0]
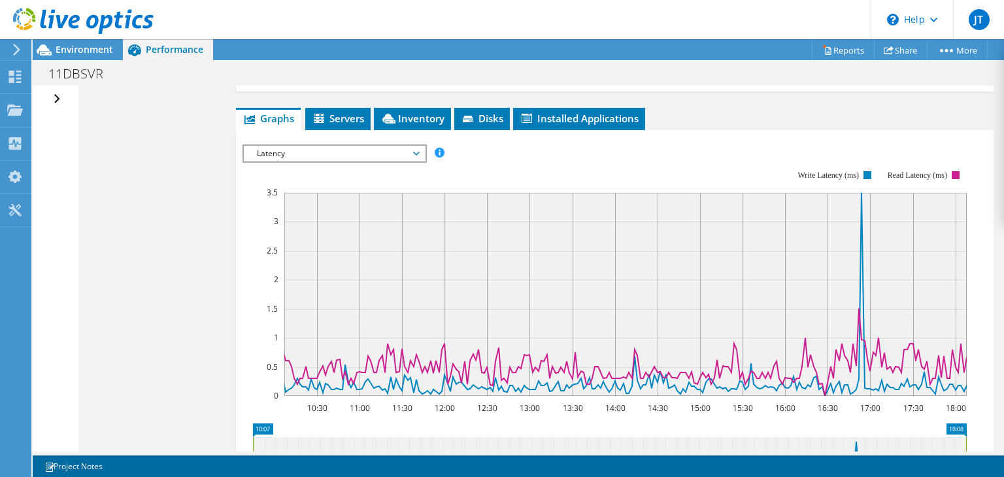
click at [54, 90] on div "Open All Close All Hide Excluded Nodes Project Tree Filter" at bounding box center [58, 99] width 19 height 27
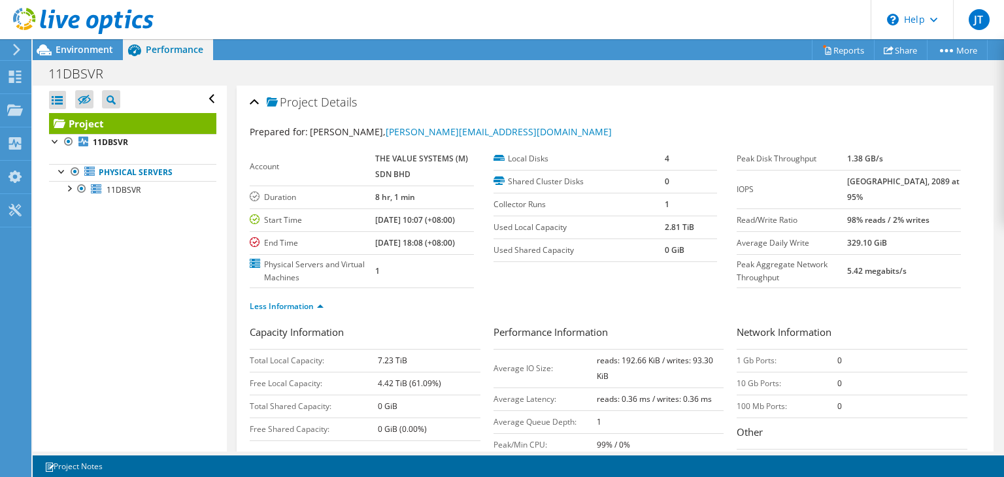
scroll to position [0, 0]
click at [254, 99] on div "Project Details" at bounding box center [615, 103] width 731 height 28
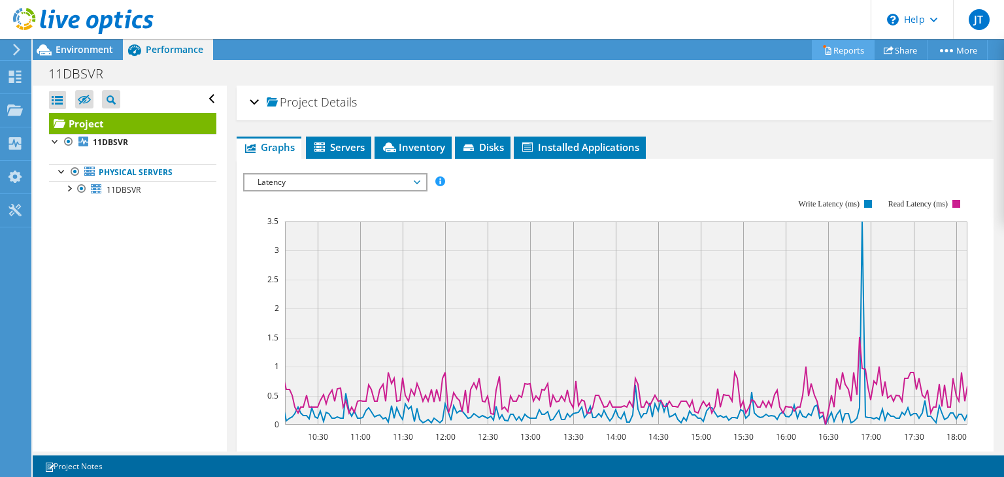
click at [824, 52] on icon at bounding box center [827, 50] width 10 height 10
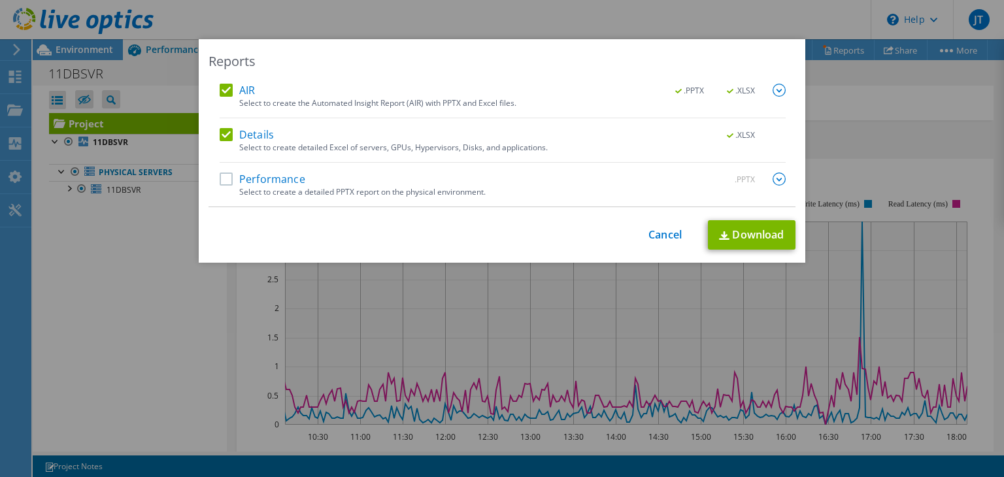
click at [222, 178] on label "Performance" at bounding box center [263, 179] width 86 height 13
click at [0, 0] on input "Performance" at bounding box center [0, 0] width 0 height 0
click at [752, 233] on link "Download" at bounding box center [752, 234] width 88 height 29
